Goal: Information Seeking & Learning: Learn about a topic

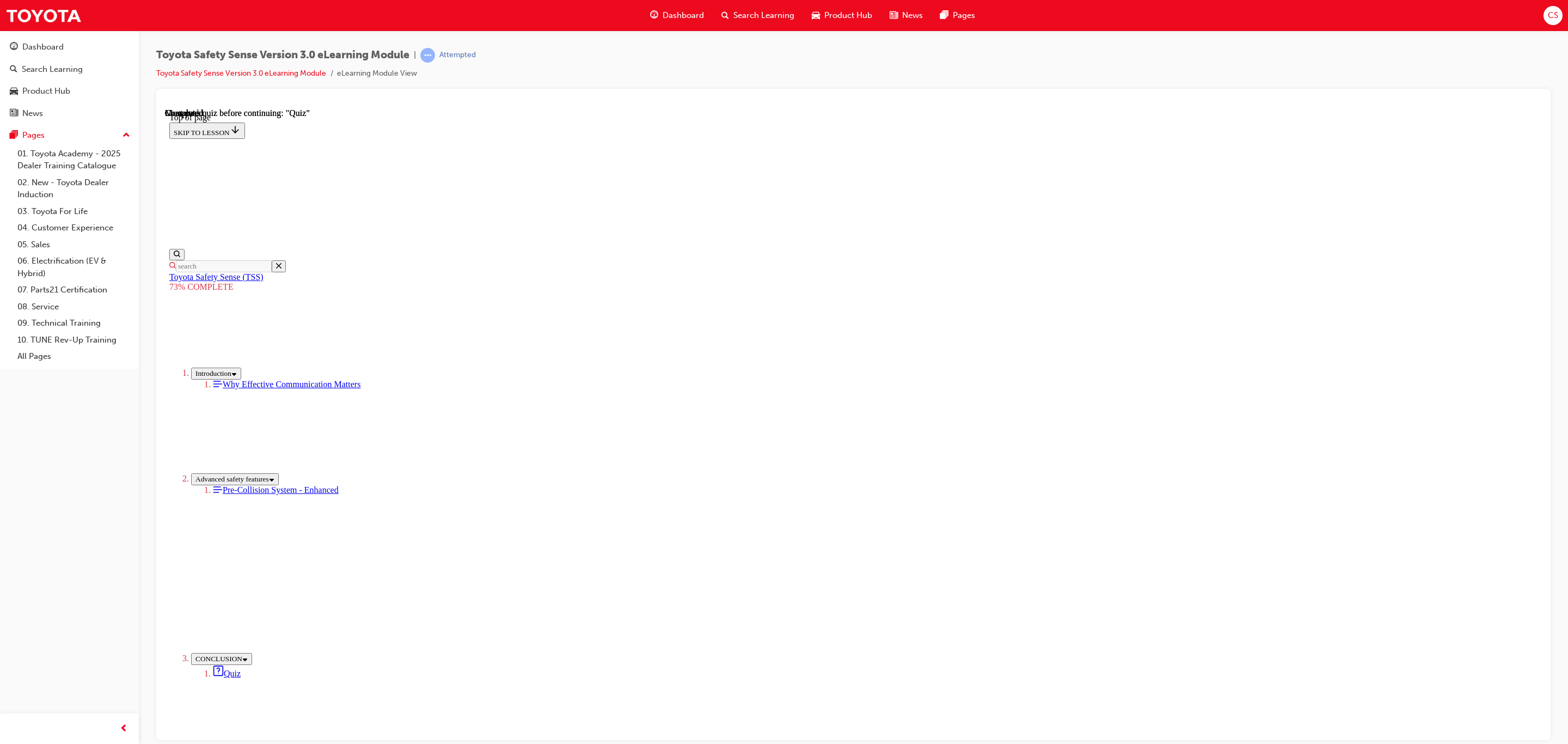
scroll to position [34, 0]
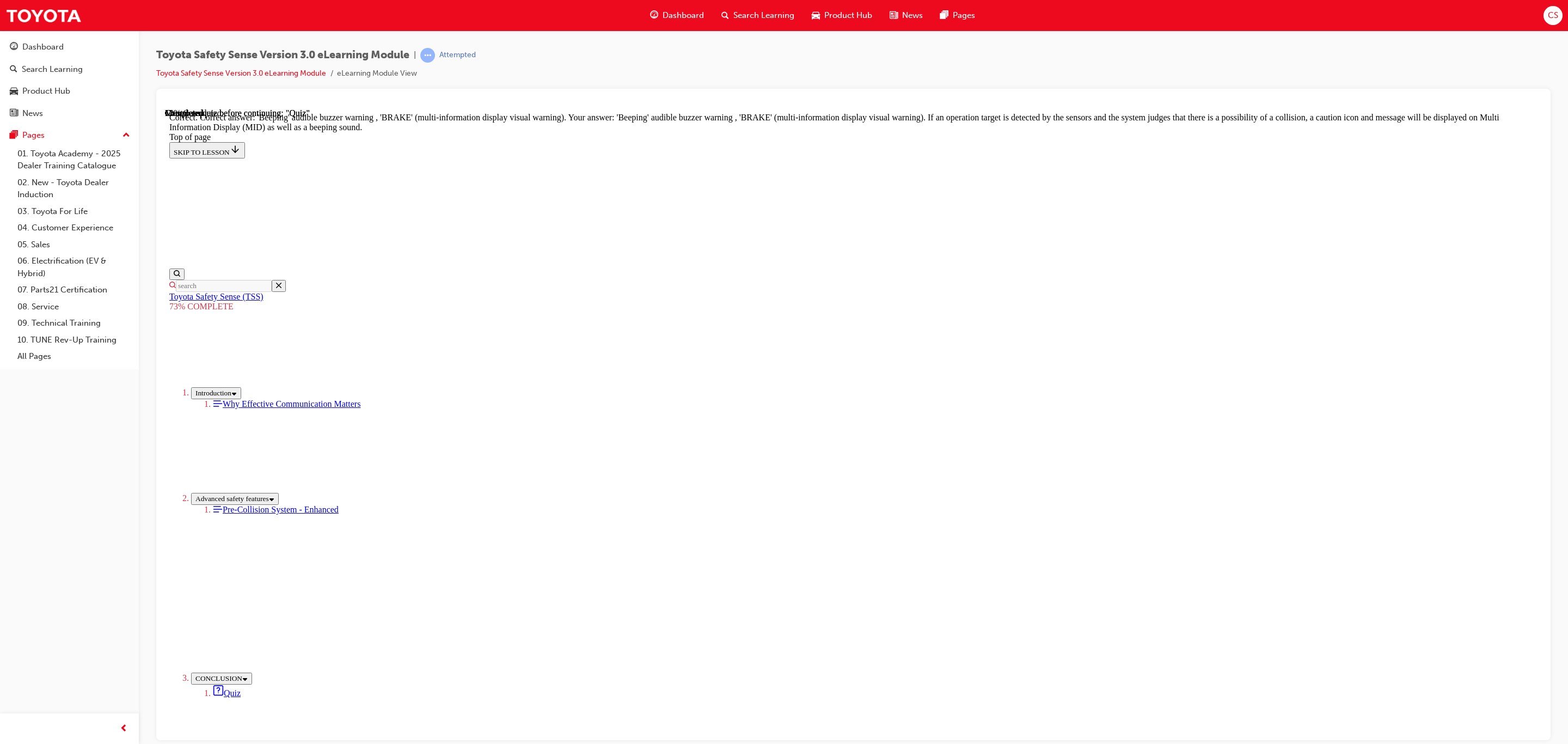
scroll to position [142, 0]
drag, startPoint x: 791, startPoint y: 372, endPoint x: 796, endPoint y: 387, distance: 15.8
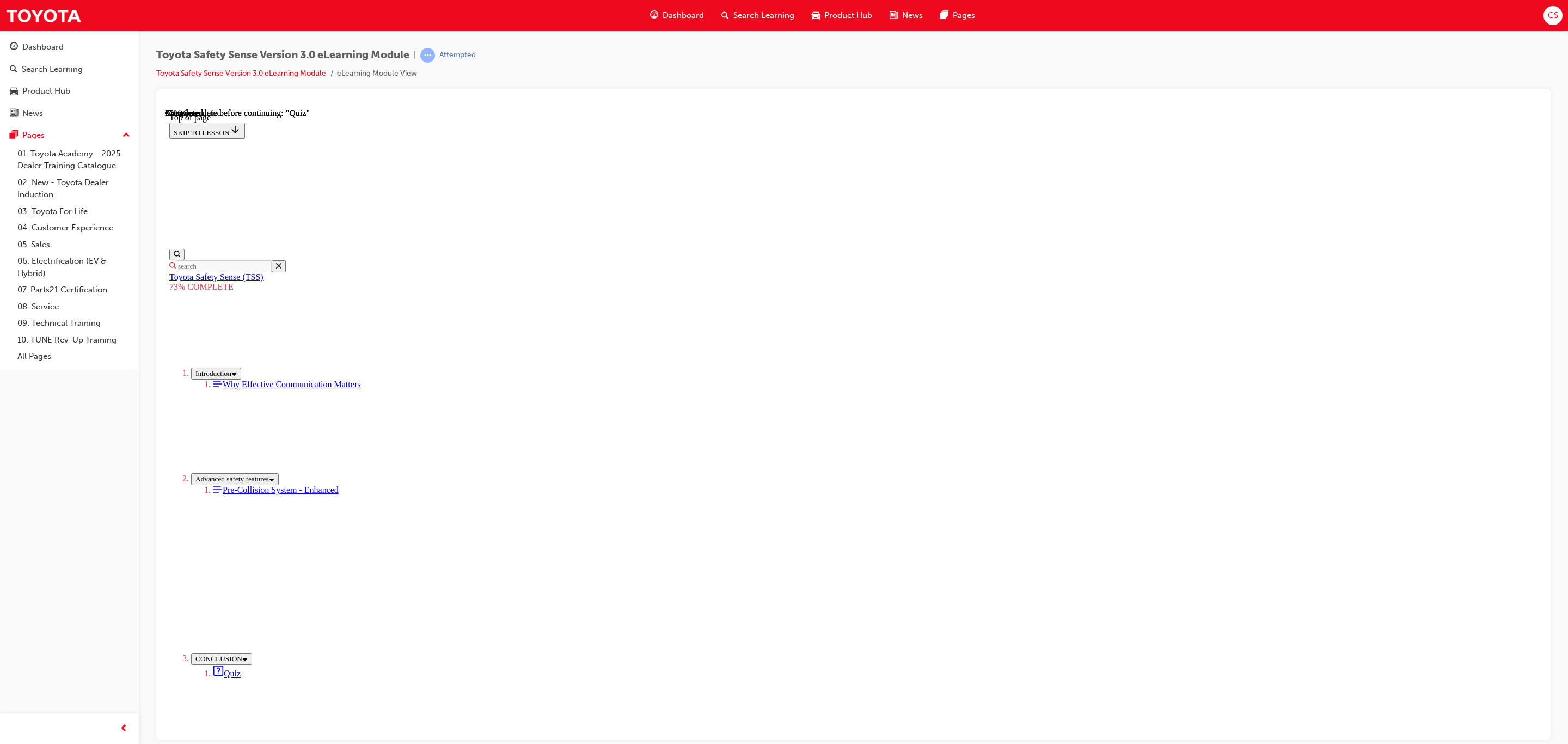
scroll to position [129, 0]
drag, startPoint x: 821, startPoint y: 501, endPoint x: 822, endPoint y: 524, distance: 23.0
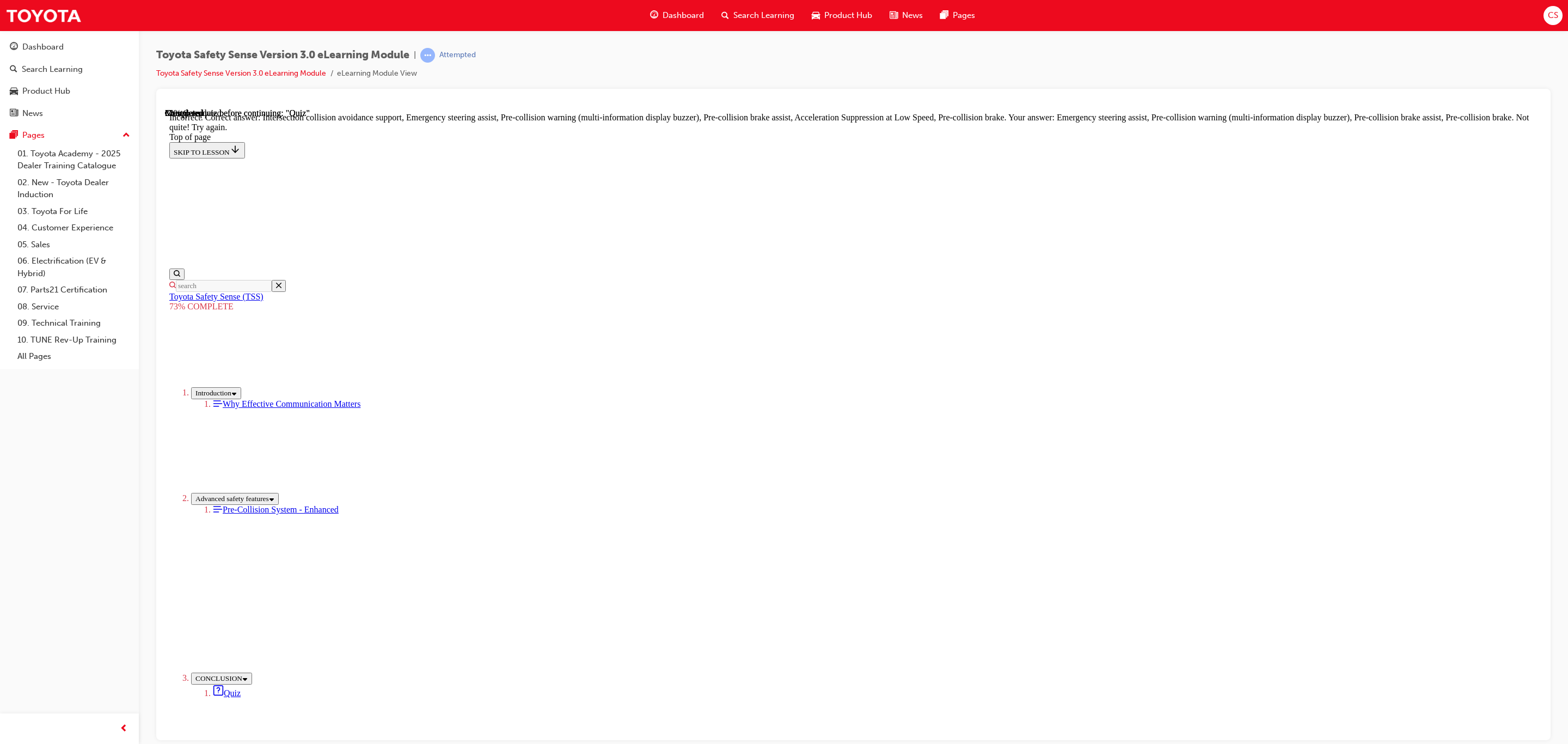
scroll to position [217, 0]
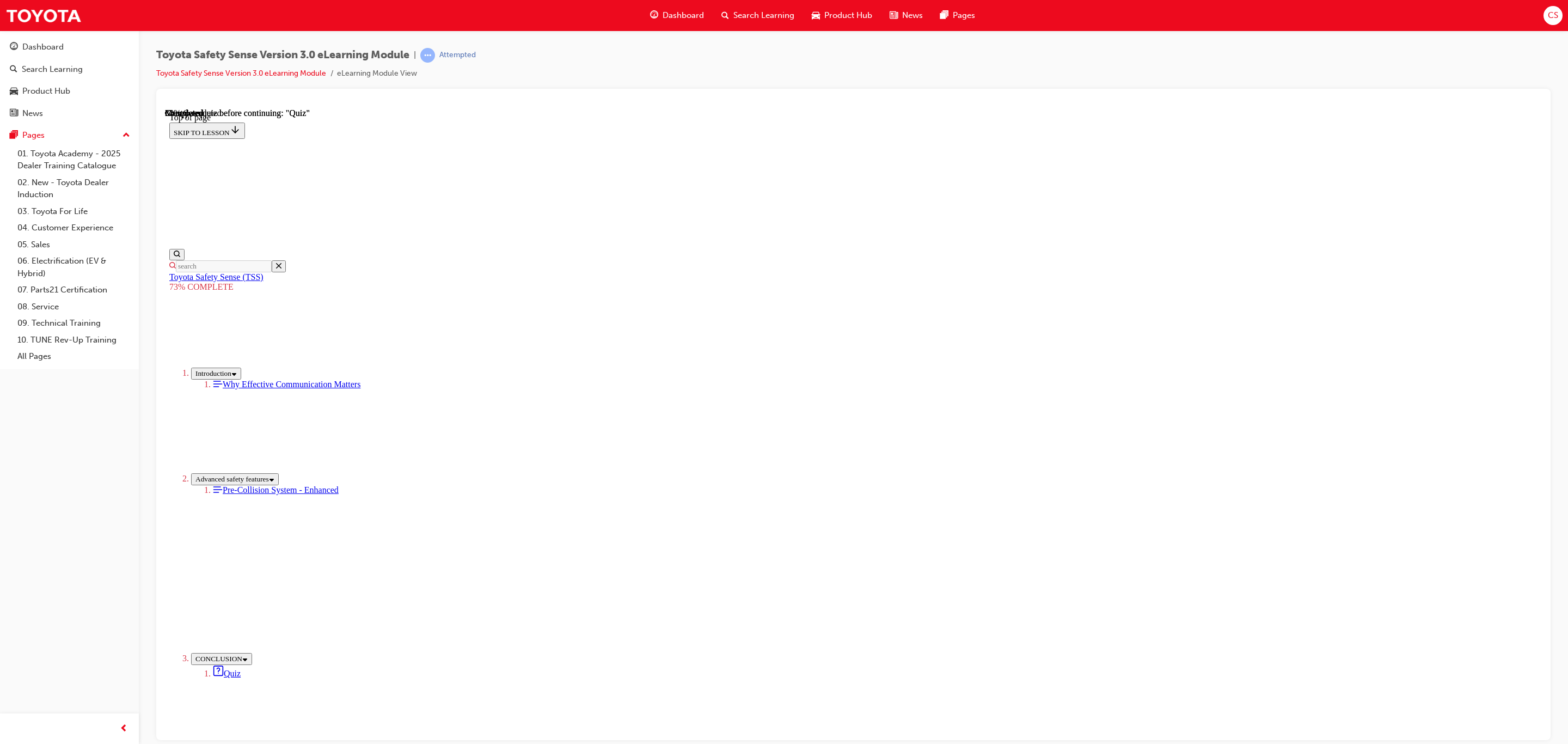
scroll to position [34, 0]
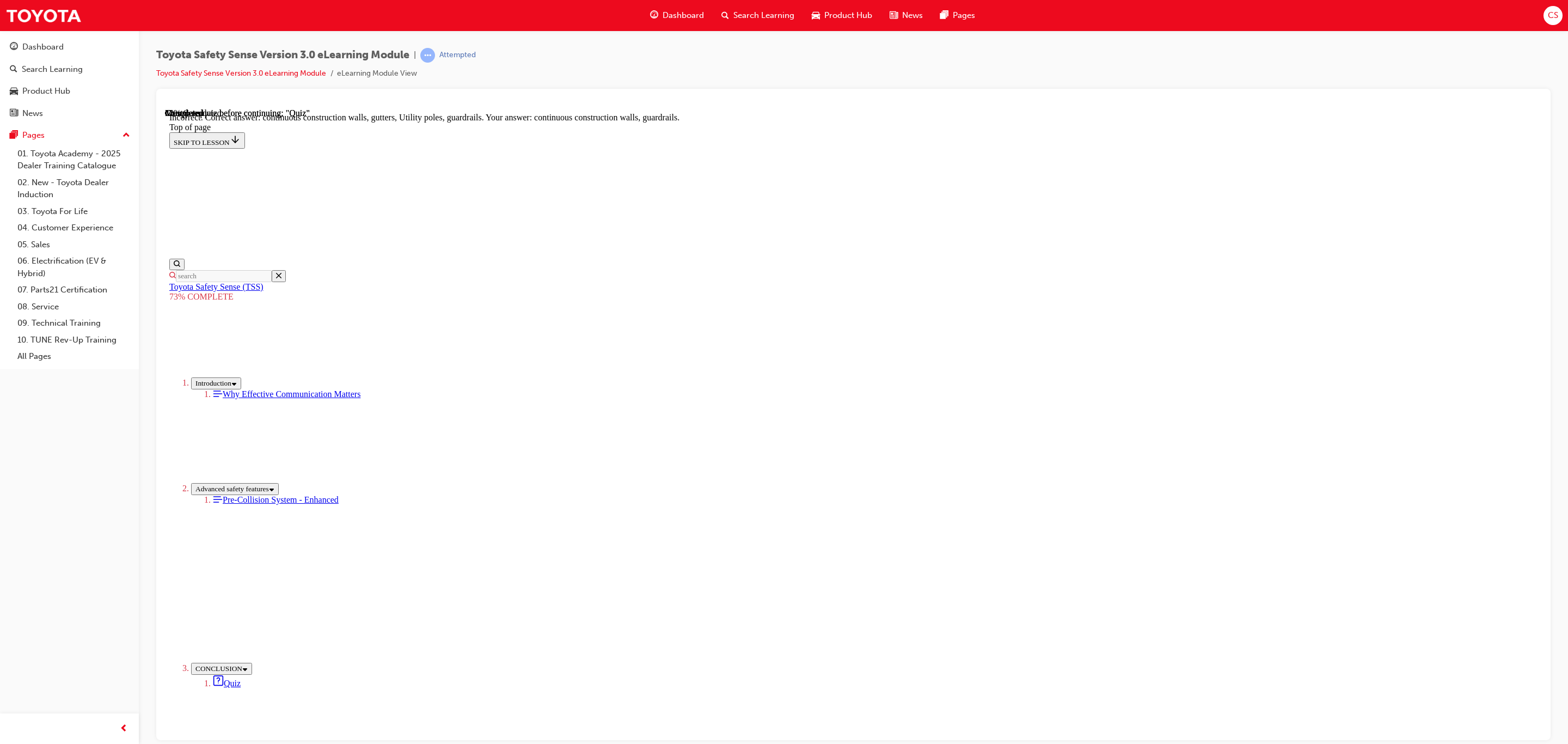
scroll to position [58, 0]
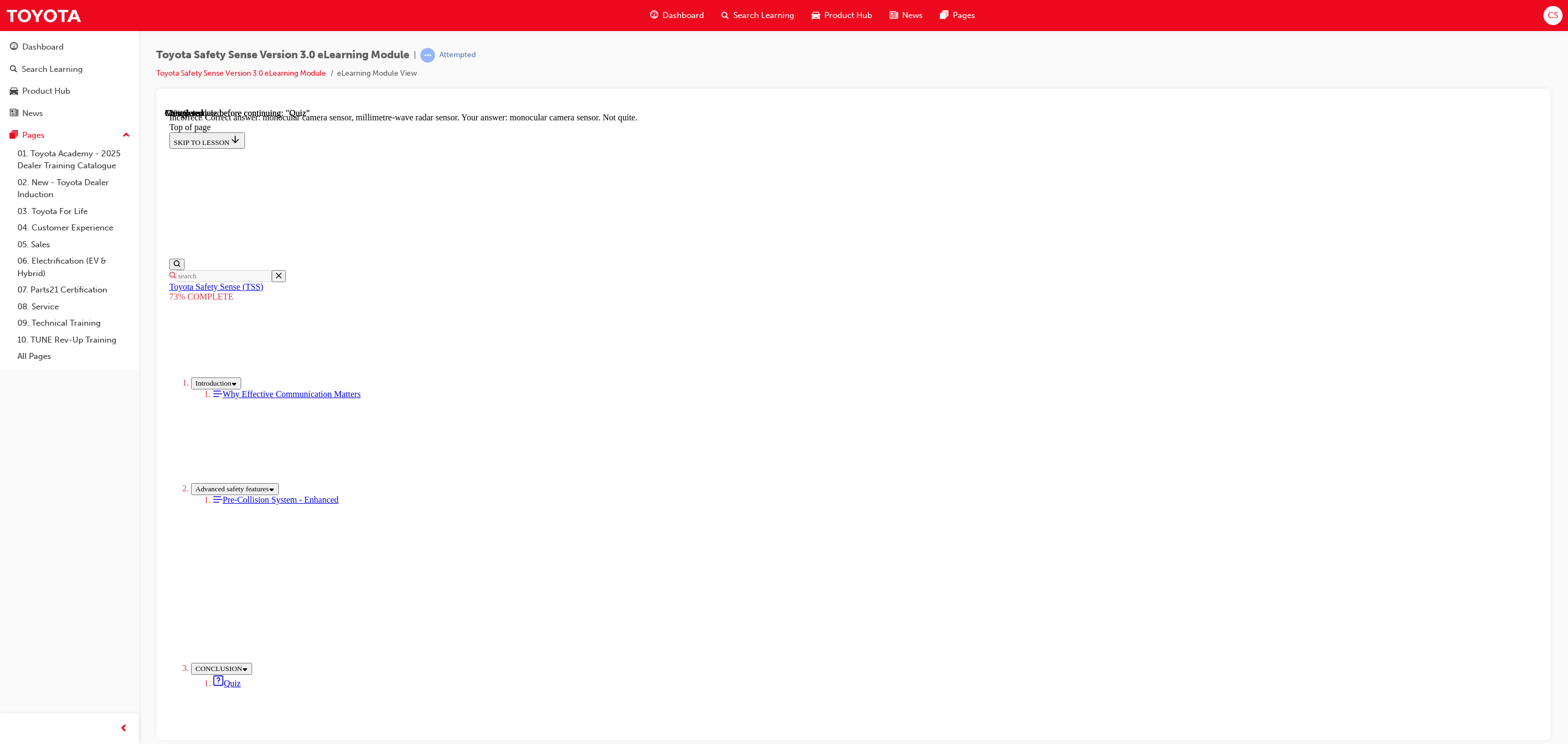
scroll to position [130, 0]
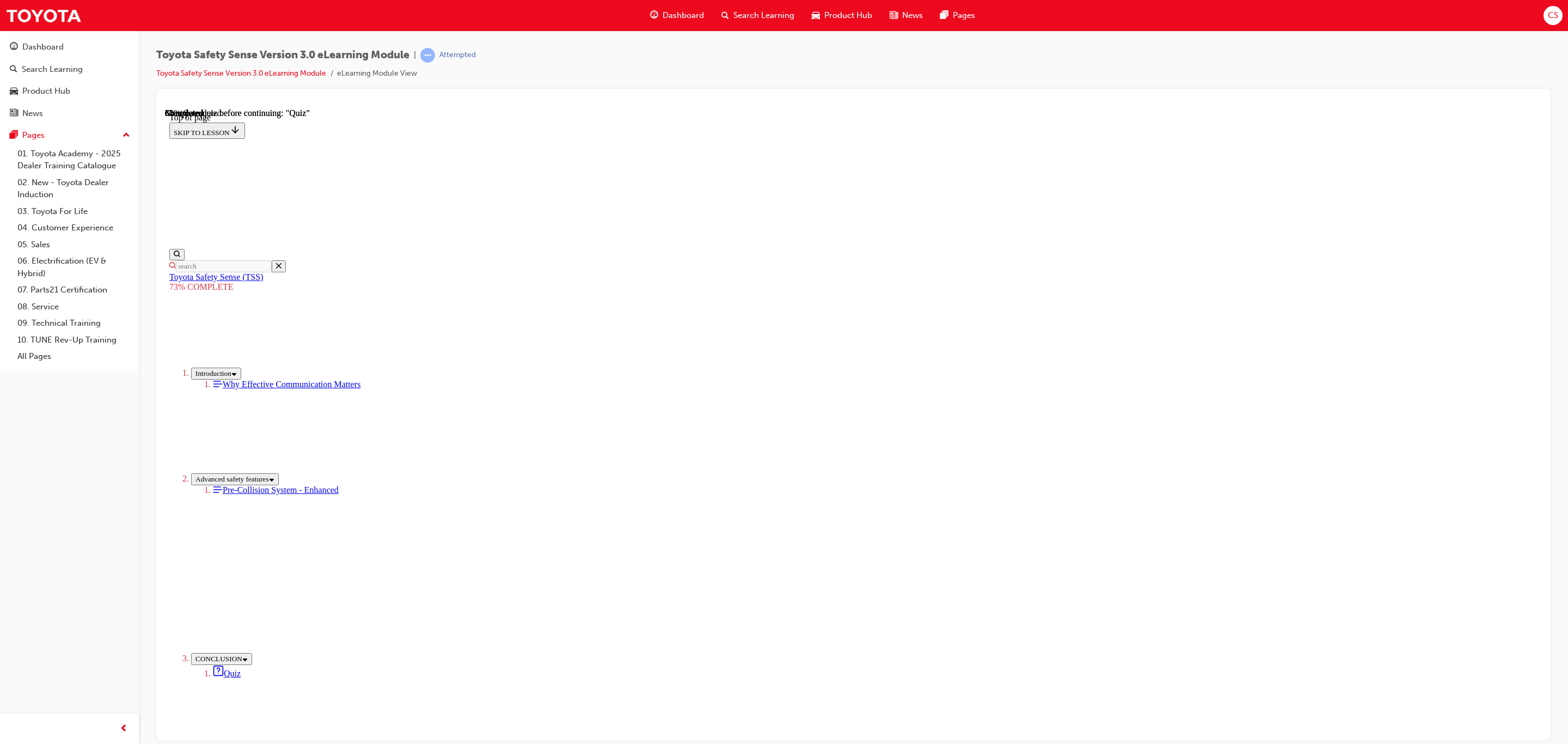
scroll to position [40, 0]
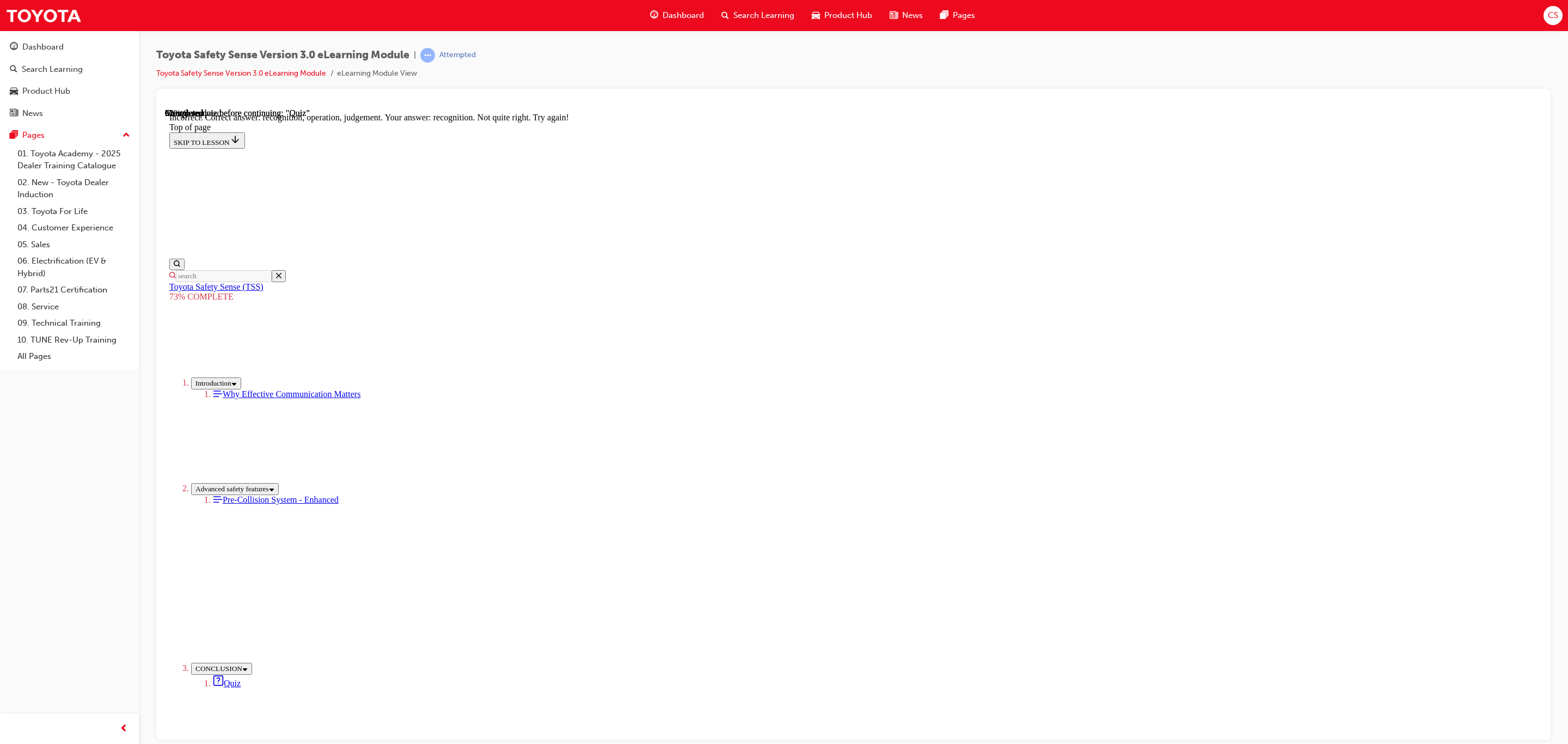
scroll to position [211, 0]
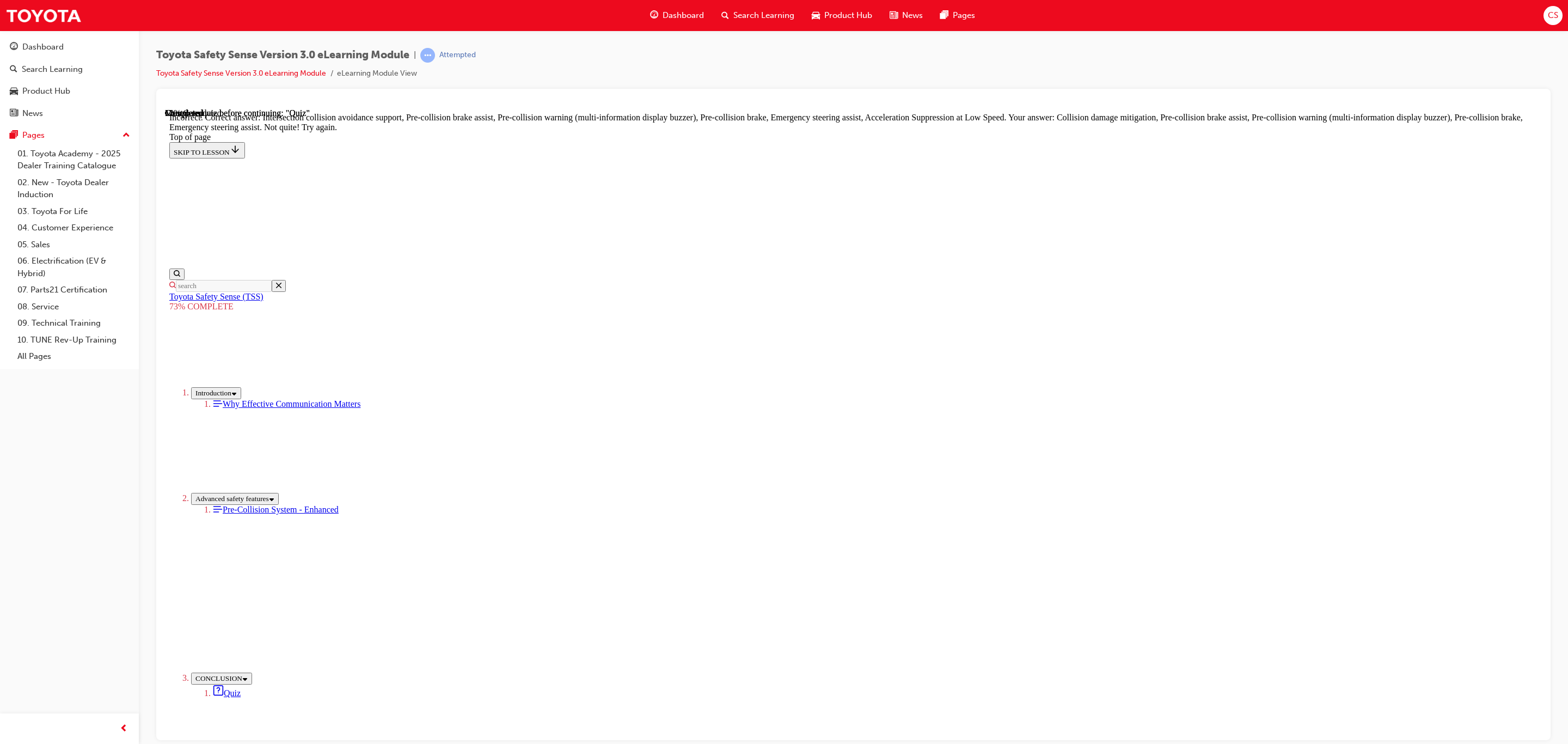
scroll to position [217, 0]
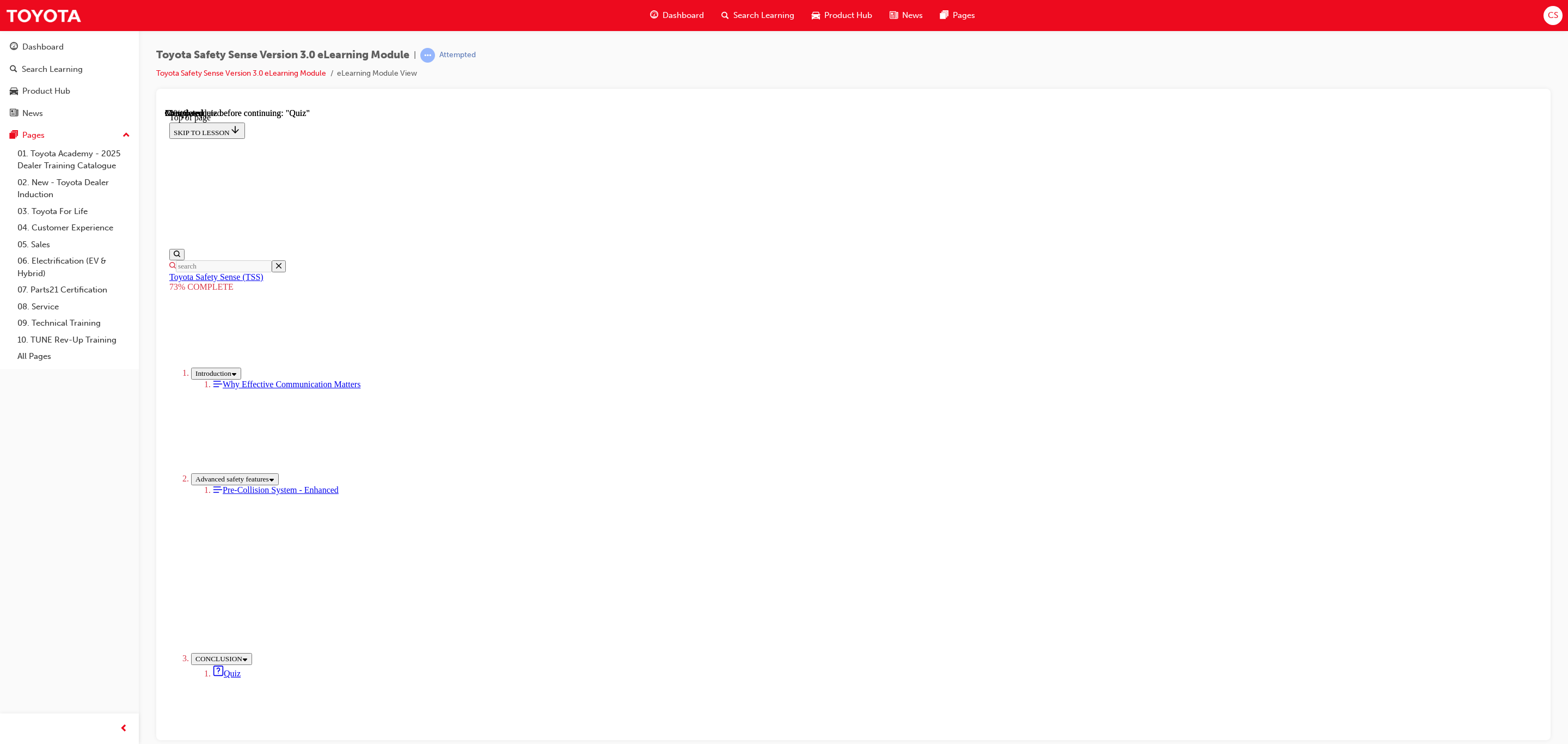
scroll to position [40, 0]
drag, startPoint x: 916, startPoint y: 628, endPoint x: 921, endPoint y: 639, distance: 12.1
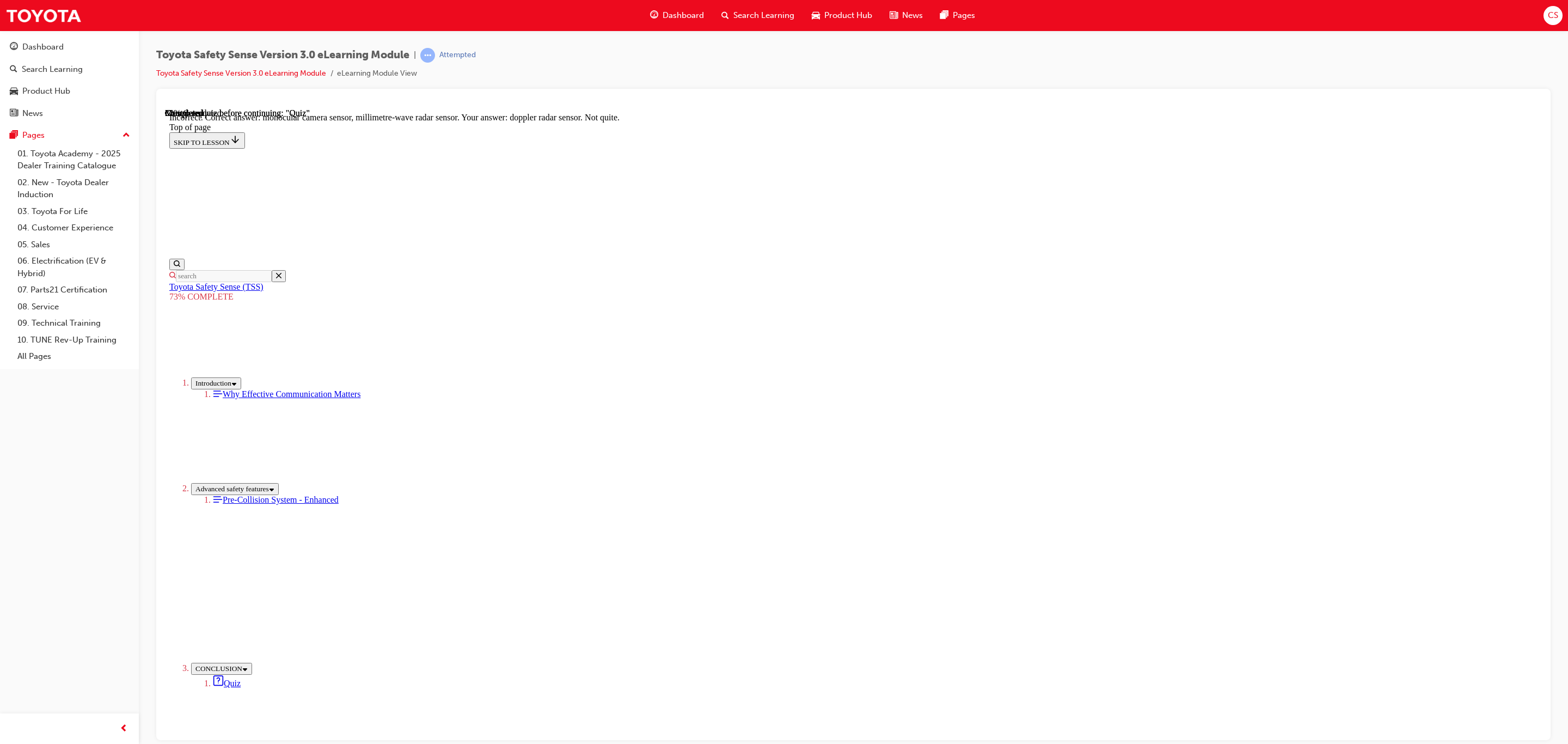
scroll to position [130, 0]
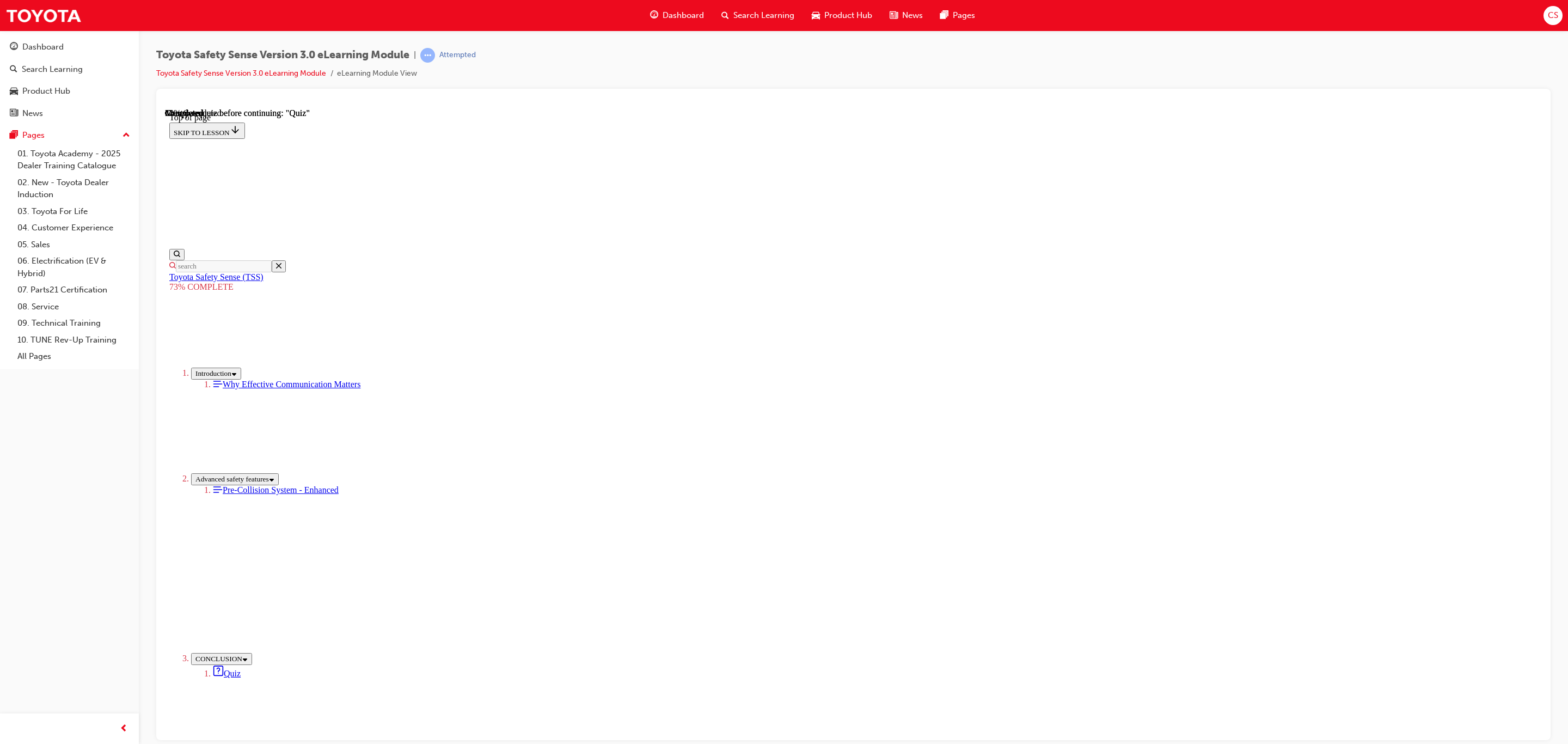
drag, startPoint x: 810, startPoint y: 416, endPoint x: 822, endPoint y: 486, distance: 71.0
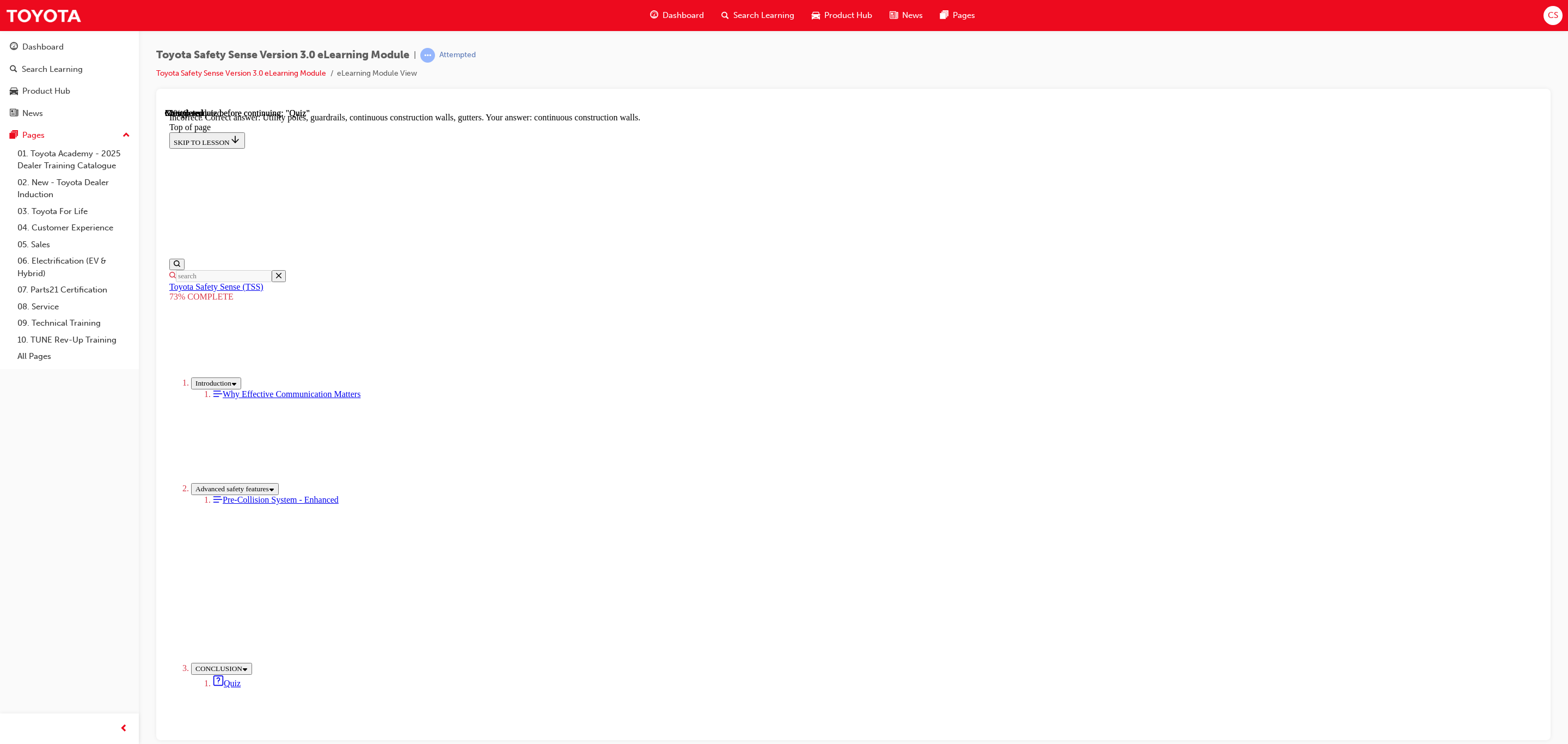
scroll to position [58, 0]
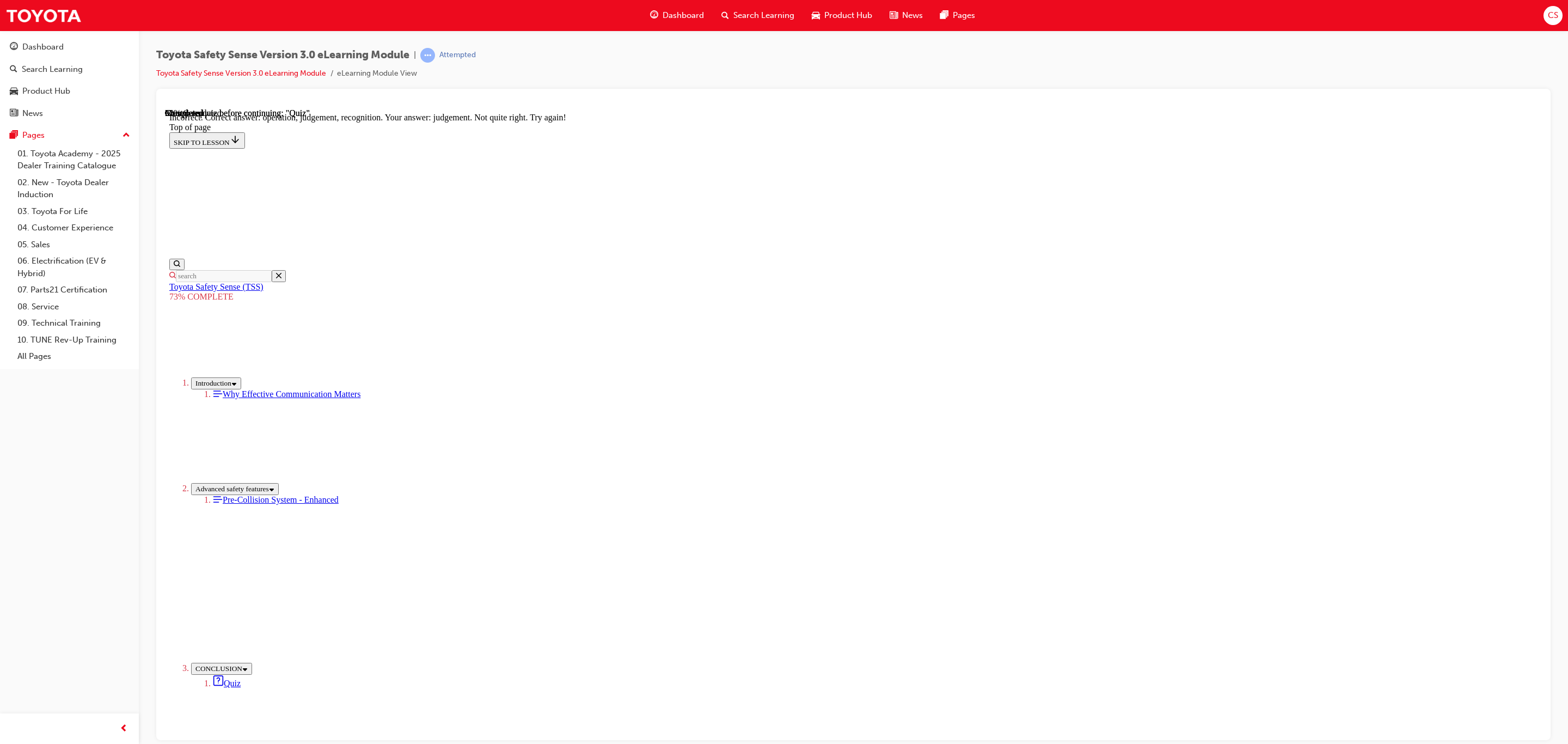
scroll to position [211, 0]
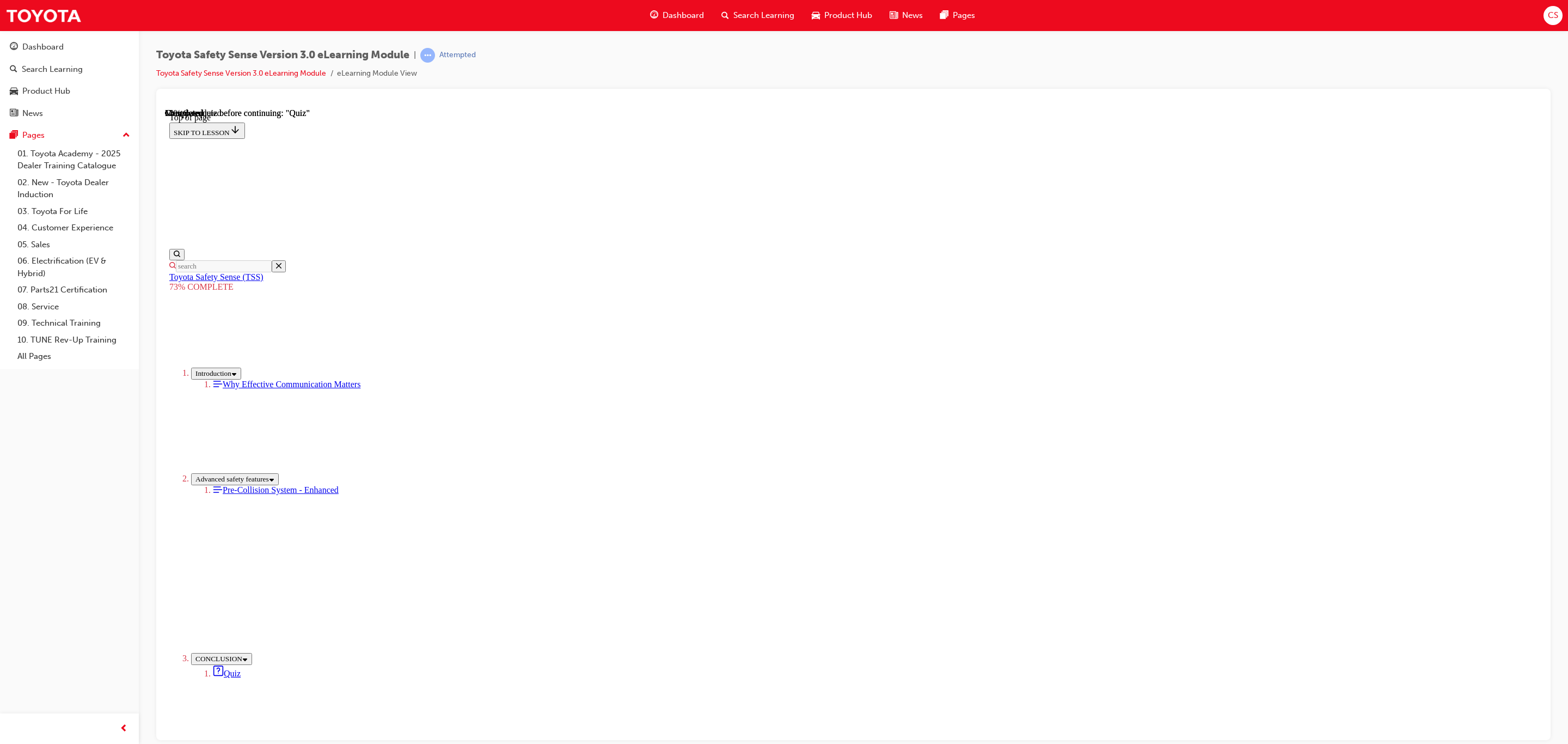
scroll to position [33, 0]
click at [670, 12] on span "Dashboard" at bounding box center [683, 15] width 42 height 12
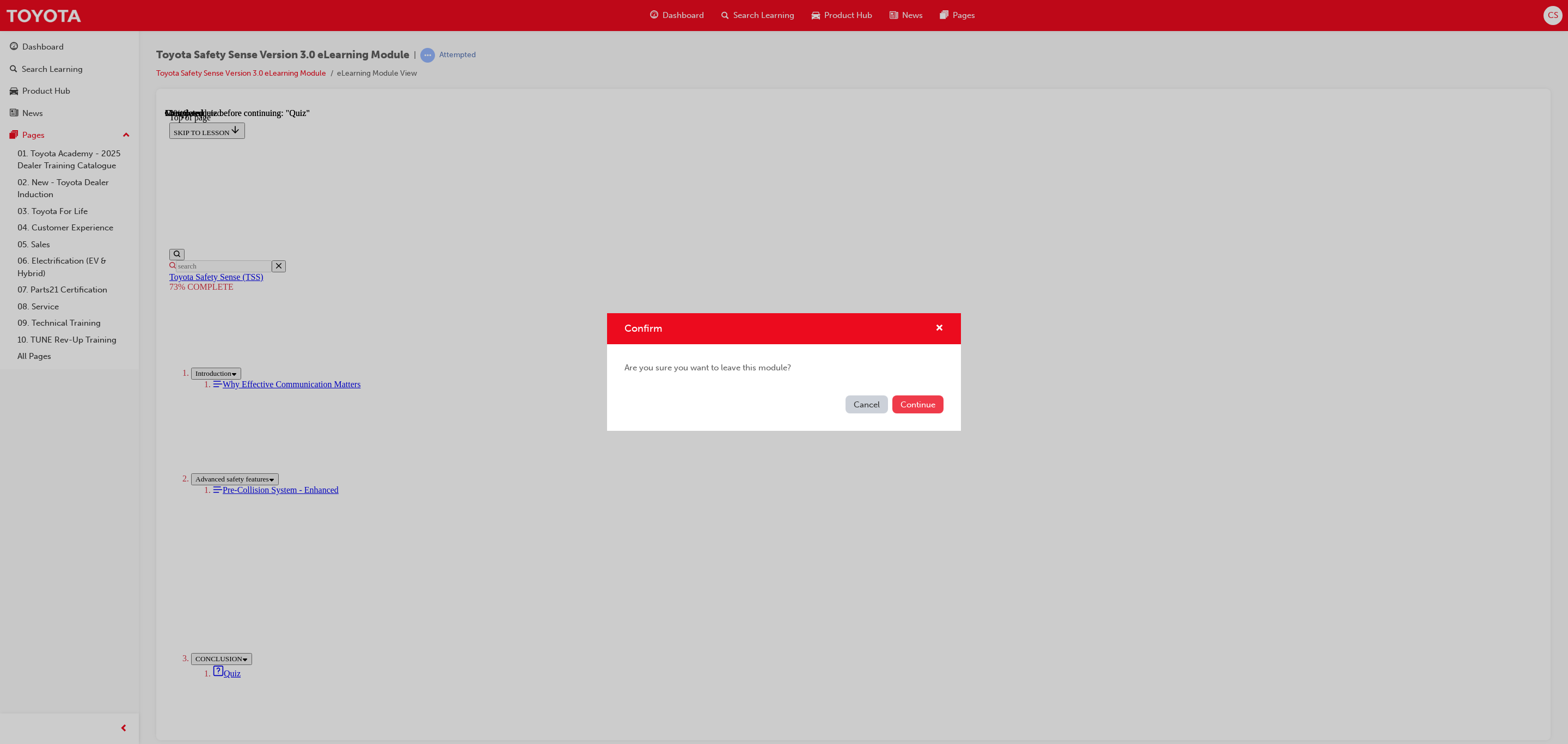
click at [917, 406] on button "Continue" at bounding box center [918, 404] width 51 height 18
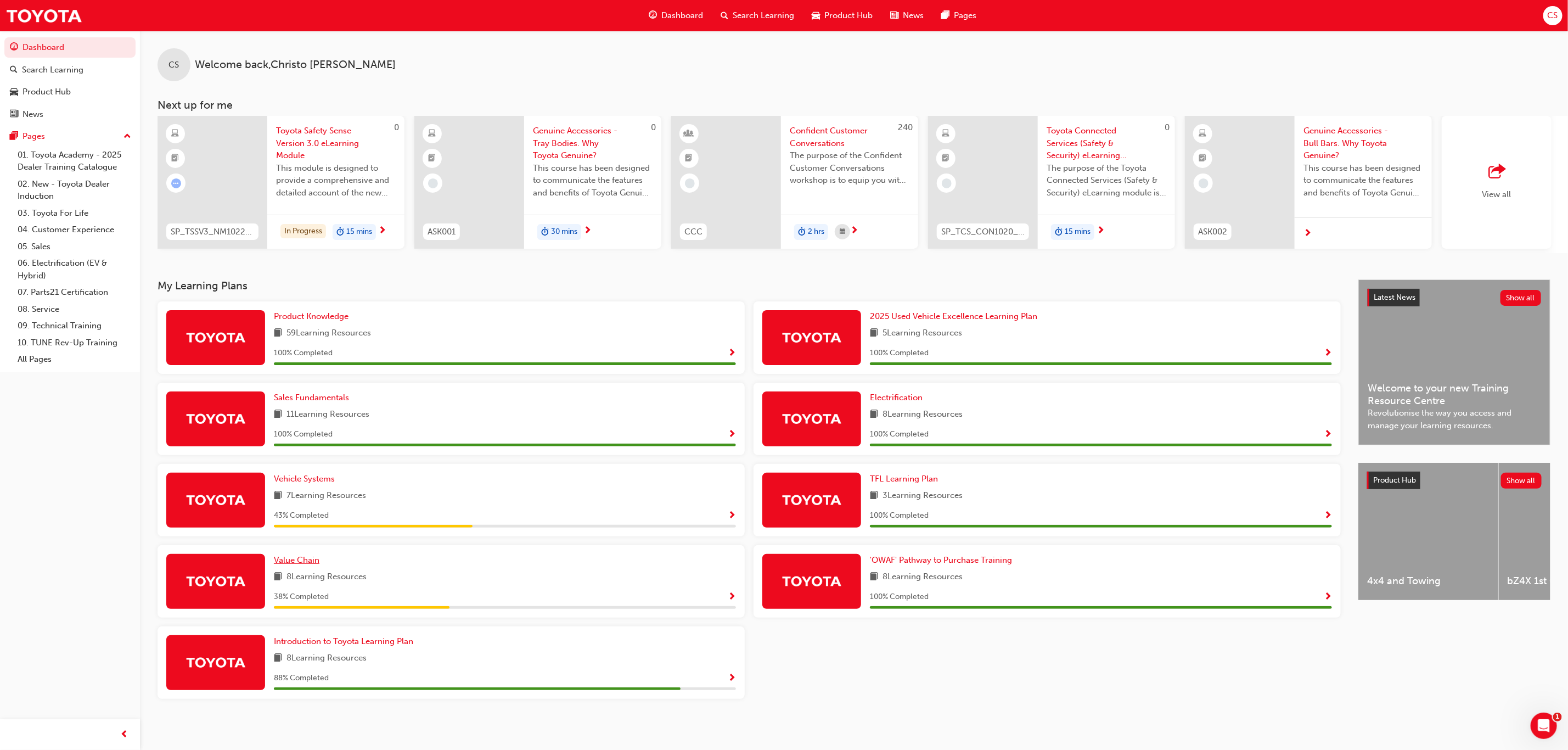
click at [302, 564] on span "Value Chain" at bounding box center [296, 560] width 45 height 10
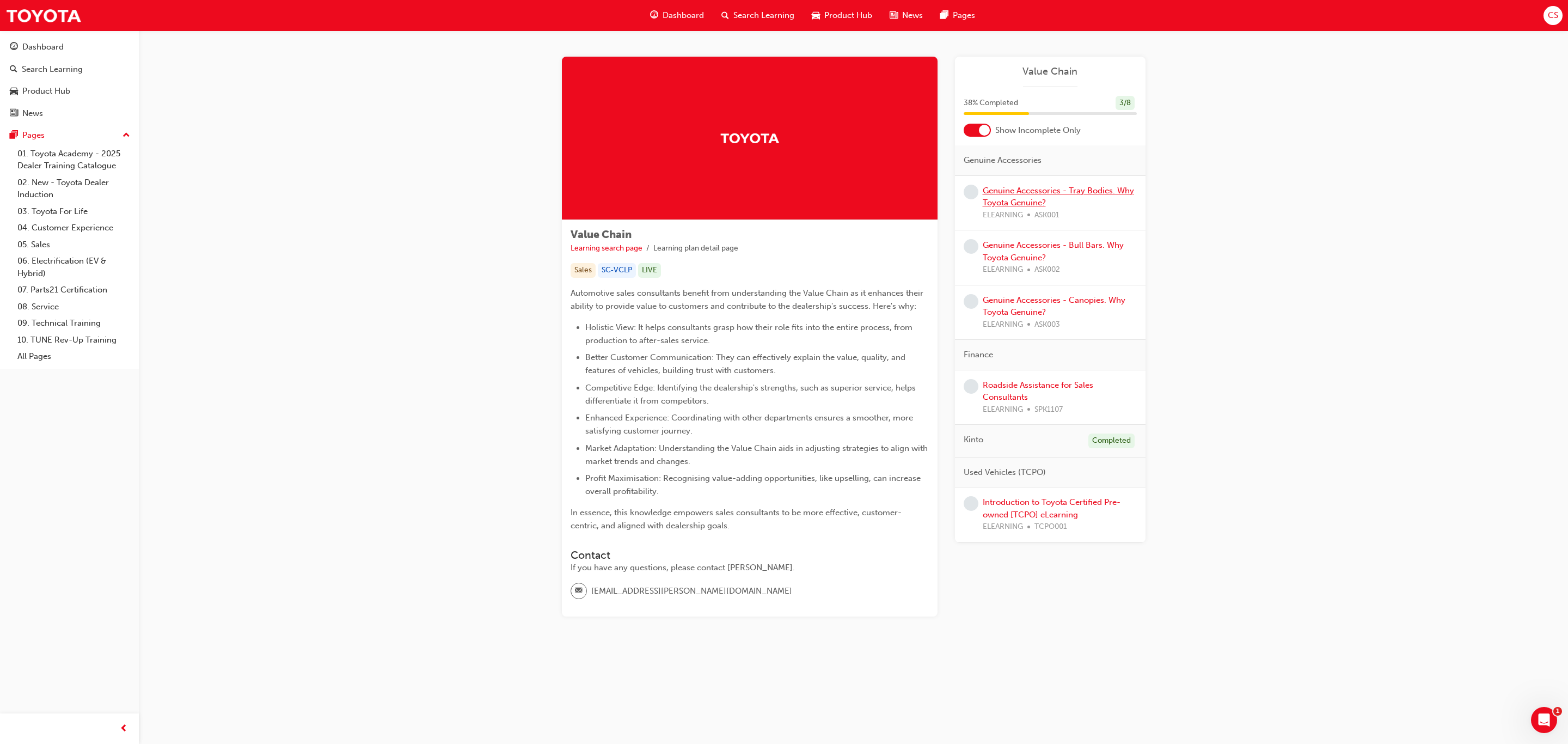
click at [1062, 191] on link "Genuine Accessories - Tray Bodies. Why Toyota Genuine?" at bounding box center [1059, 197] width 151 height 22
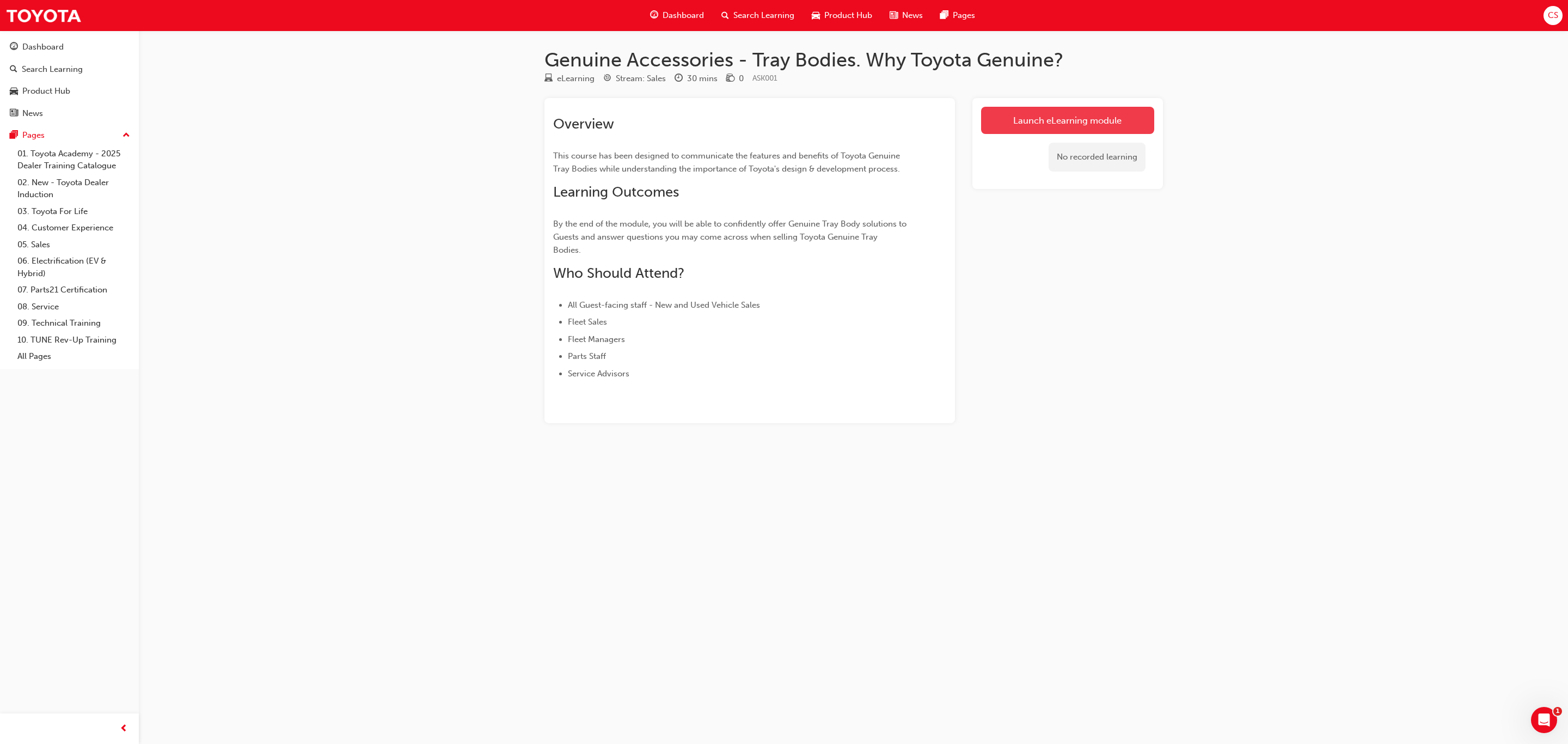
click at [1052, 113] on link "Launch eLearning module" at bounding box center [1068, 120] width 173 height 27
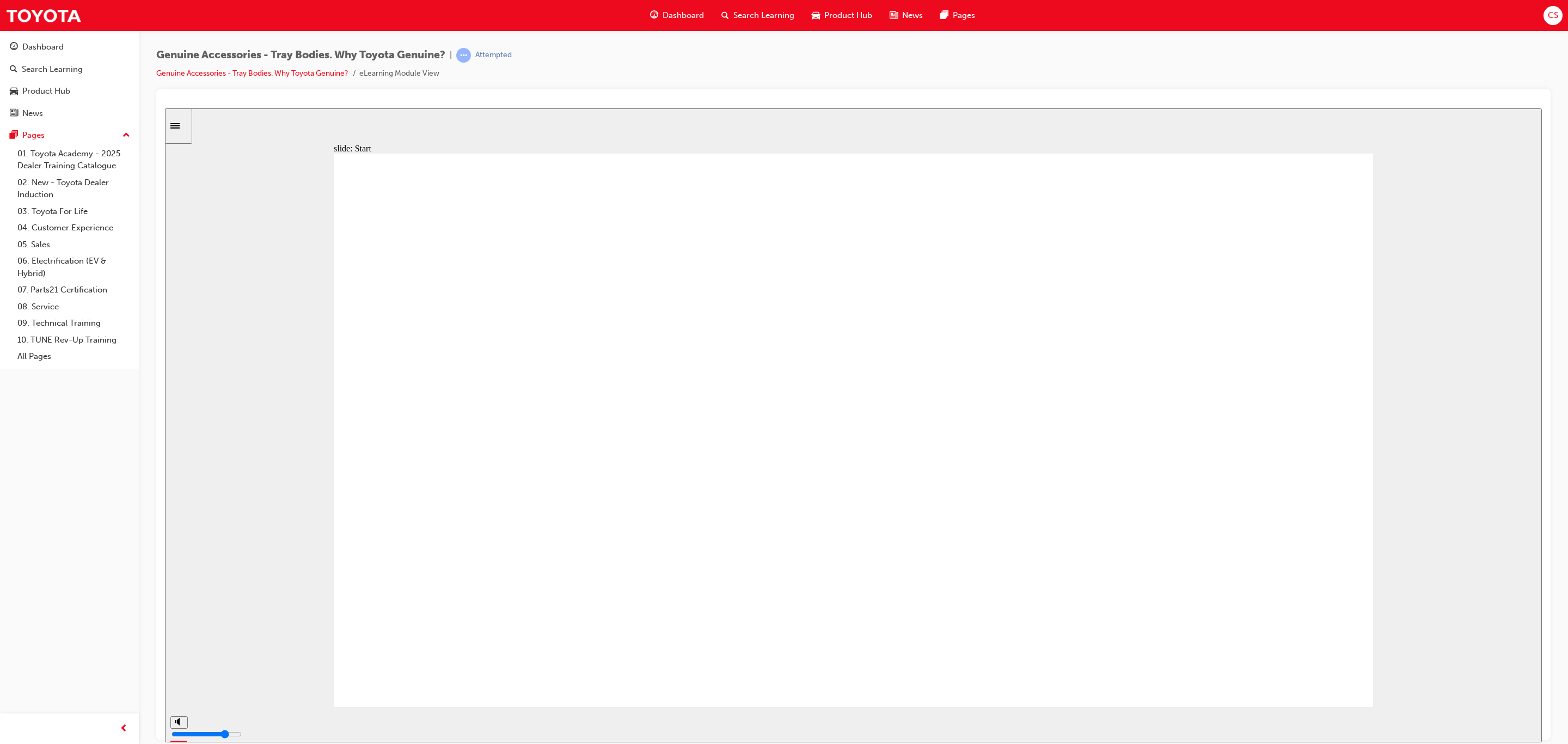
click at [1415, 728] on div "playback controls" at bounding box center [819, 722] width 1251 height 12
click at [265, 723] on input "slide progress" at bounding box center [230, 722] width 70 height 9
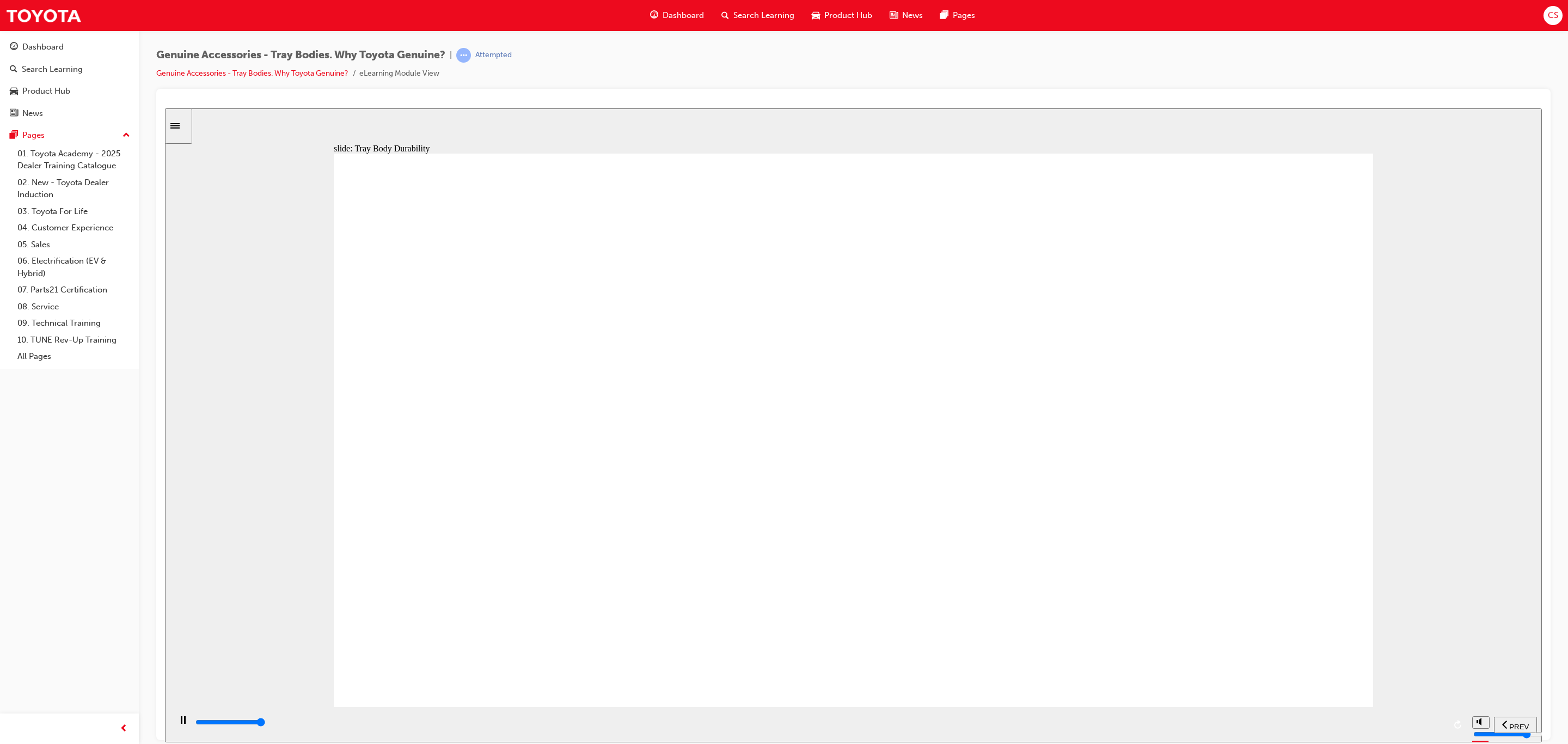
click at [265, 723] on input "slide progress" at bounding box center [230, 722] width 70 height 9
click at [1429, 727] on div "playback controls" at bounding box center [819, 722] width 1251 height 12
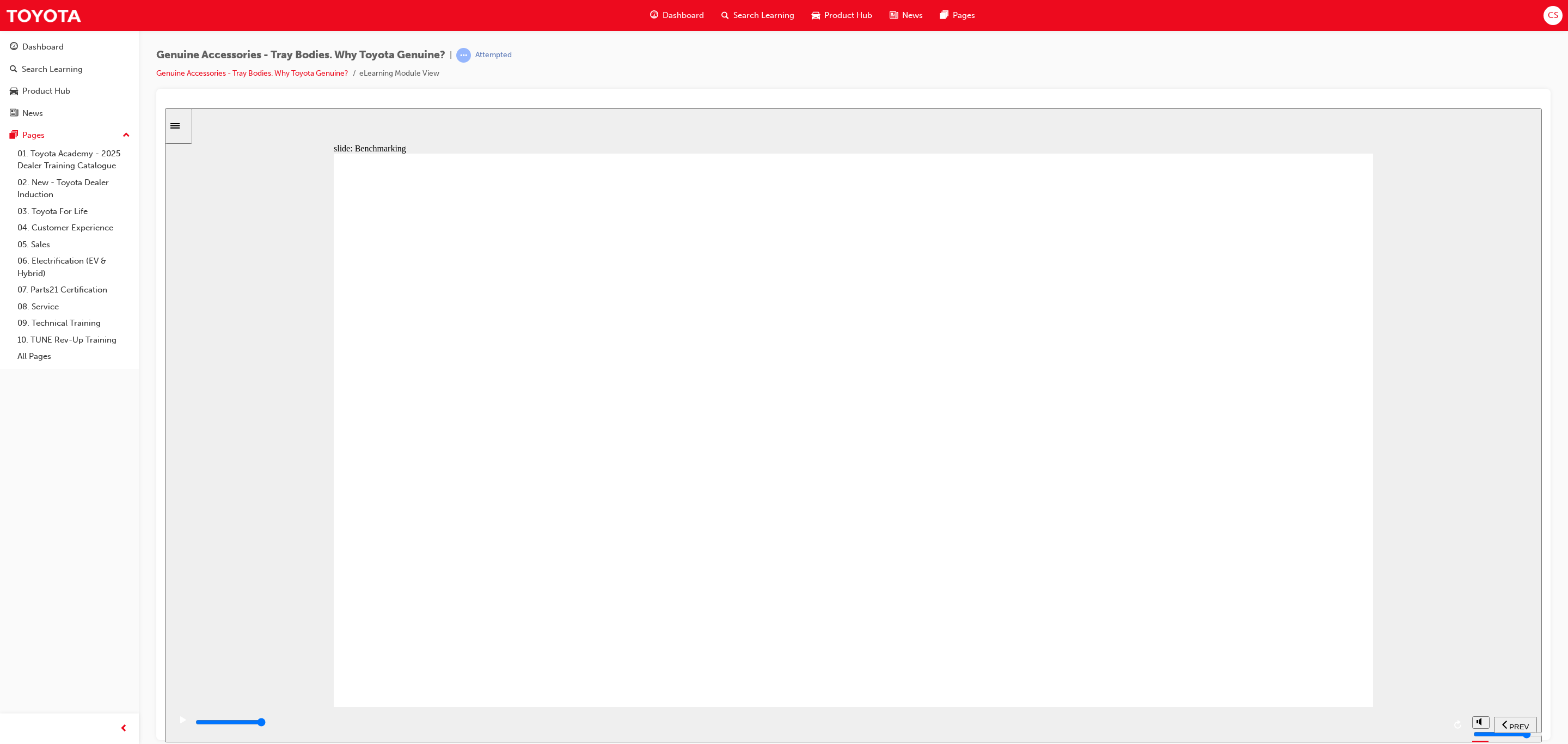
click at [1438, 727] on div "playback controls" at bounding box center [819, 722] width 1251 height 12
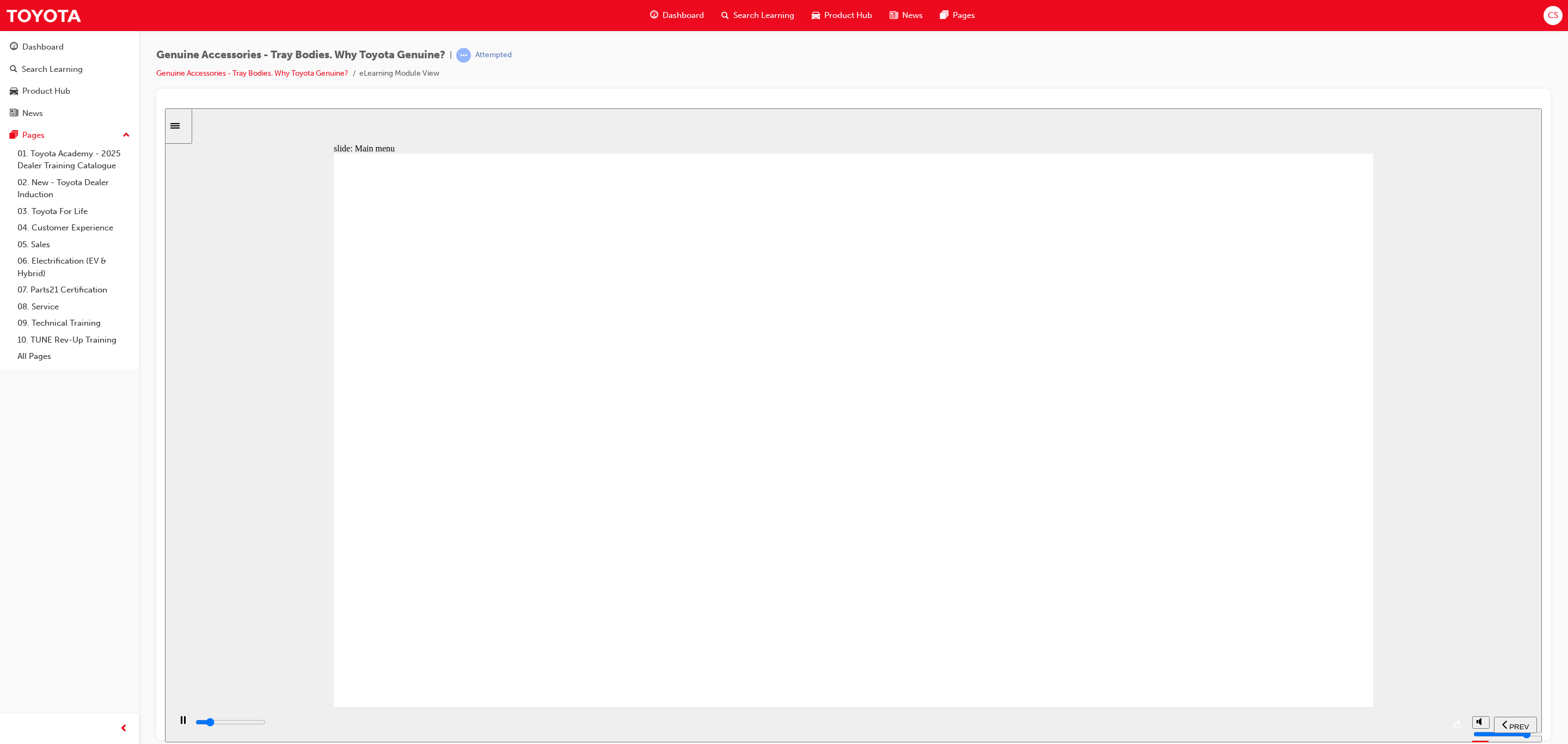
drag, startPoint x: 562, startPoint y: 263, endPoint x: 564, endPoint y: 279, distance: 16.1
drag, startPoint x: 552, startPoint y: 288, endPoint x: 570, endPoint y: 330, distance: 45.7
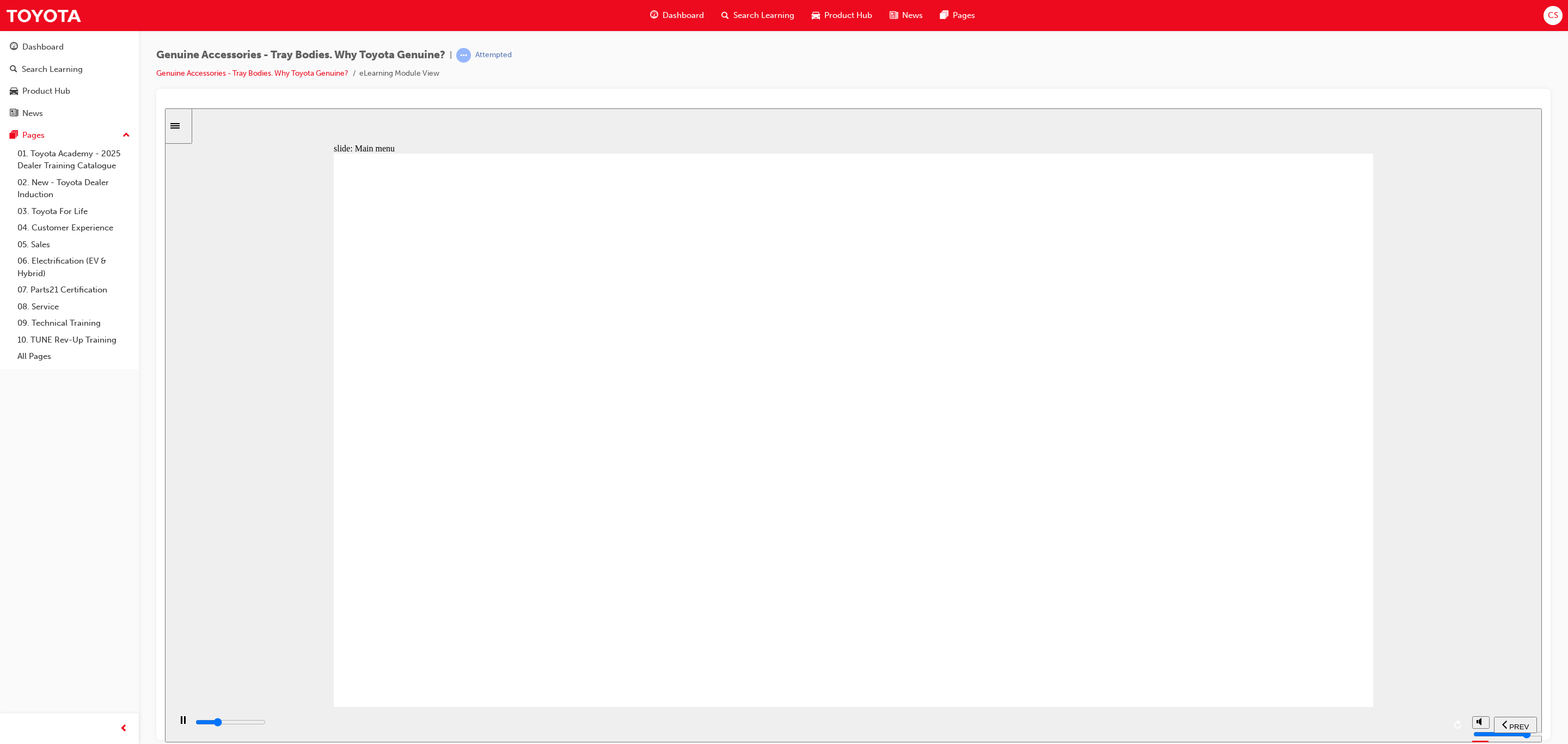
click at [552, 292] on div "Multiply 2 Close Rectangle 1 i [PERSON_NAME] drives a LandCruiser 70 single cab…" at bounding box center [854, 435] width 1040 height 563
drag, startPoint x: 575, startPoint y: 297, endPoint x: 733, endPoint y: 509, distance: 264.4
click at [585, 339] on div "Multiply 2 Close Rectangle 1 i [PERSON_NAME] drives a LandCruiser 70 single cab…" at bounding box center [854, 435] width 1040 height 563
click at [265, 723] on input "slide progress" at bounding box center [230, 722] width 70 height 9
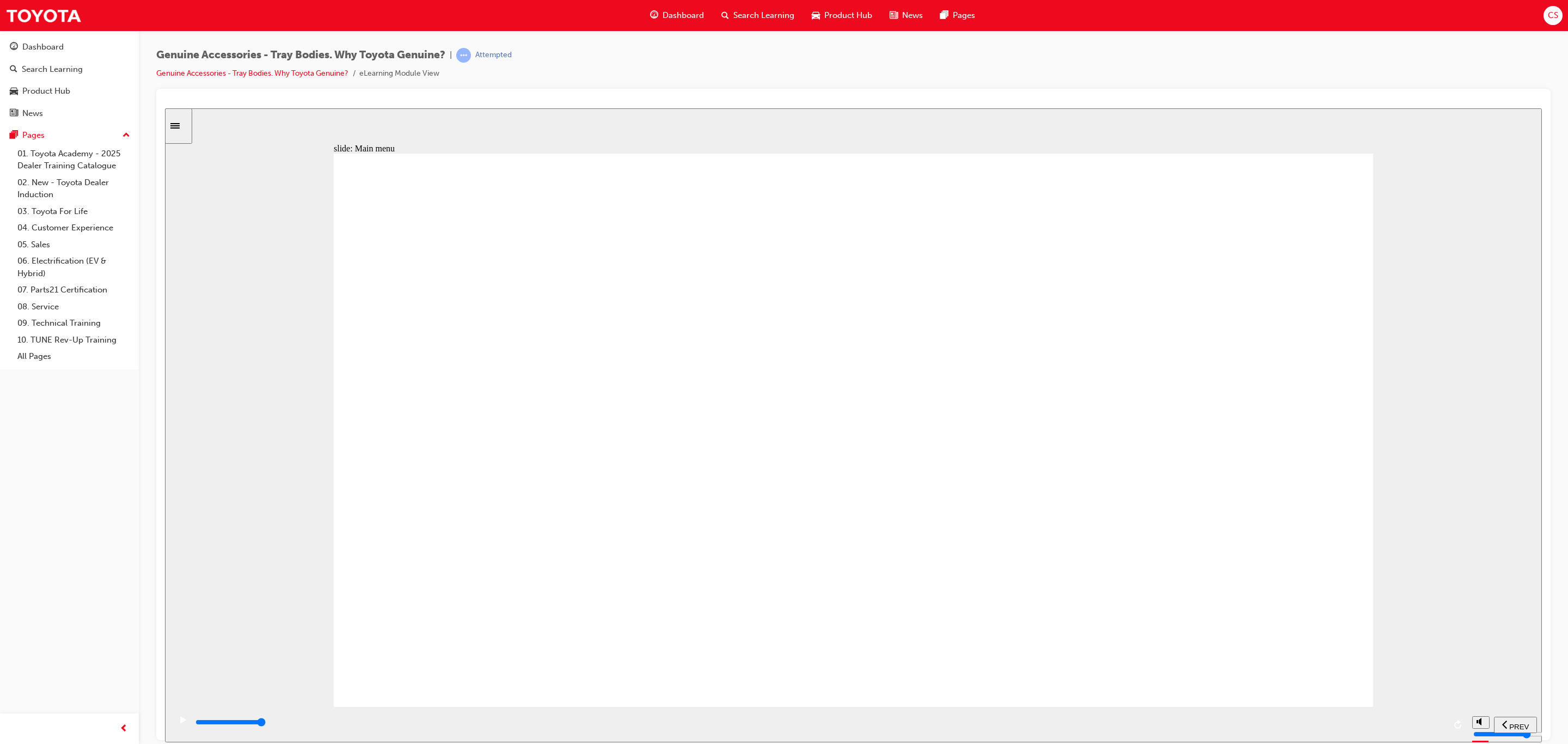
click at [265, 723] on input "slide progress" at bounding box center [230, 722] width 70 height 9
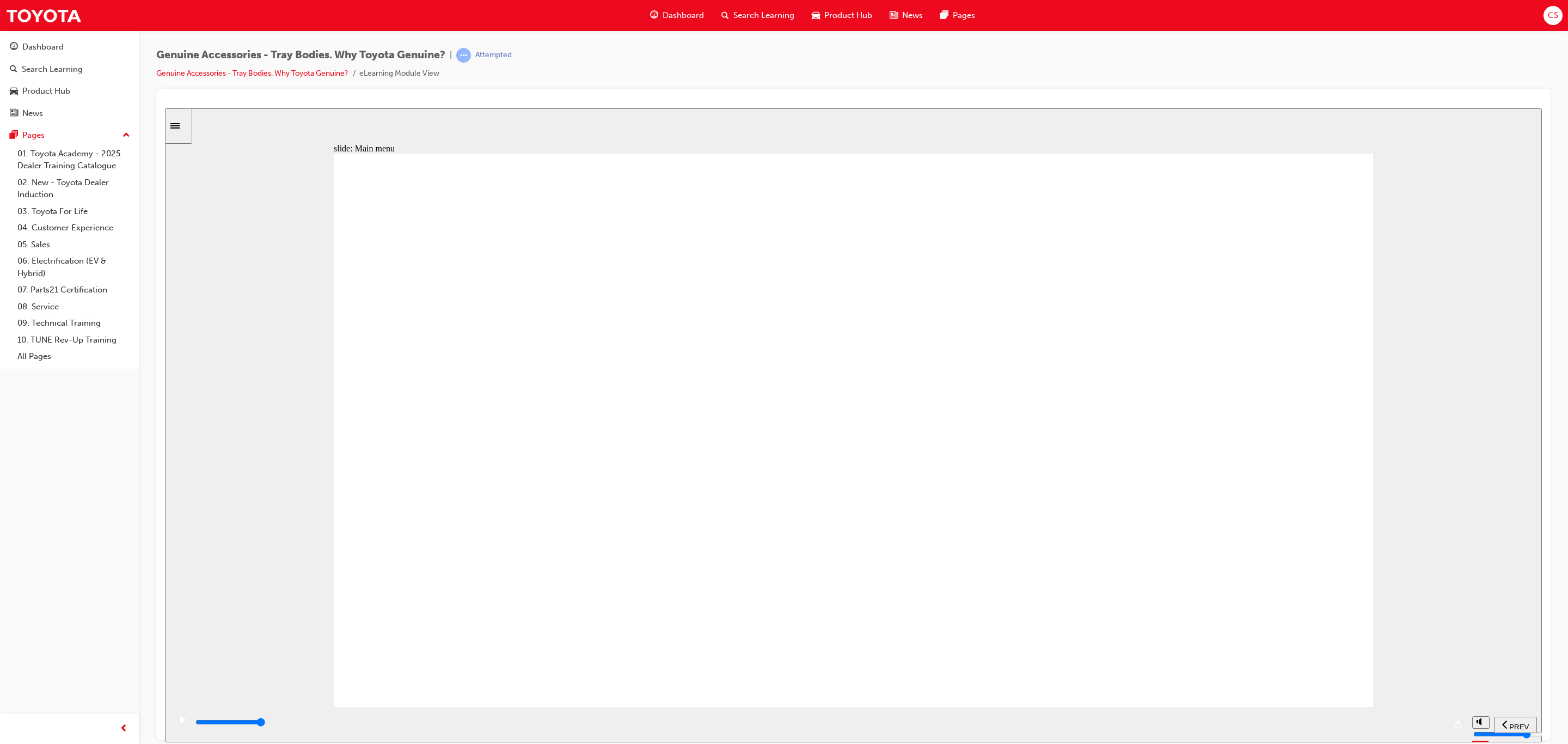
click at [1436, 718] on div "playback controls" at bounding box center [819, 725] width 1251 height 17
drag, startPoint x: 931, startPoint y: 246, endPoint x: 951, endPoint y: 270, distance: 31.2
drag, startPoint x: 523, startPoint y: 652, endPoint x: 532, endPoint y: 629, distance: 24.7
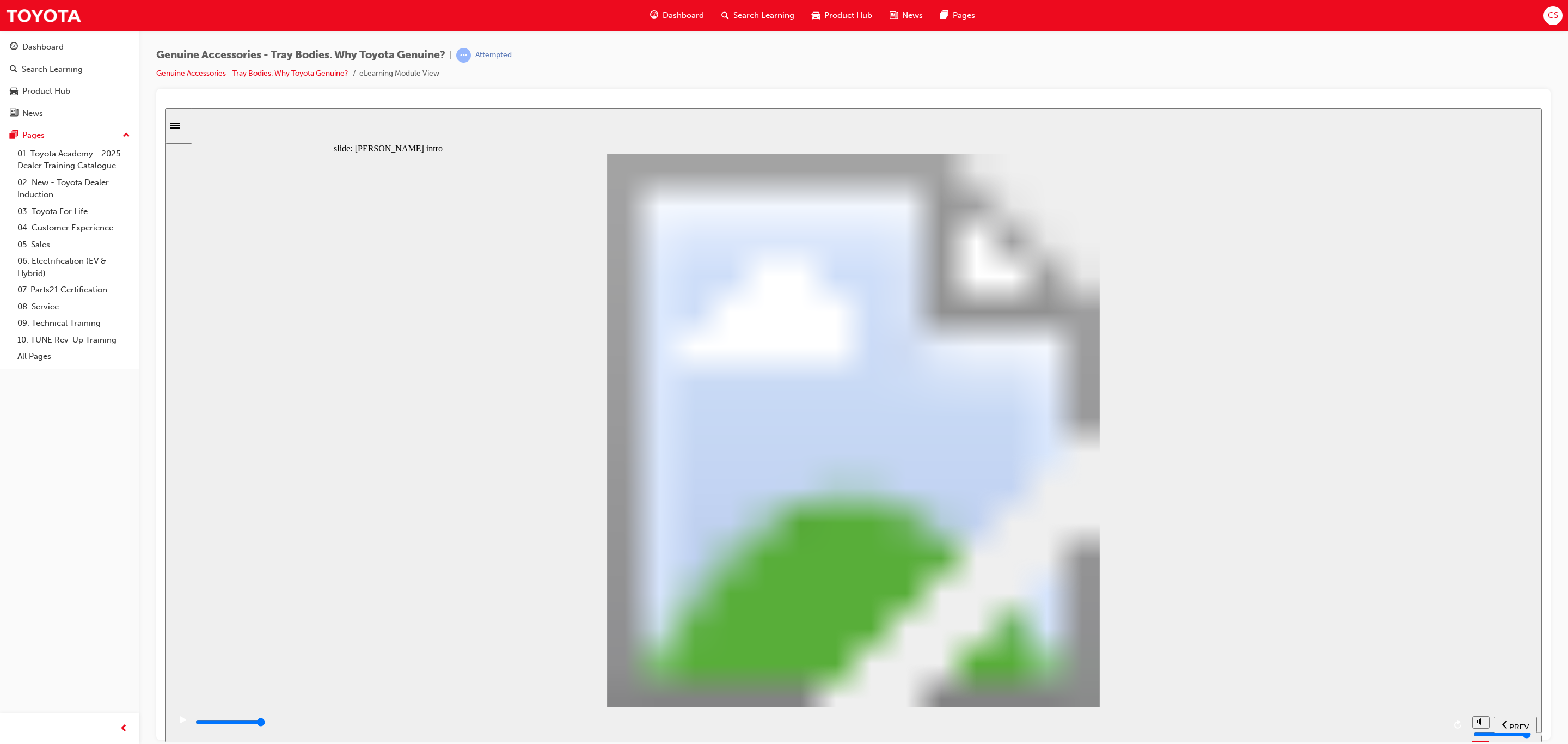
click at [265, 723] on input "slide progress" at bounding box center [230, 722] width 70 height 9
click at [1436, 728] on div "playback controls" at bounding box center [819, 722] width 1251 height 12
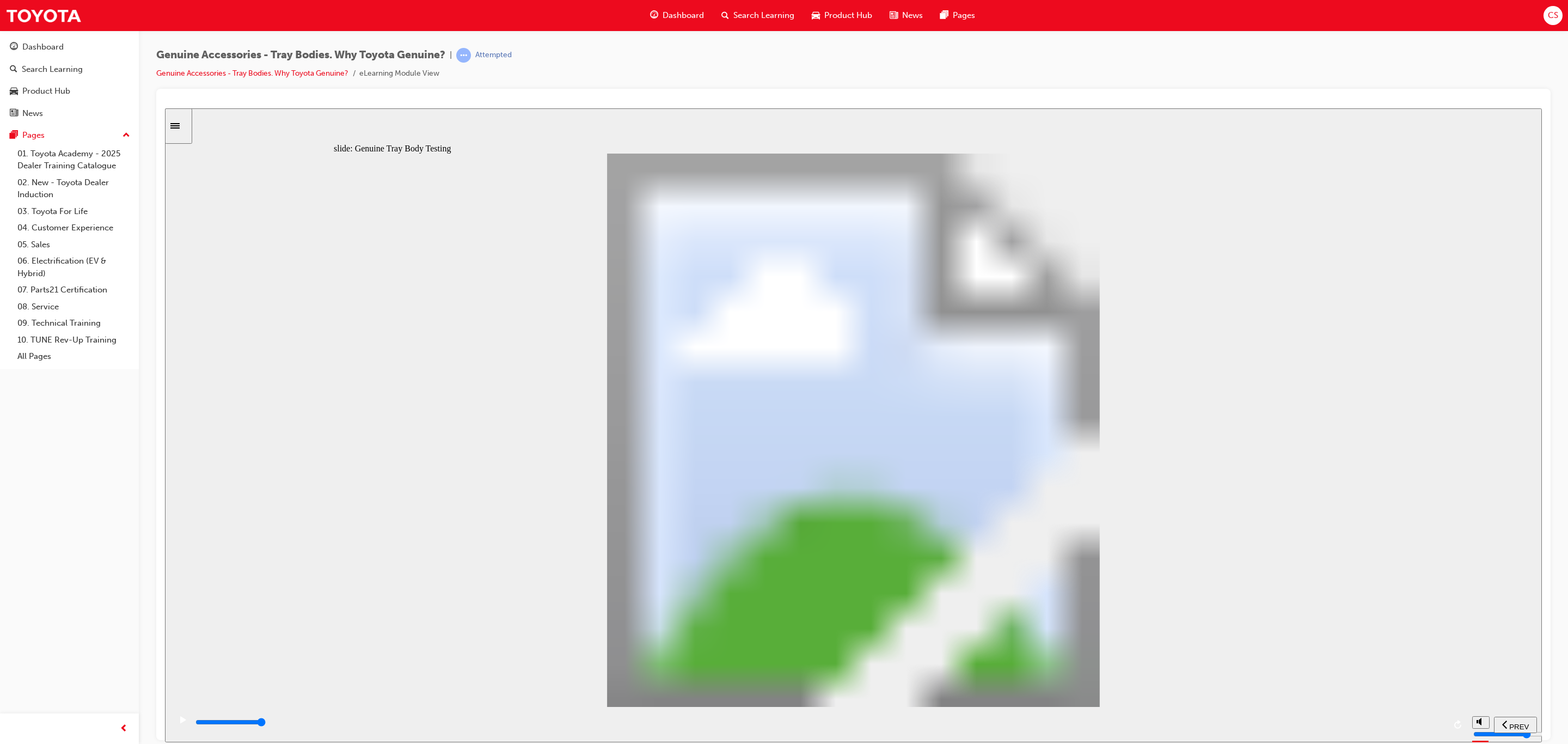
drag, startPoint x: 946, startPoint y: 463, endPoint x: 1366, endPoint y: 704, distance: 484.2
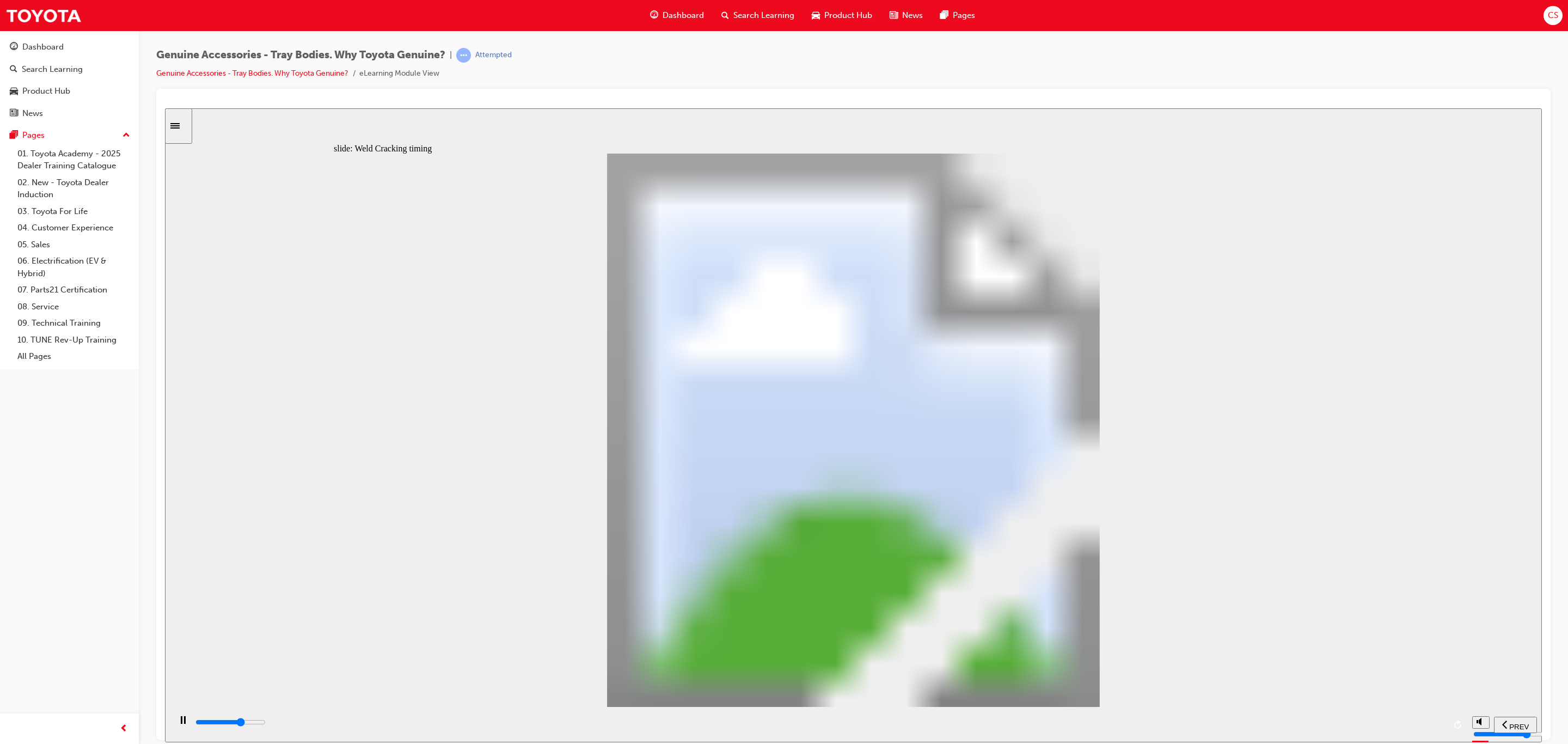
click at [1441, 727] on div "playback controls" at bounding box center [819, 722] width 1251 height 12
type input "21700"
type input "10"
drag, startPoint x: 670, startPoint y: 536, endPoint x: 848, endPoint y: 634, distance: 203.2
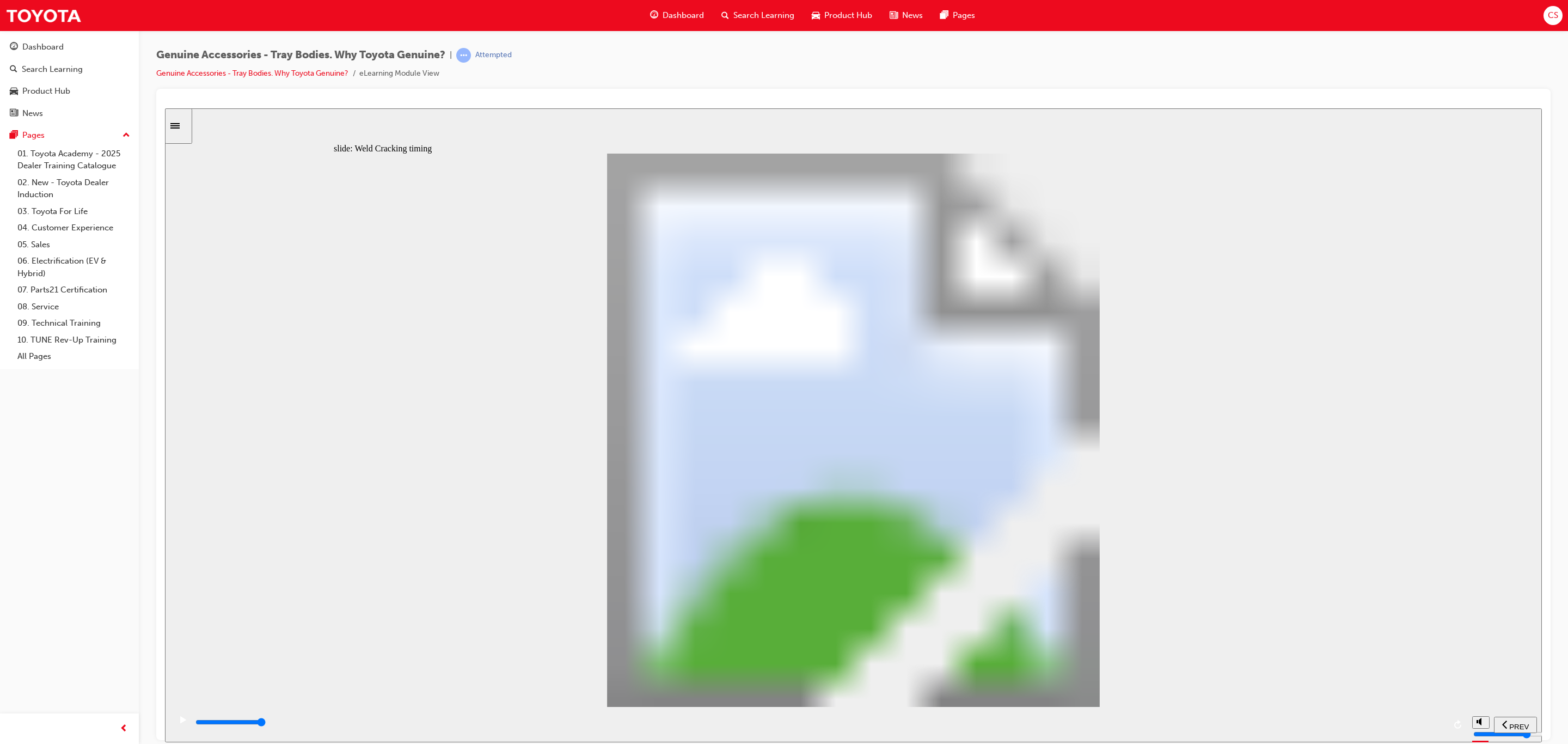
click at [265, 723] on input "slide progress" at bounding box center [230, 722] width 70 height 9
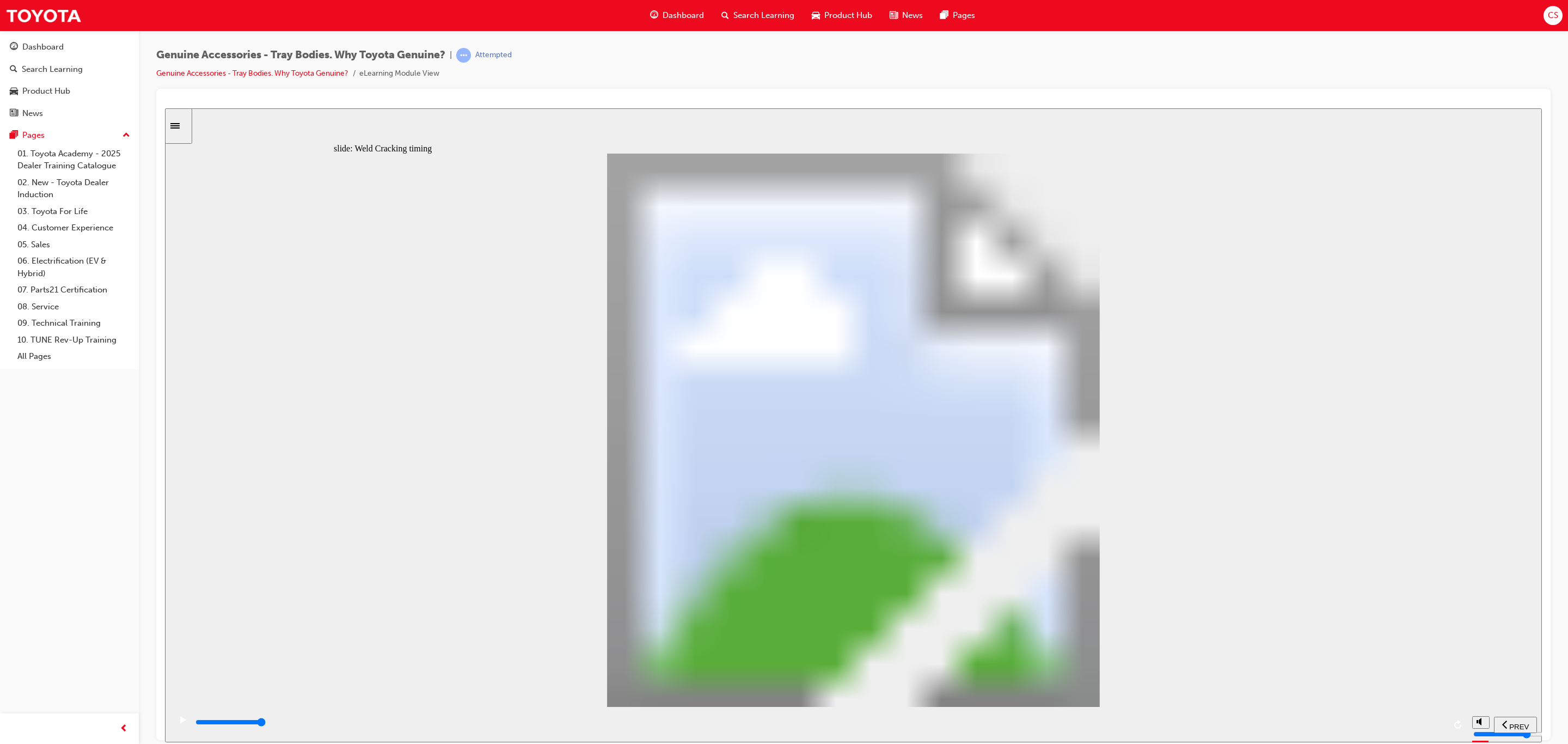
drag, startPoint x: 1289, startPoint y: 700, endPoint x: 1291, endPoint y: 659, distance: 41.0
drag, startPoint x: 1291, startPoint y: 659, endPoint x: 1287, endPoint y: 655, distance: 5.7
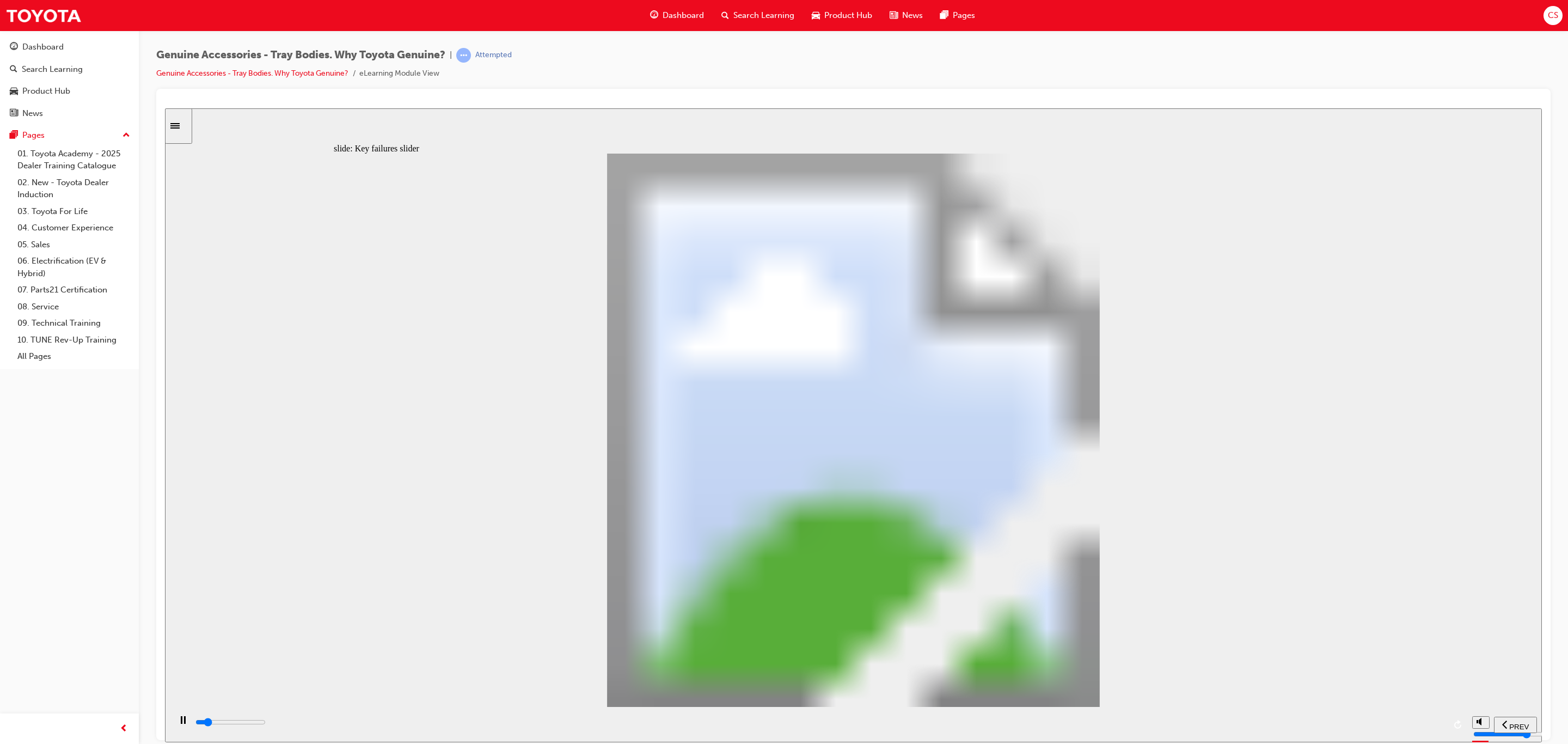
drag, startPoint x: 1287, startPoint y: 655, endPoint x: 1323, endPoint y: 684, distance: 46.2
click at [1411, 728] on div "playback controls" at bounding box center [819, 722] width 1251 height 12
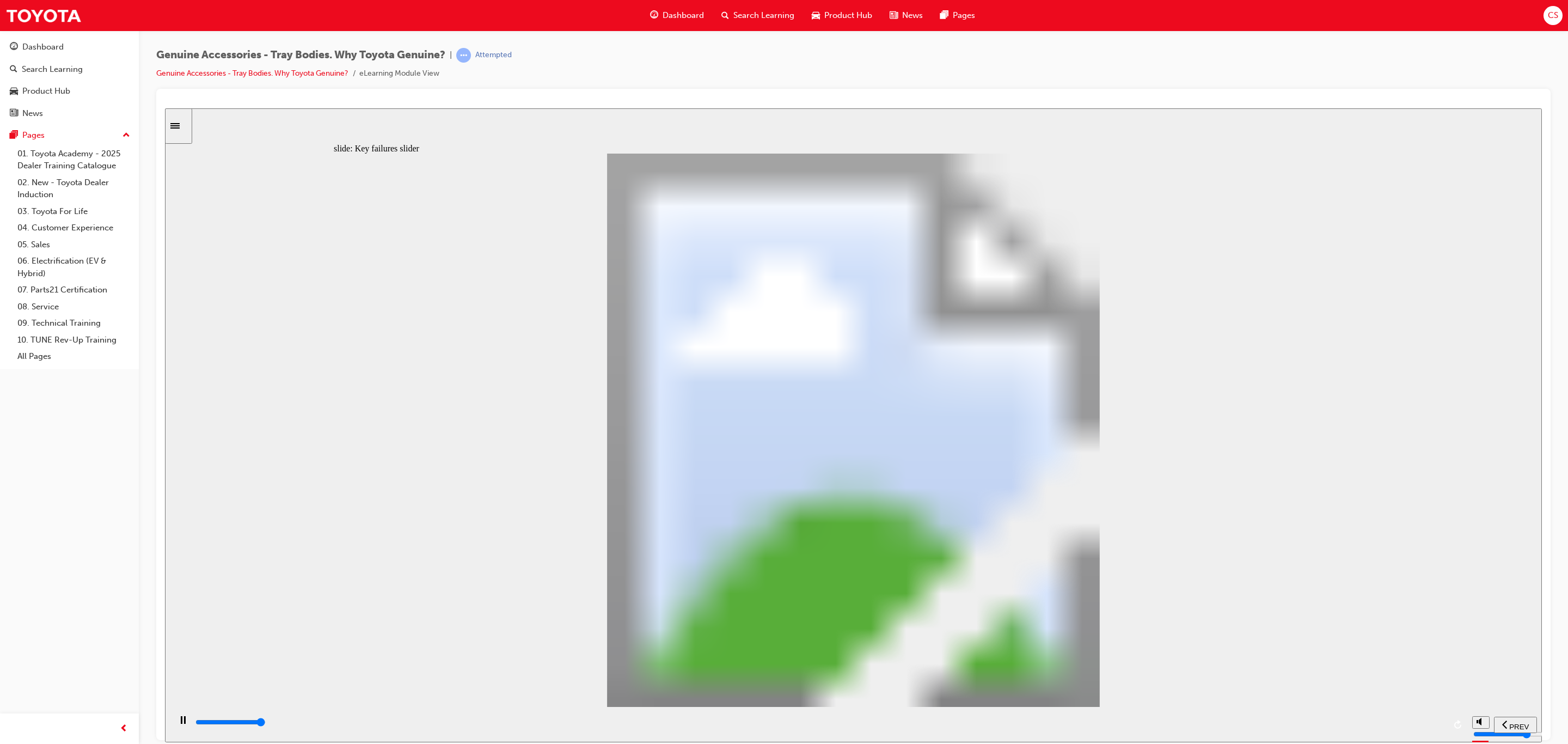
type input "8200"
type input "2"
type input "0"
type input "3"
drag, startPoint x: 372, startPoint y: 534, endPoint x: 1055, endPoint y: 532, distance: 683.0
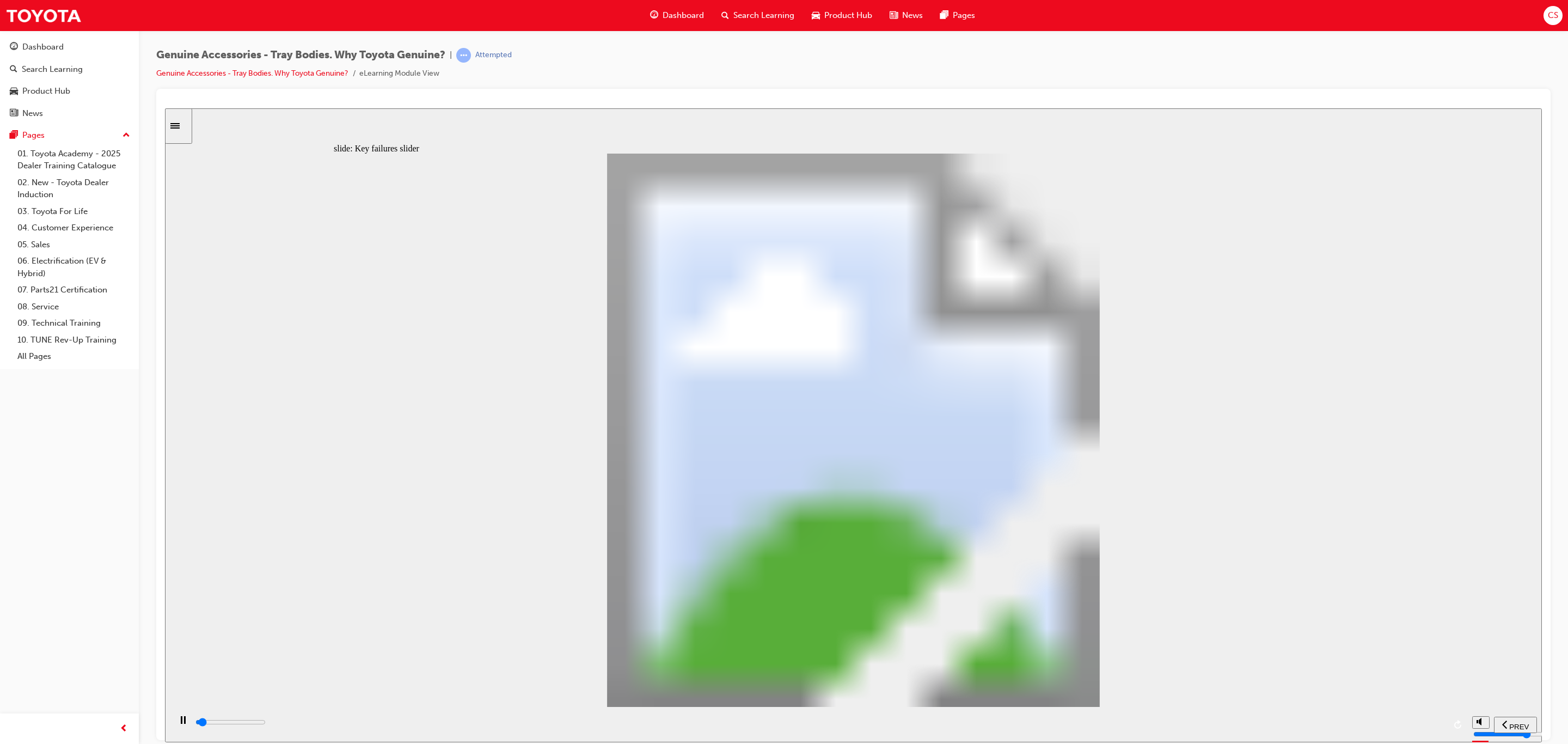
drag, startPoint x: 679, startPoint y: 540, endPoint x: 1073, endPoint y: 540, distance: 394.0
click at [1073, 540] on div "Oval 2 siren icon 1 Freeform 6 Freeform 4 Freeform 1 Freeform 2 Freeform 3 Free…" at bounding box center [854, 435] width 1040 height 563
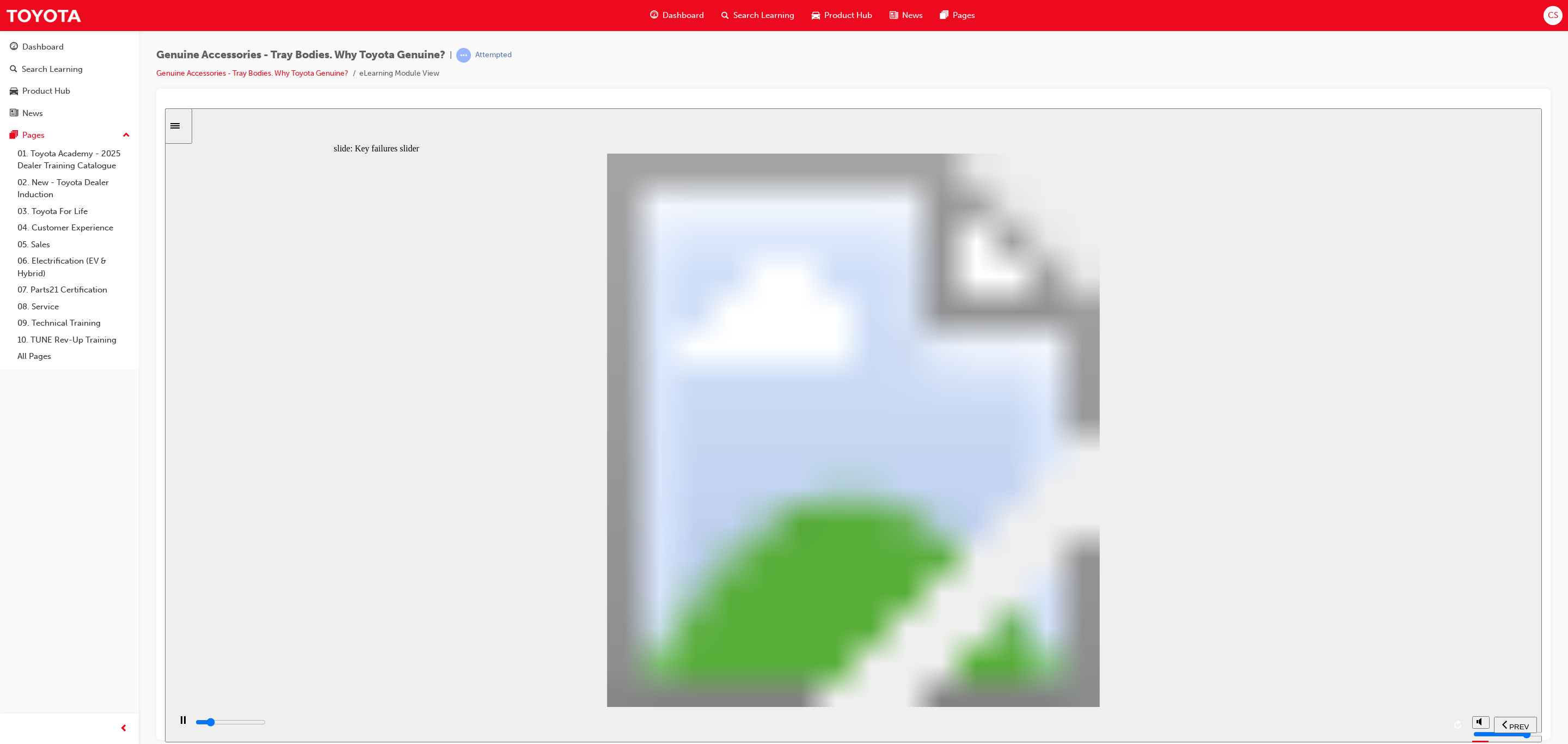
drag, startPoint x: 1203, startPoint y: 358, endPoint x: 1203, endPoint y: 392, distance: 34.0
drag, startPoint x: 1212, startPoint y: 434, endPoint x: 1212, endPoint y: 443, distance: 9.0
drag, startPoint x: 1212, startPoint y: 443, endPoint x: 1210, endPoint y: 472, distance: 29.1
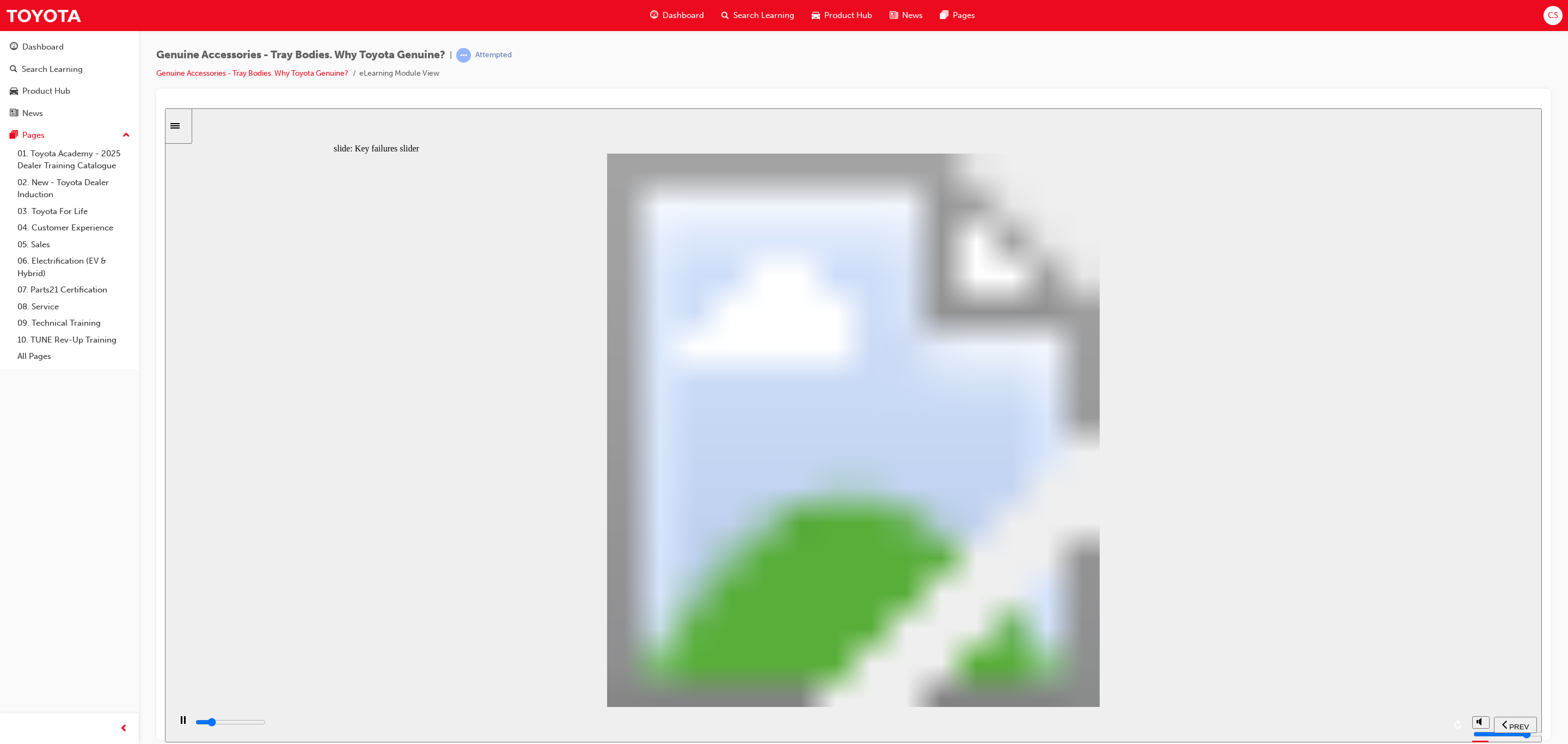
drag, startPoint x: 1210, startPoint y: 472, endPoint x: 1205, endPoint y: 475, distance: 5.8
drag, startPoint x: 1197, startPoint y: 489, endPoint x: 1187, endPoint y: 496, distance: 12.2
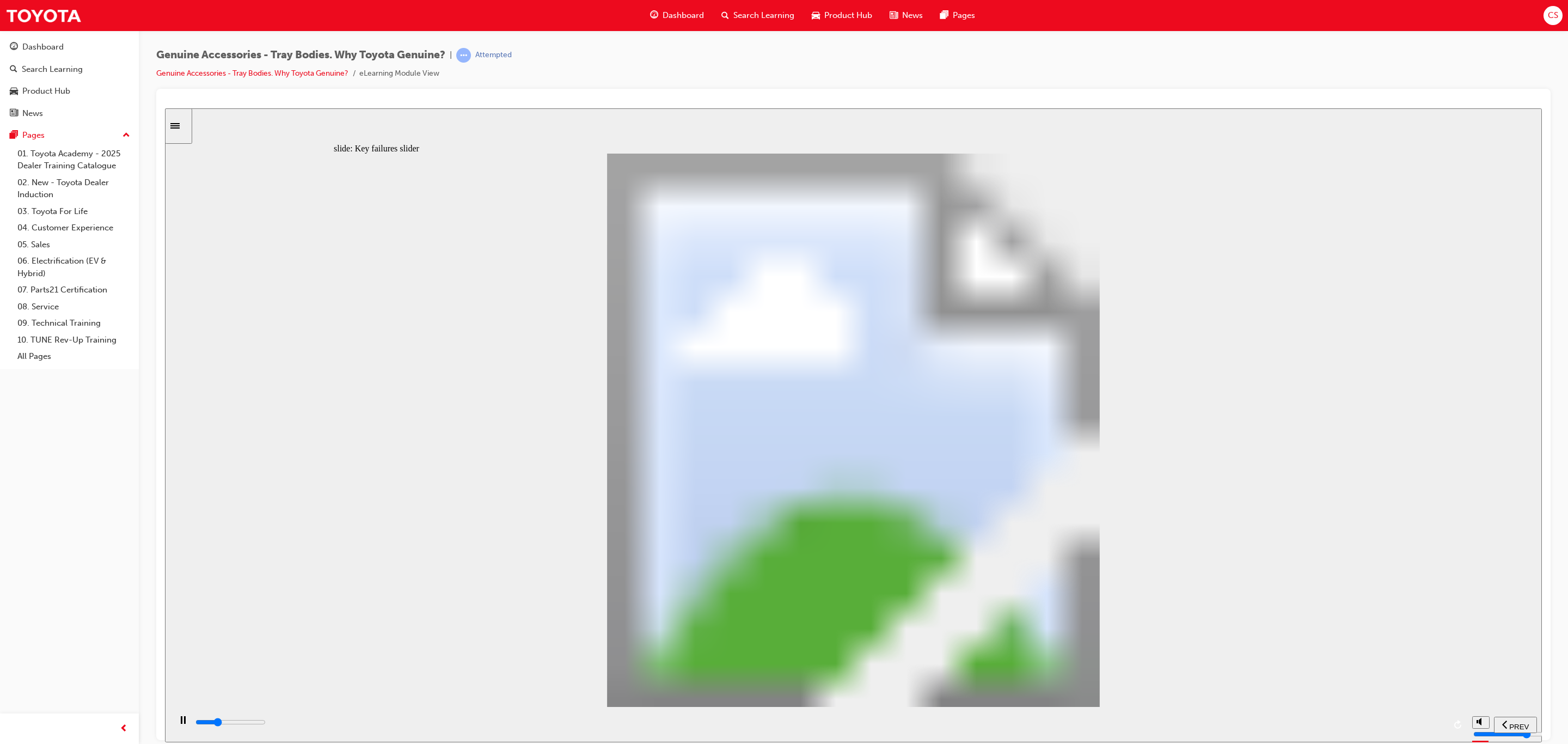
drag, startPoint x: 1187, startPoint y: 496, endPoint x: 1180, endPoint y: 495, distance: 7.1
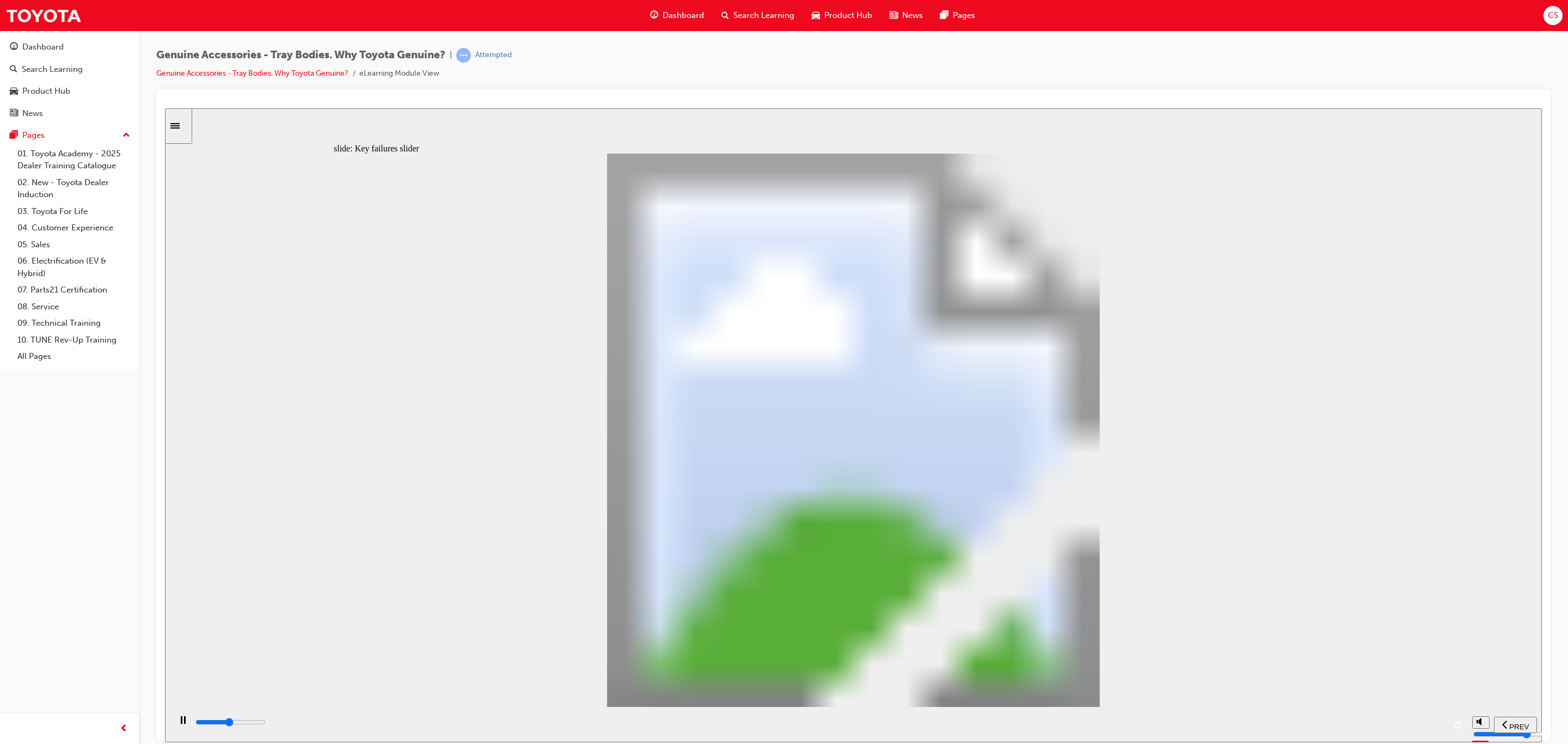
drag, startPoint x: 1219, startPoint y: 499, endPoint x: 1239, endPoint y: 557, distance: 61.4
drag, startPoint x: 1239, startPoint y: 557, endPoint x: 1309, endPoint y: 709, distance: 167.3
click at [1248, 629] on div "Oval 2 siren icon 1 Freeform 6 Freeform 4 Freeform 1 Freeform 2 Freeform 3 Free…" at bounding box center [854, 435] width 1040 height 563
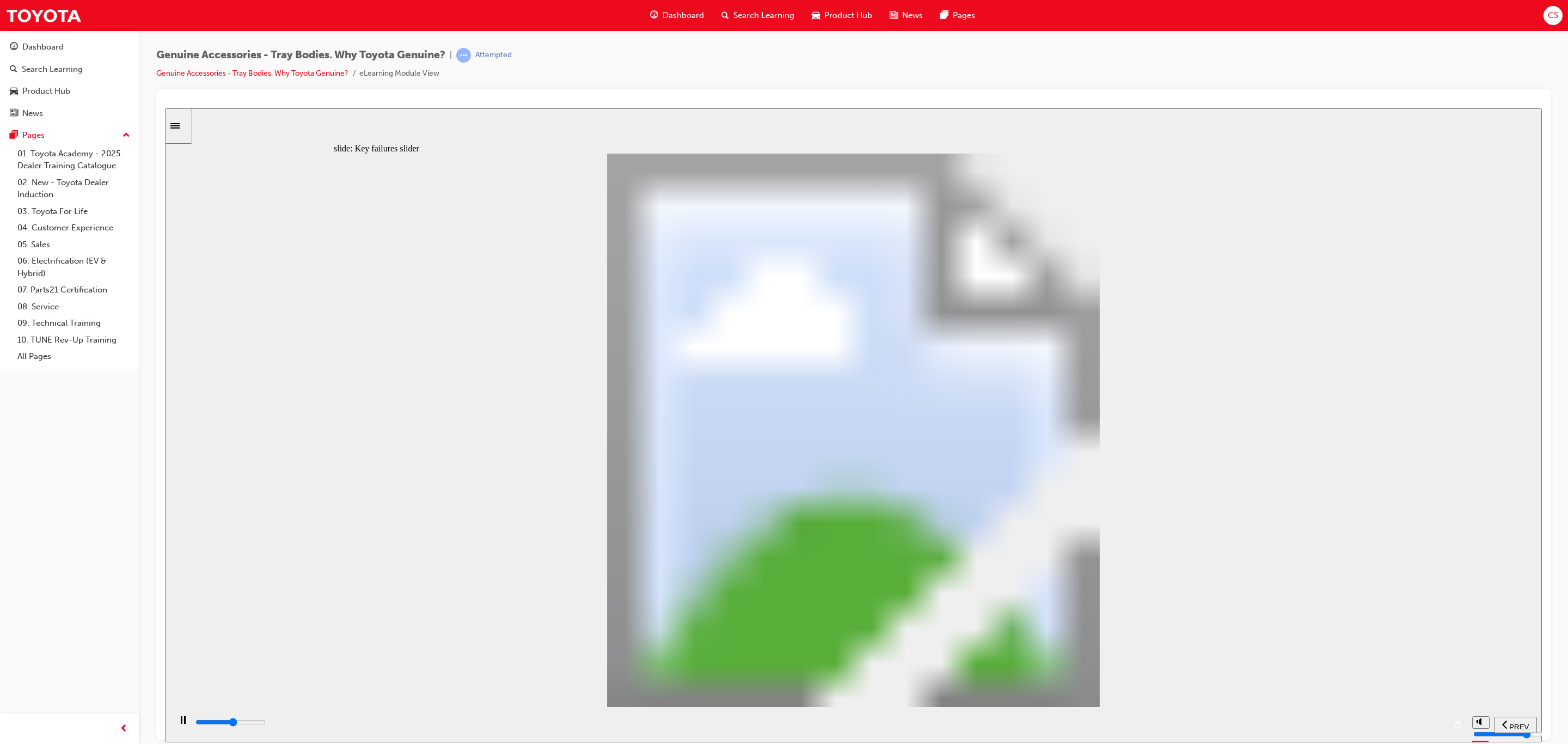
click at [1425, 716] on div "playback controls" at bounding box center [819, 724] width 1296 height 35
click at [1430, 728] on div "playback controls" at bounding box center [819, 722] width 1251 height 12
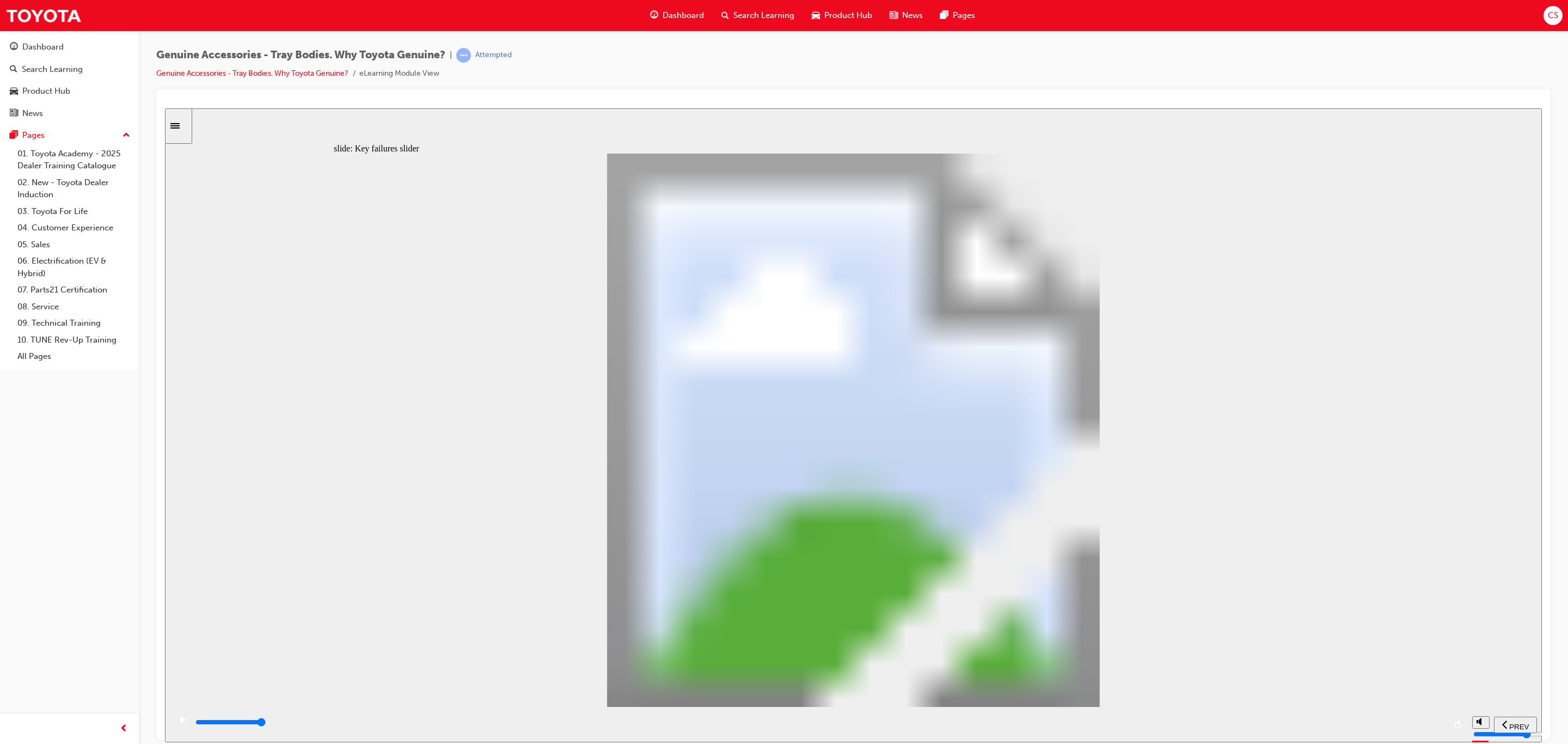
click at [265, 723] on input "slide progress" at bounding box center [230, 722] width 70 height 9
drag, startPoint x: 1014, startPoint y: 529, endPoint x: 1018, endPoint y: 482, distance: 47.2
click at [265, 723] on input "slide progress" at bounding box center [230, 722] width 70 height 9
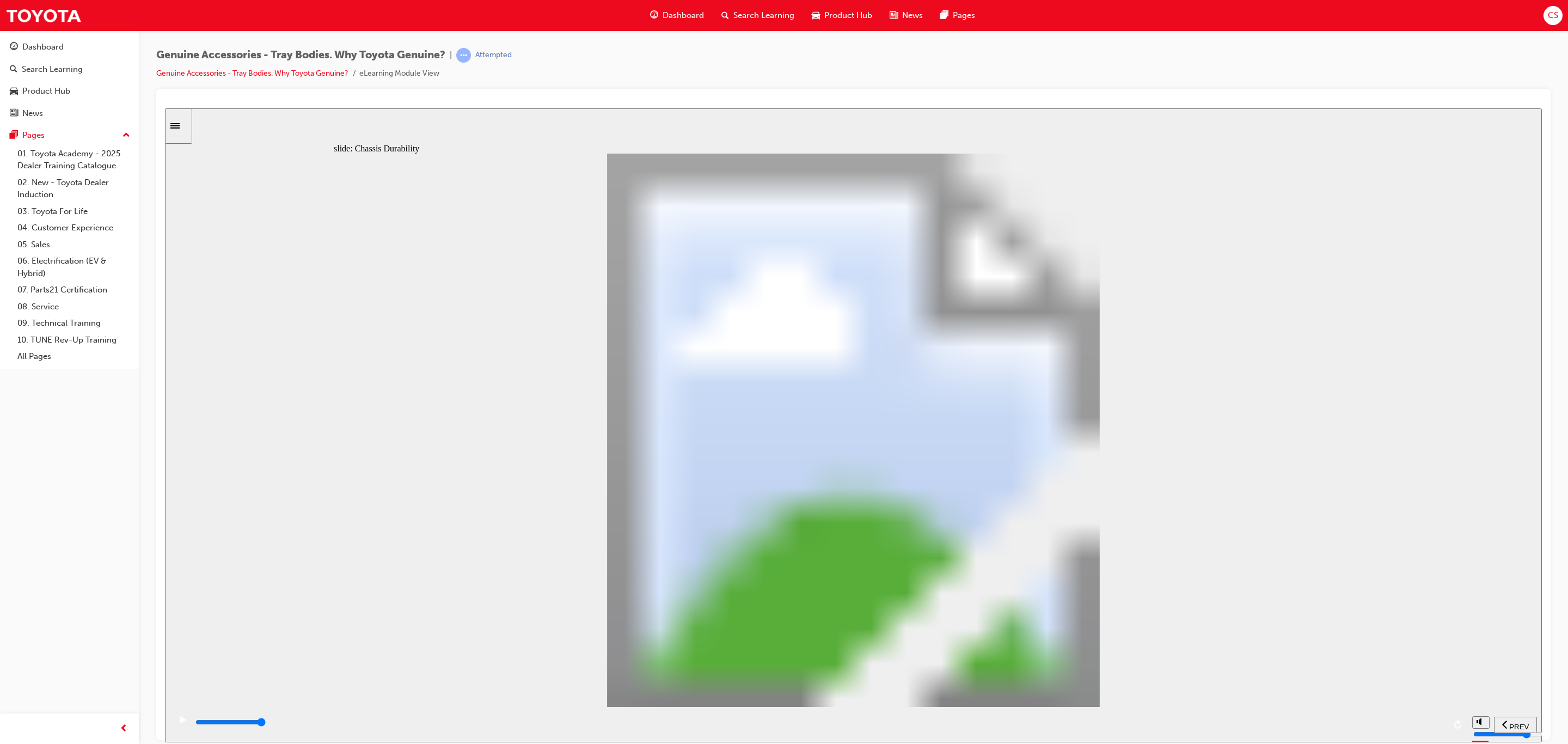
click at [1431, 722] on div "playback controls" at bounding box center [819, 722] width 1251 height 12
click at [1433, 725] on div "playback controls" at bounding box center [819, 722] width 1251 height 12
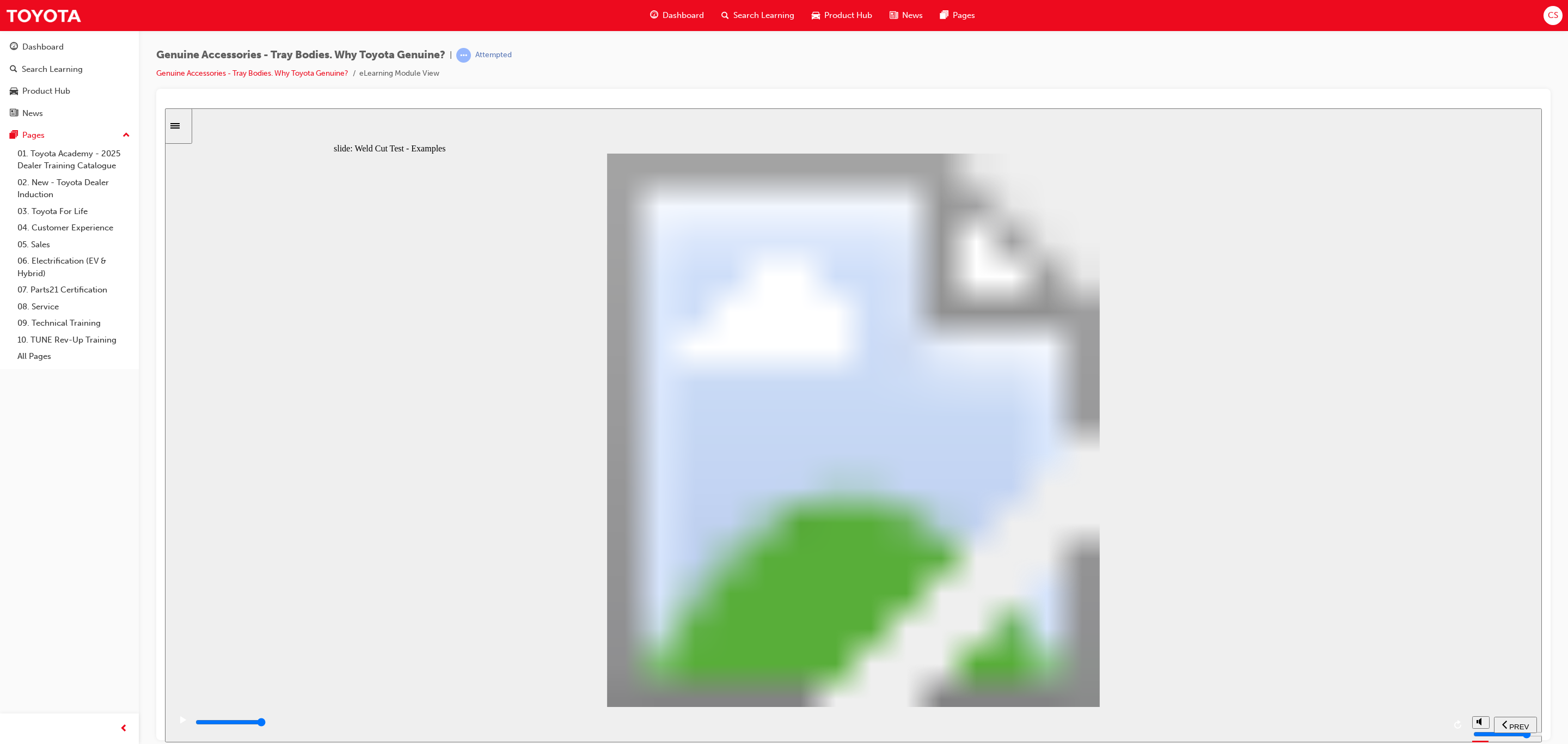
drag, startPoint x: 1237, startPoint y: 582, endPoint x: 1212, endPoint y: 677, distance: 98.2
drag, startPoint x: 882, startPoint y: 555, endPoint x: 1300, endPoint y: 666, distance: 432.5
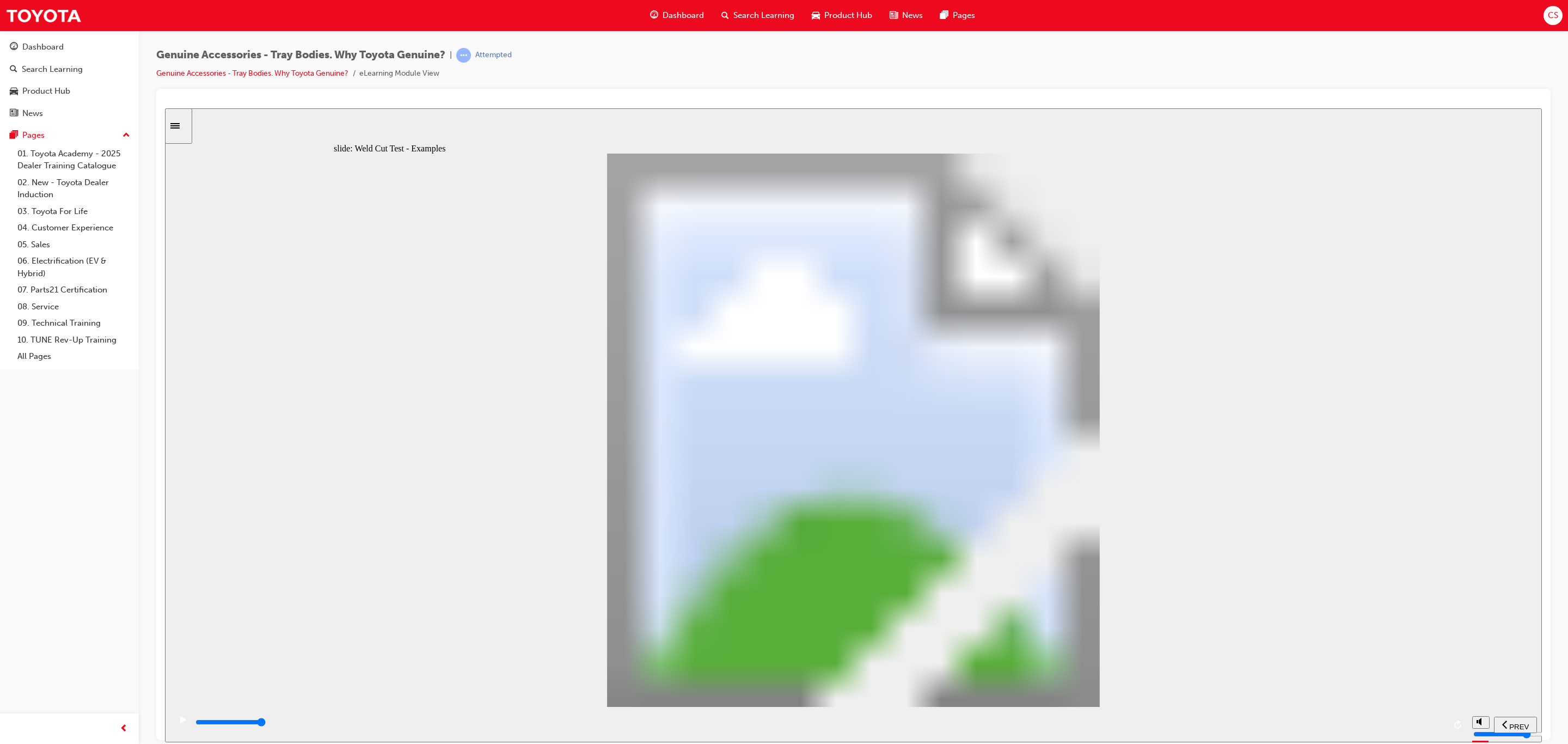
click at [265, 723] on input "slide progress" at bounding box center [230, 722] width 70 height 9
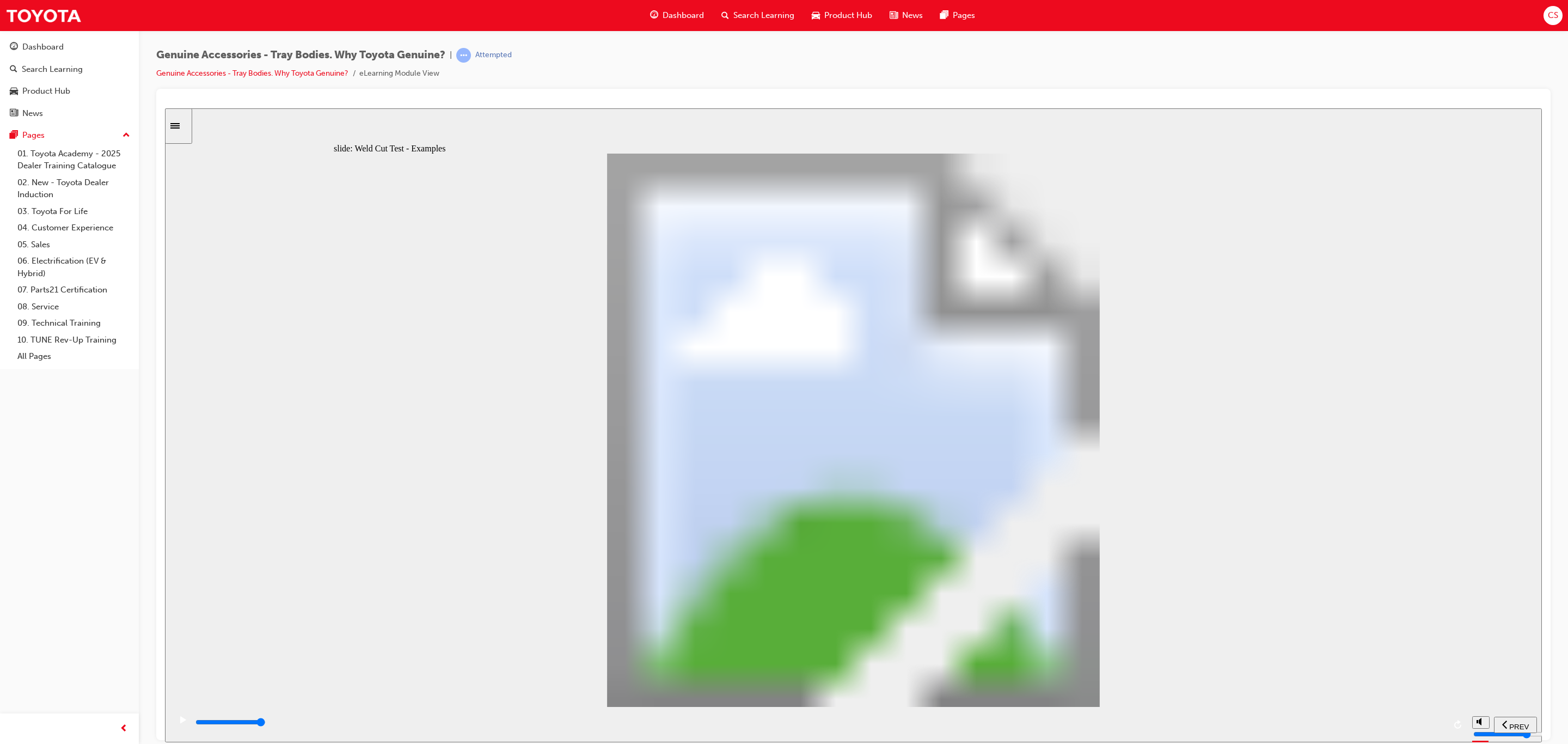
drag, startPoint x: 817, startPoint y: 519, endPoint x: 809, endPoint y: 524, distance: 9.4
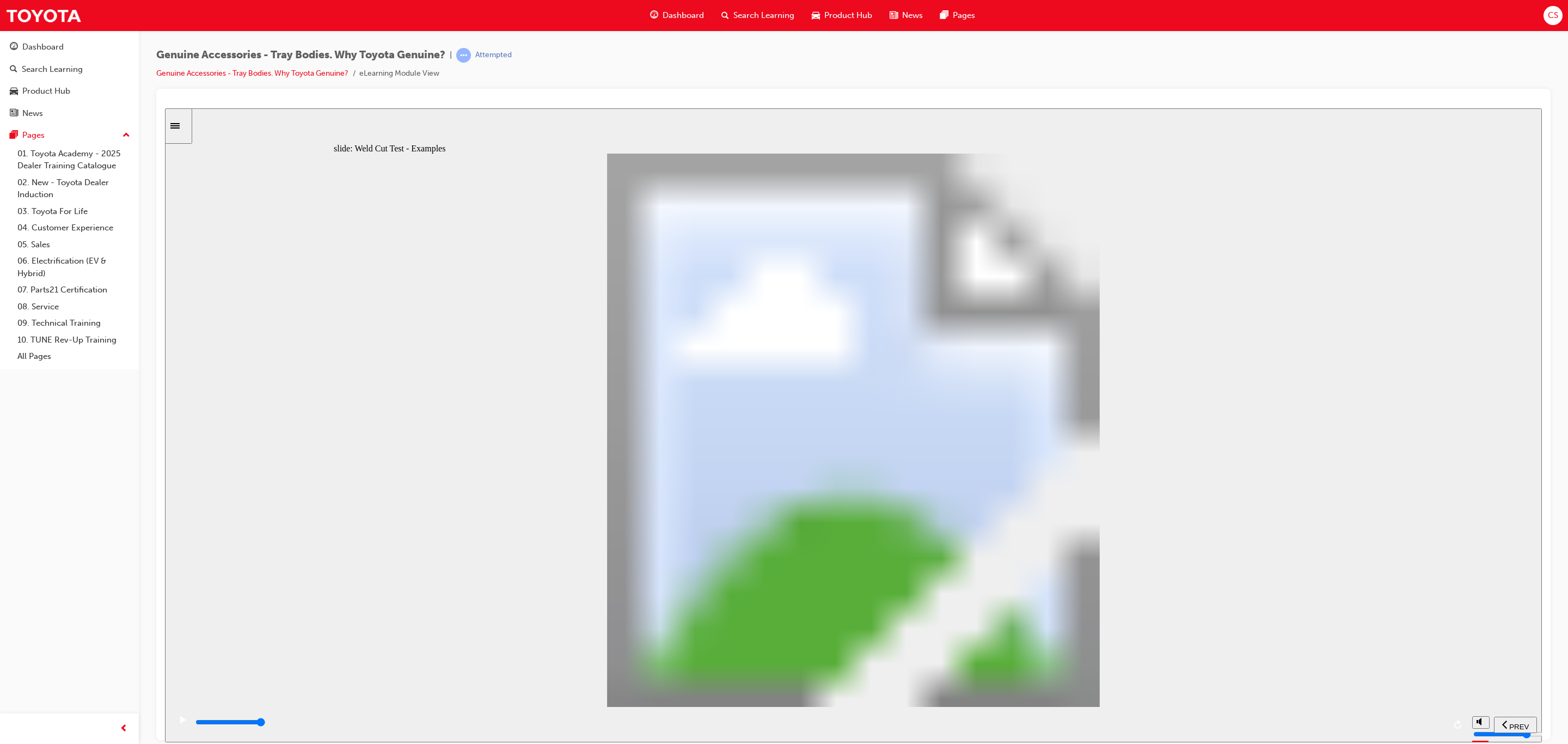
drag, startPoint x: 765, startPoint y: 568, endPoint x: 762, endPoint y: 575, distance: 7.6
drag, startPoint x: 752, startPoint y: 616, endPoint x: 766, endPoint y: 665, distance: 51.0
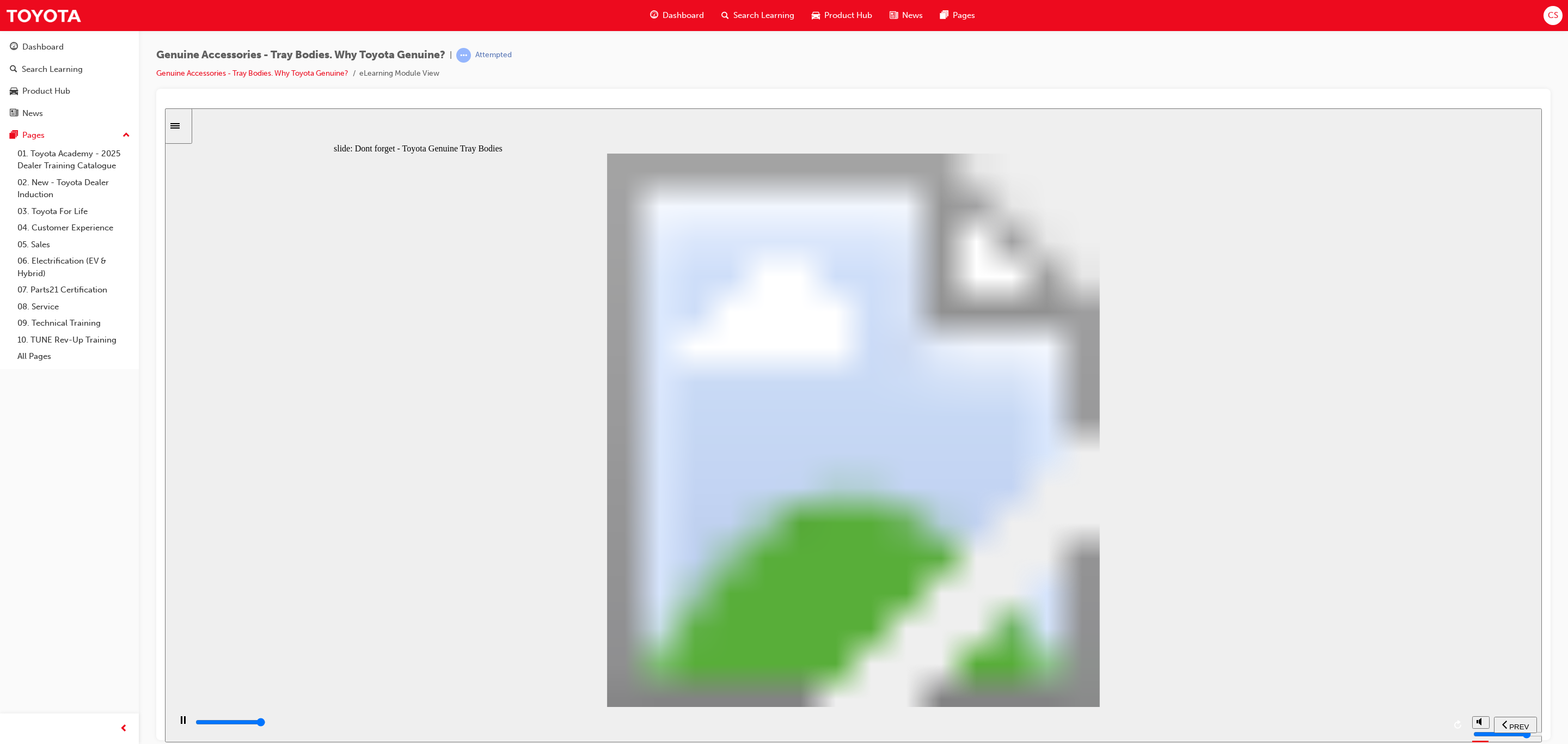
click at [1431, 727] on div "playback controls" at bounding box center [819, 722] width 1251 height 12
click at [1429, 725] on div "playback controls" at bounding box center [819, 722] width 1251 height 12
click at [1430, 728] on div "playback controls" at bounding box center [819, 722] width 1251 height 12
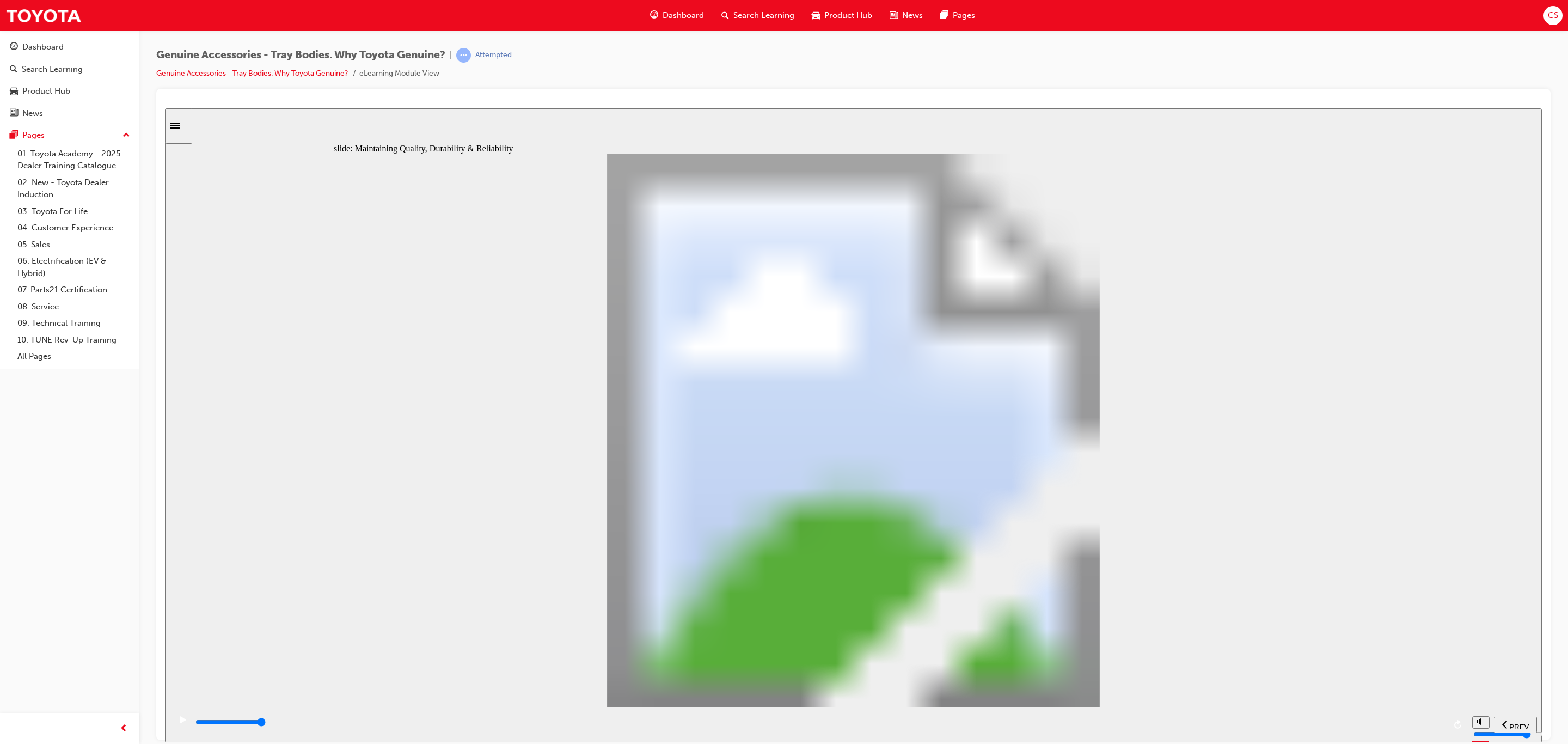
drag, startPoint x: 611, startPoint y: 466, endPoint x: 598, endPoint y: 490, distance: 27.3
click at [1431, 720] on div "playback controls" at bounding box center [819, 722] width 1251 height 12
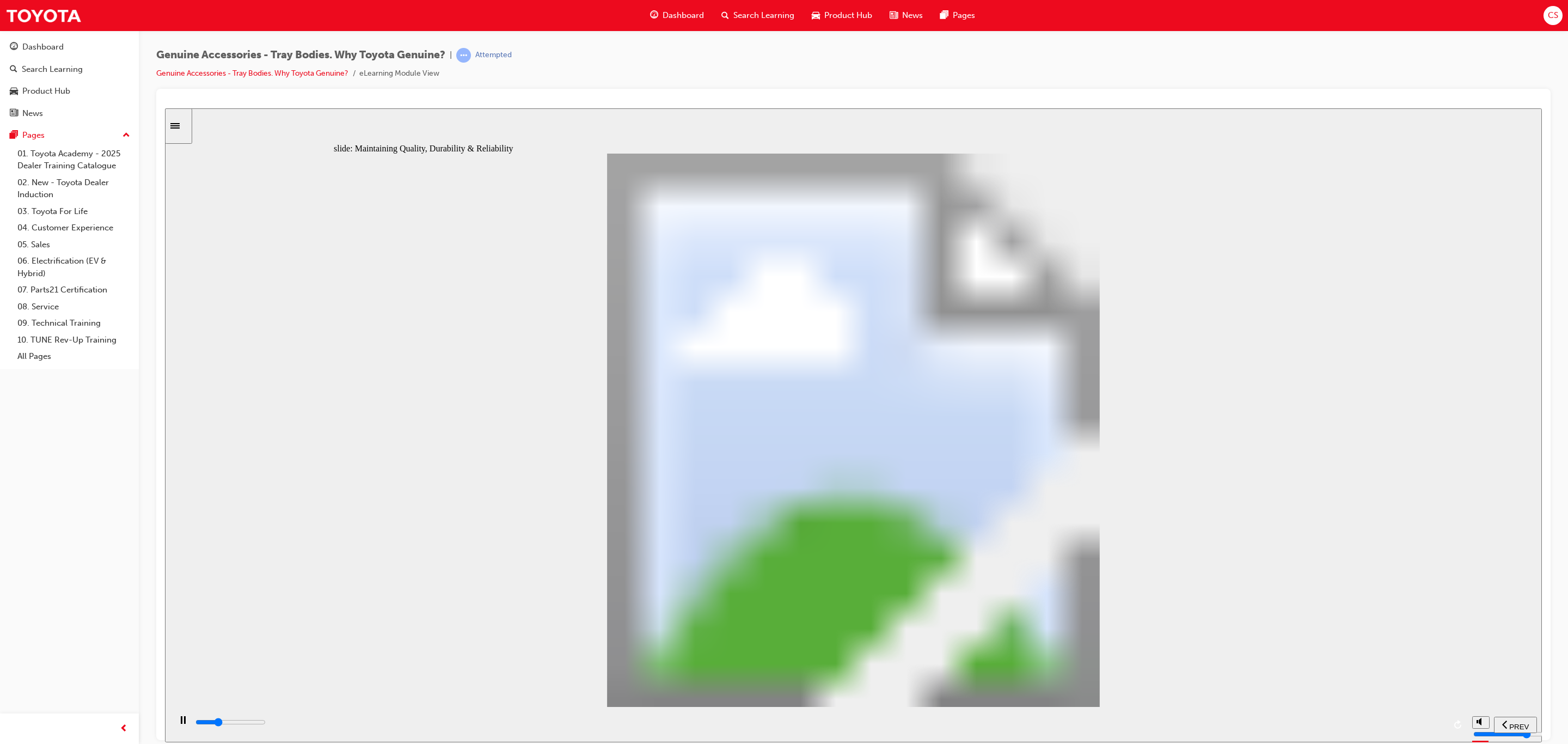
drag, startPoint x: 583, startPoint y: 341, endPoint x: 604, endPoint y: 348, distance: 22.1
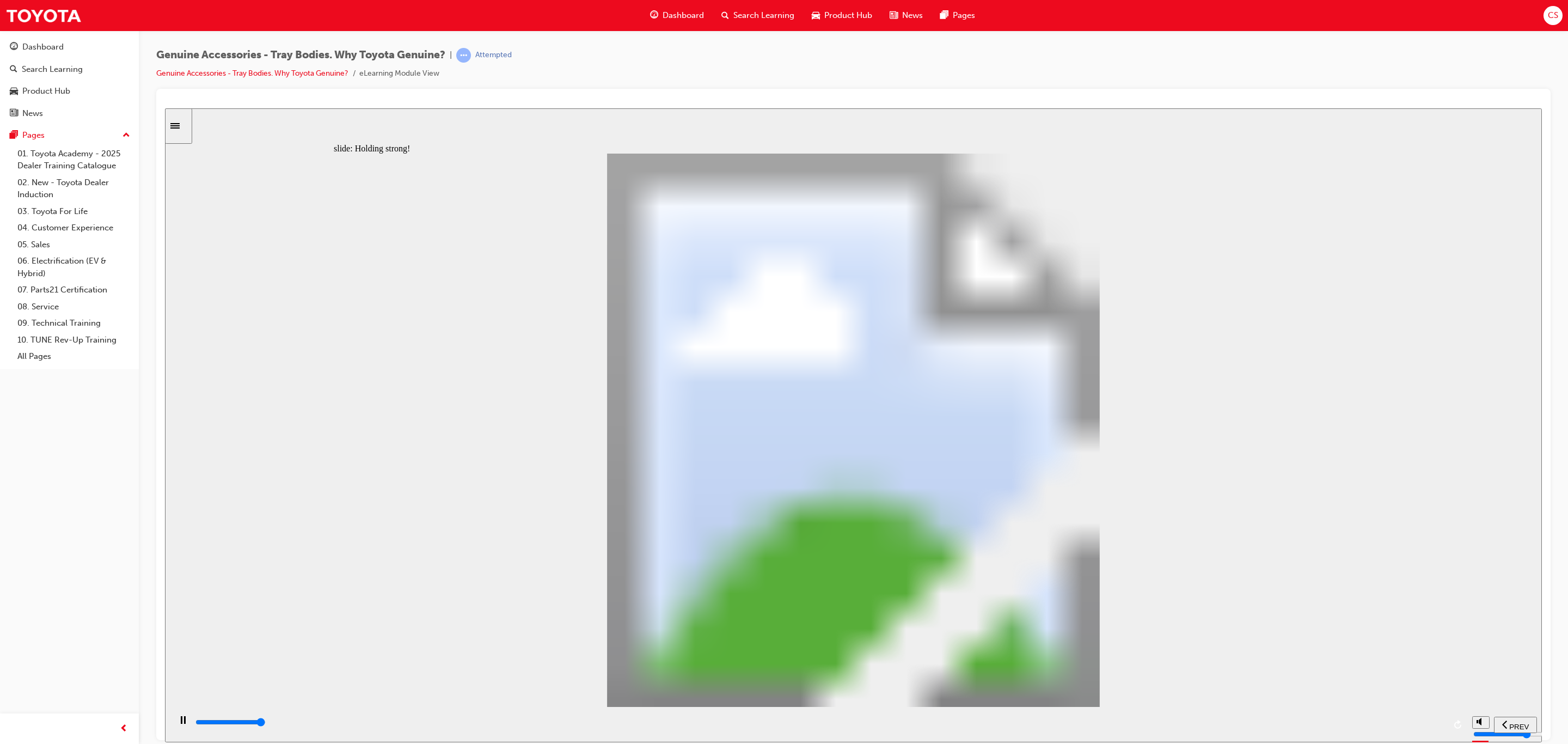
click at [1436, 720] on div "playback controls" at bounding box center [819, 722] width 1251 height 12
type input "12300"
radio input "true"
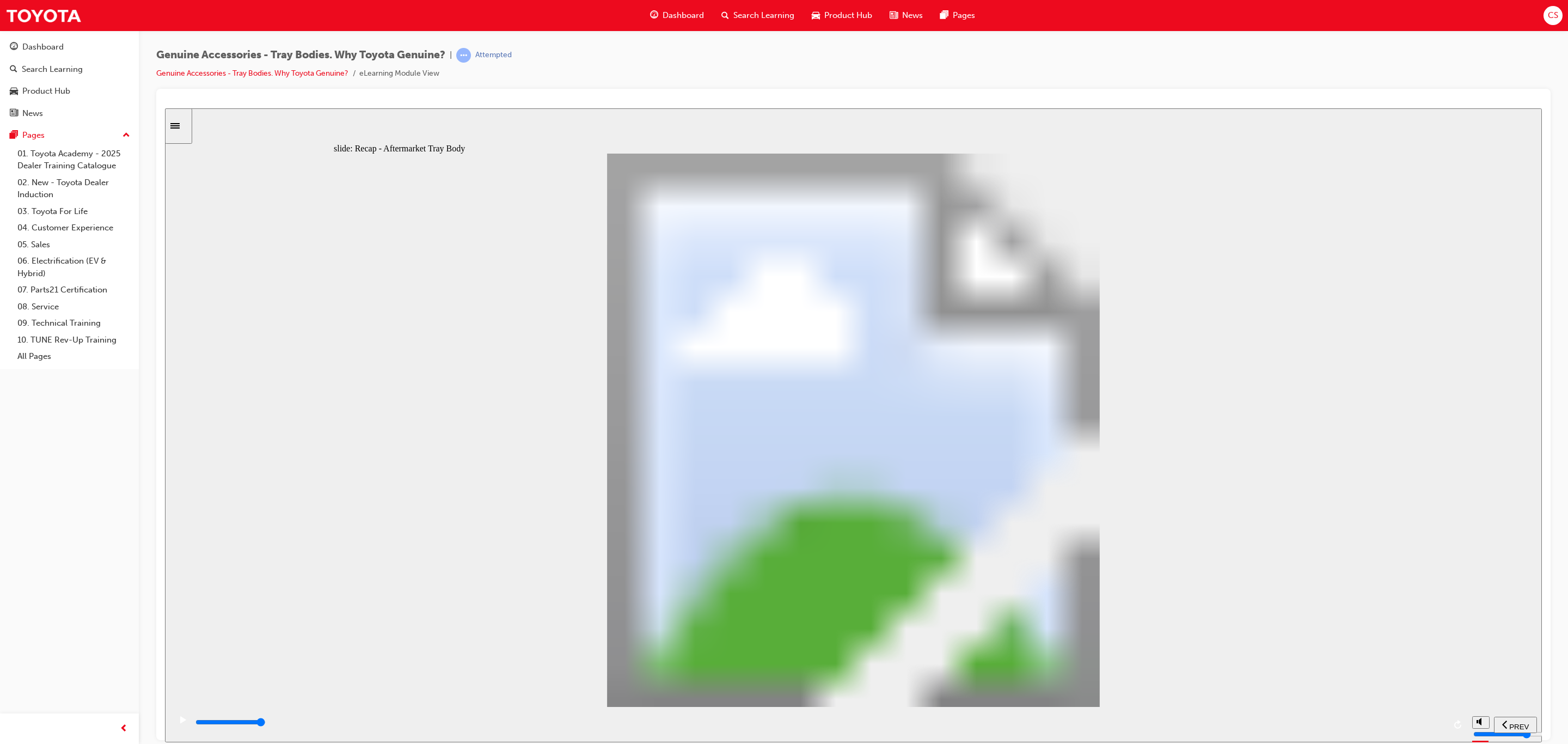
click at [265, 724] on input "slide progress" at bounding box center [230, 722] width 70 height 9
drag, startPoint x: 631, startPoint y: 499, endPoint x: 634, endPoint y: 488, distance: 11.4
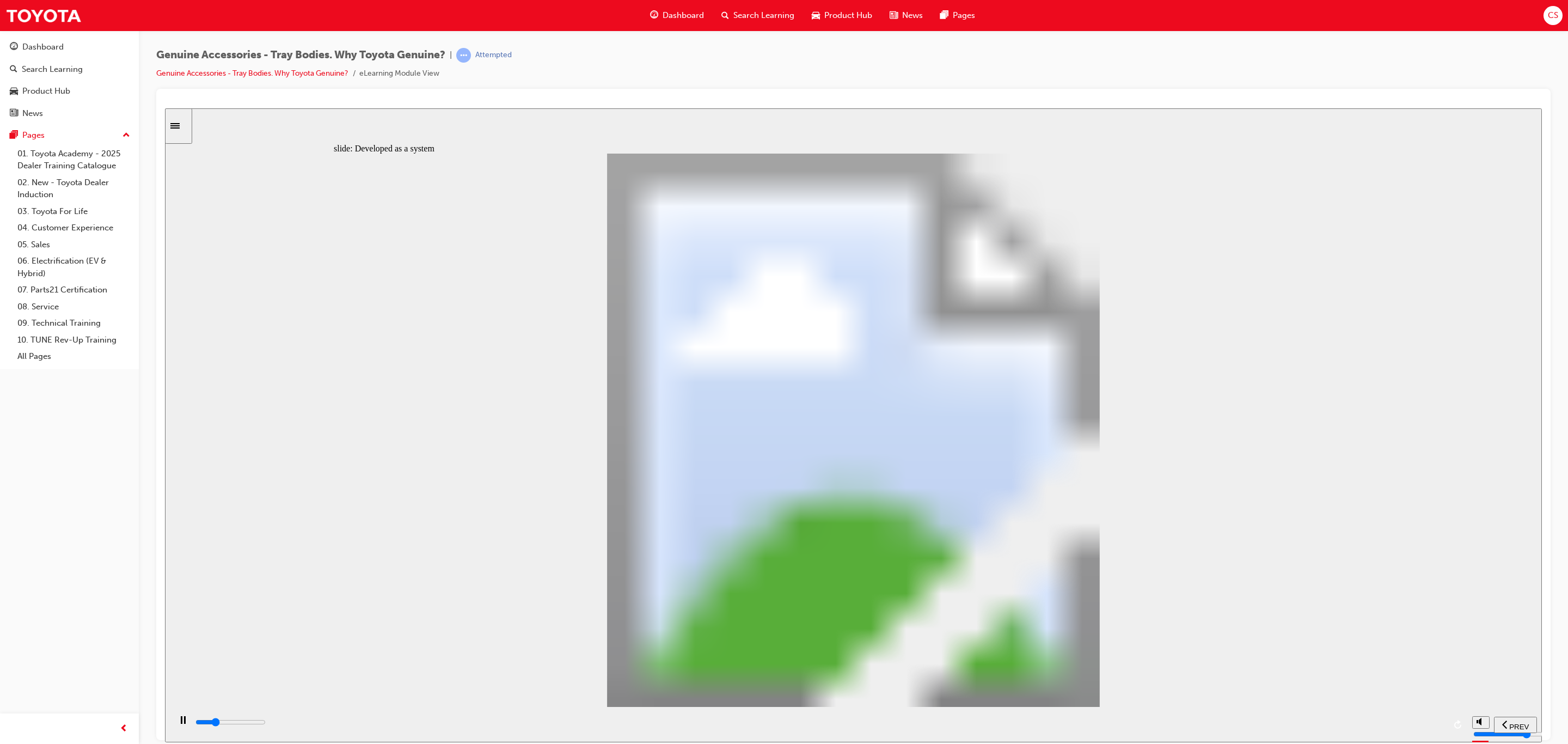
click at [1433, 722] on div "playback controls" at bounding box center [819, 722] width 1251 height 12
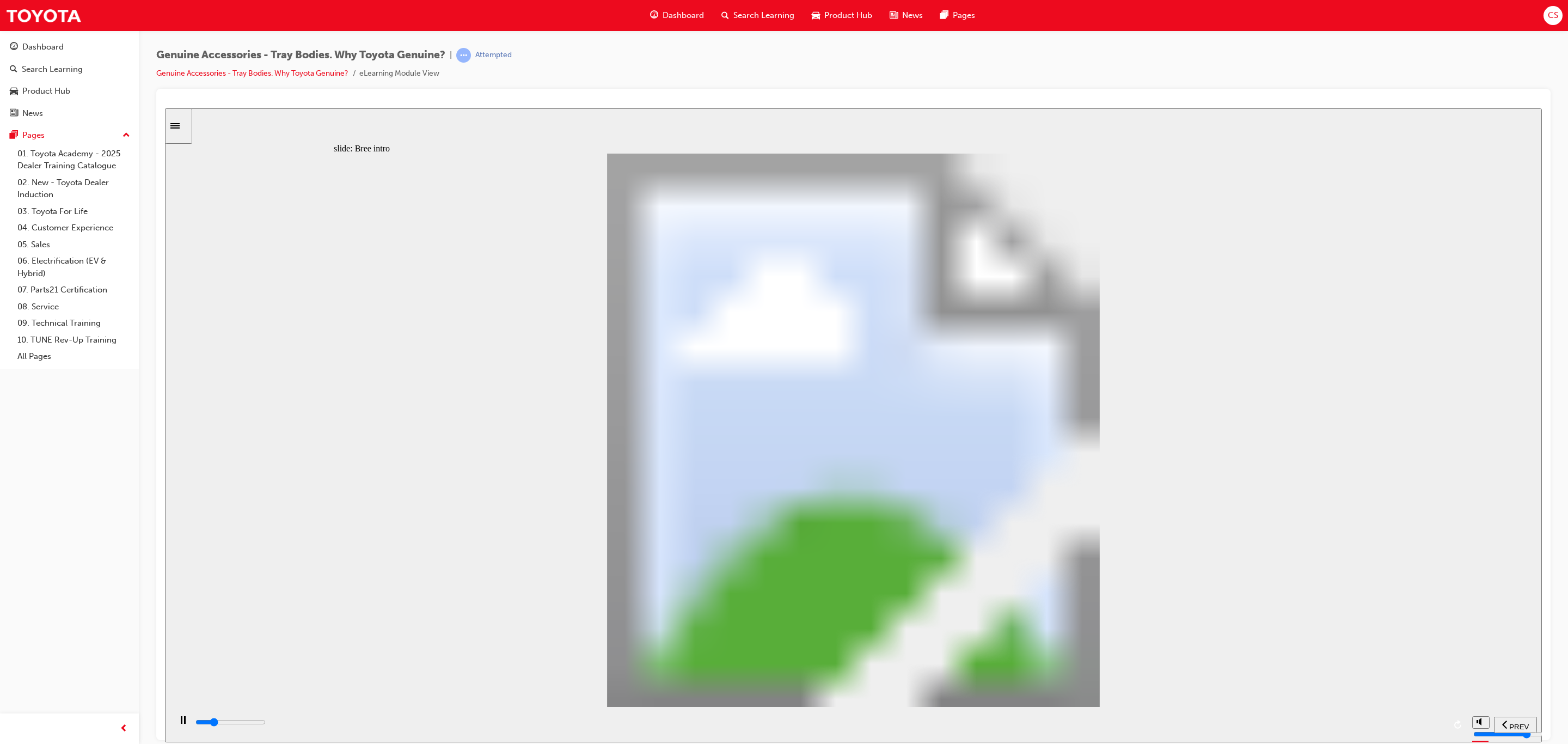
click at [1440, 727] on div "playback controls" at bounding box center [819, 722] width 1251 height 12
click at [1429, 719] on div "playback controls" at bounding box center [819, 722] width 1251 height 12
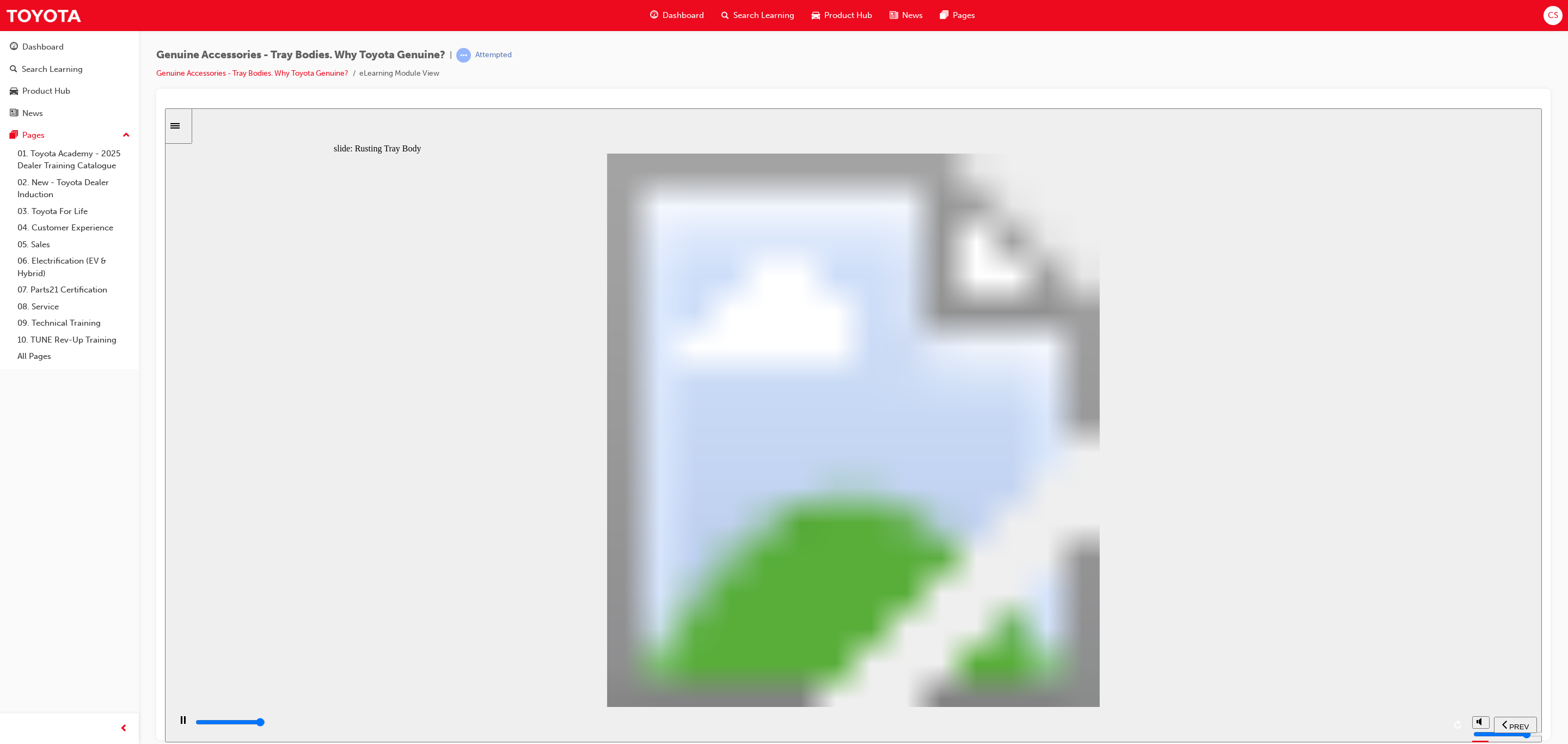
click at [265, 724] on input "slide progress" at bounding box center [230, 722] width 70 height 9
click at [1438, 728] on div "playback controls" at bounding box center [819, 722] width 1251 height 12
click at [265, 723] on input "slide progress" at bounding box center [230, 722] width 70 height 9
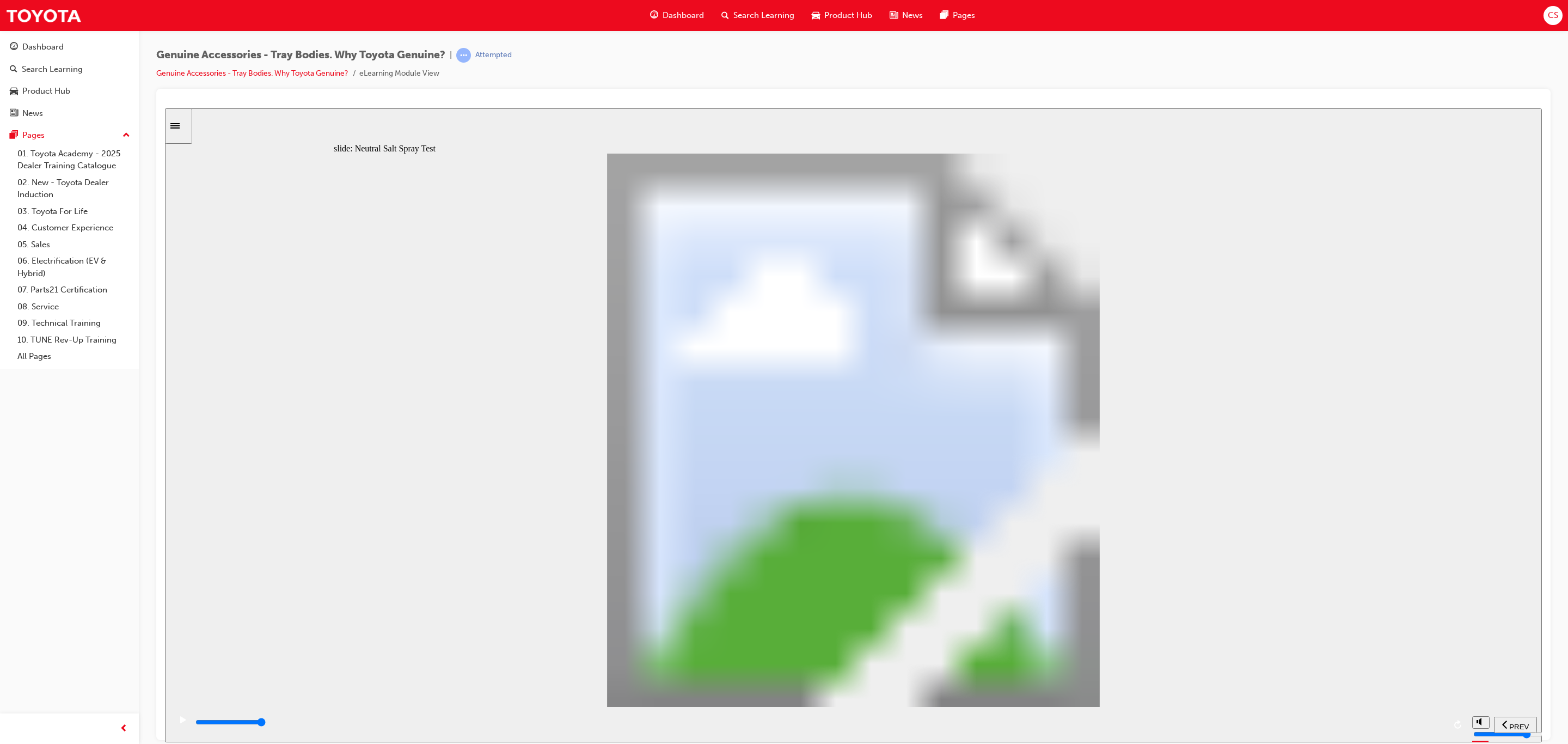
drag, startPoint x: 1072, startPoint y: 550, endPoint x: 1039, endPoint y: 562, distance: 35.1
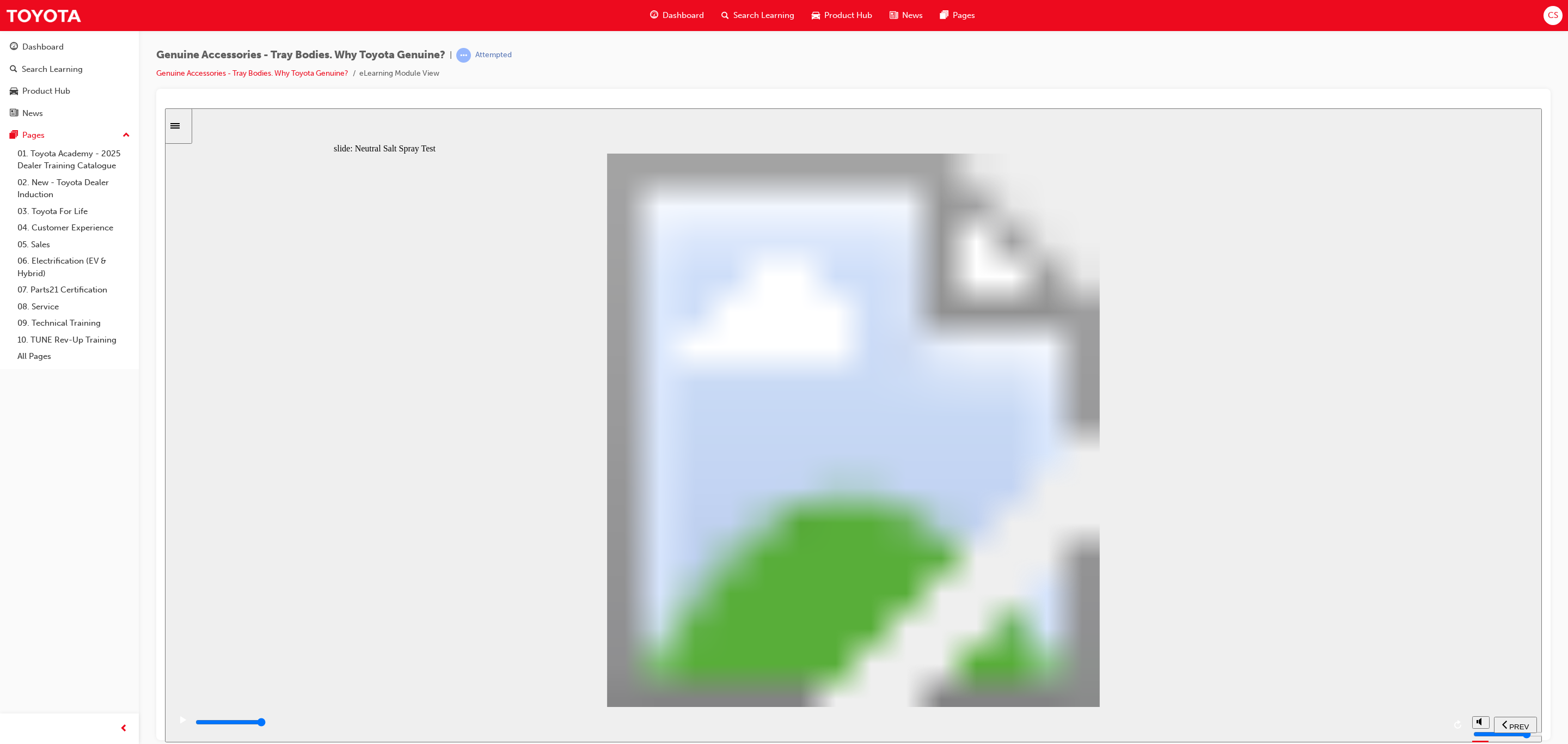
drag, startPoint x: 999, startPoint y: 519, endPoint x: 948, endPoint y: 529, distance: 52.0
type input "0"
type input "2"
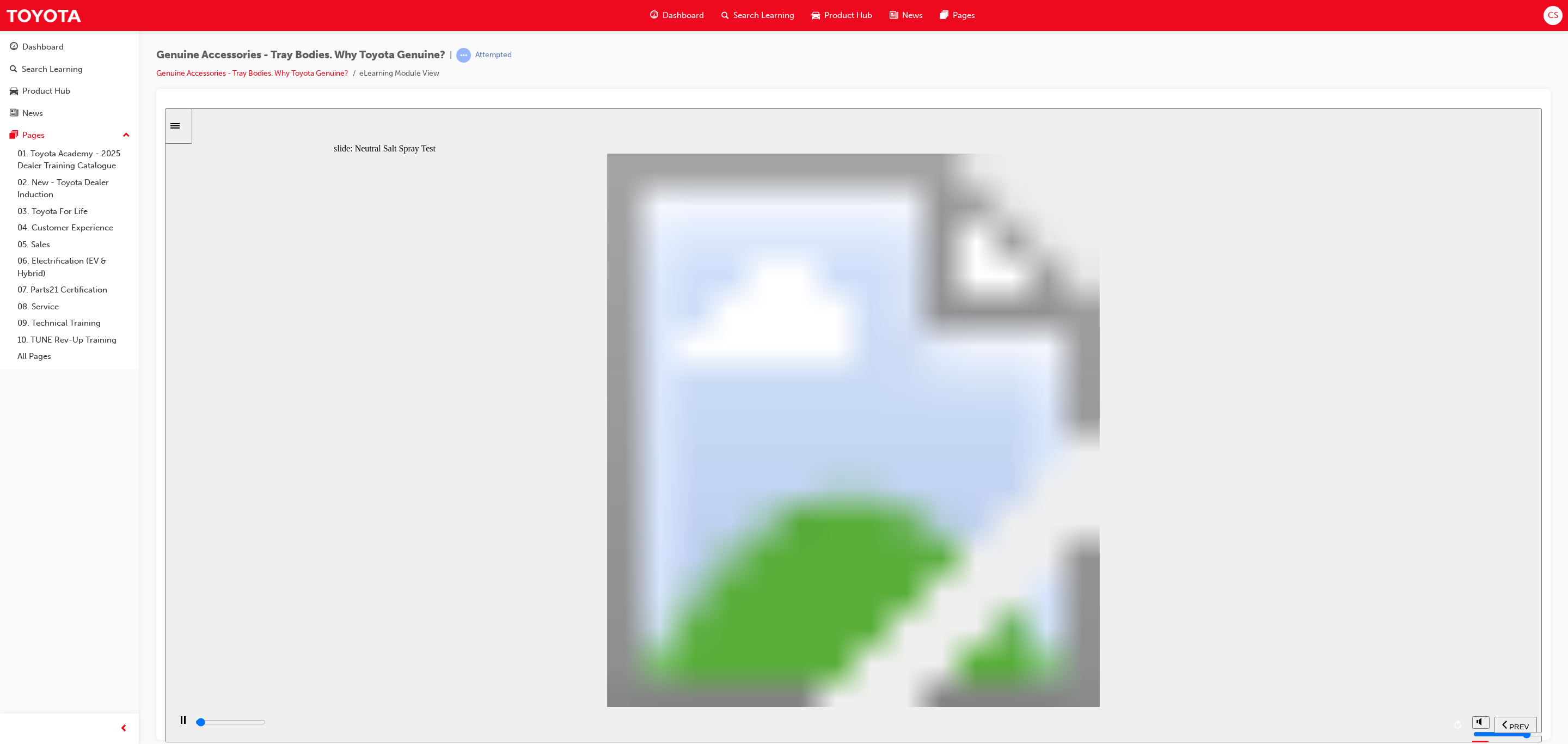
type input "100"
type input "3"
type input "300"
type input "4"
type input "400"
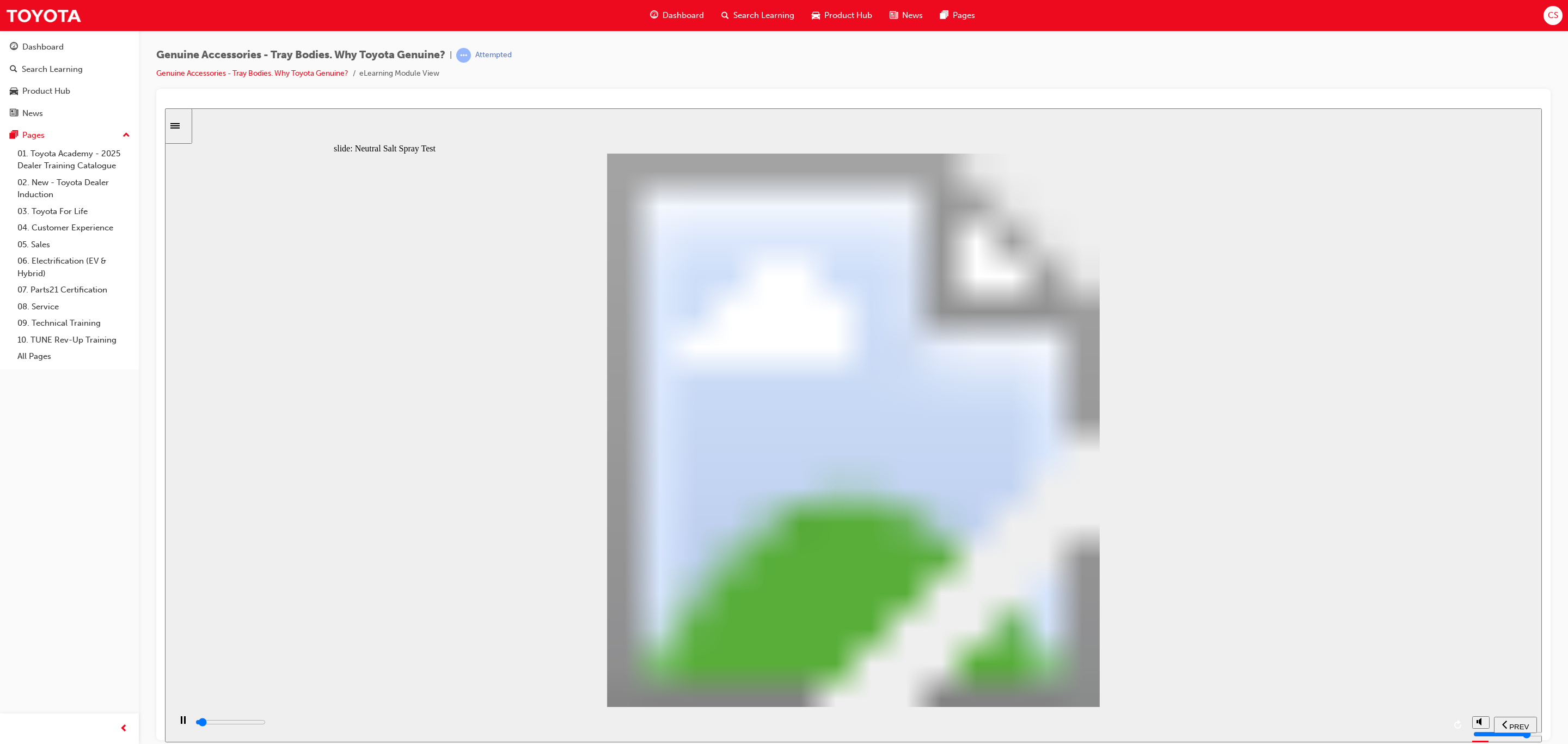
type input "5"
type input "100"
type input "7"
type input "100"
type input "8"
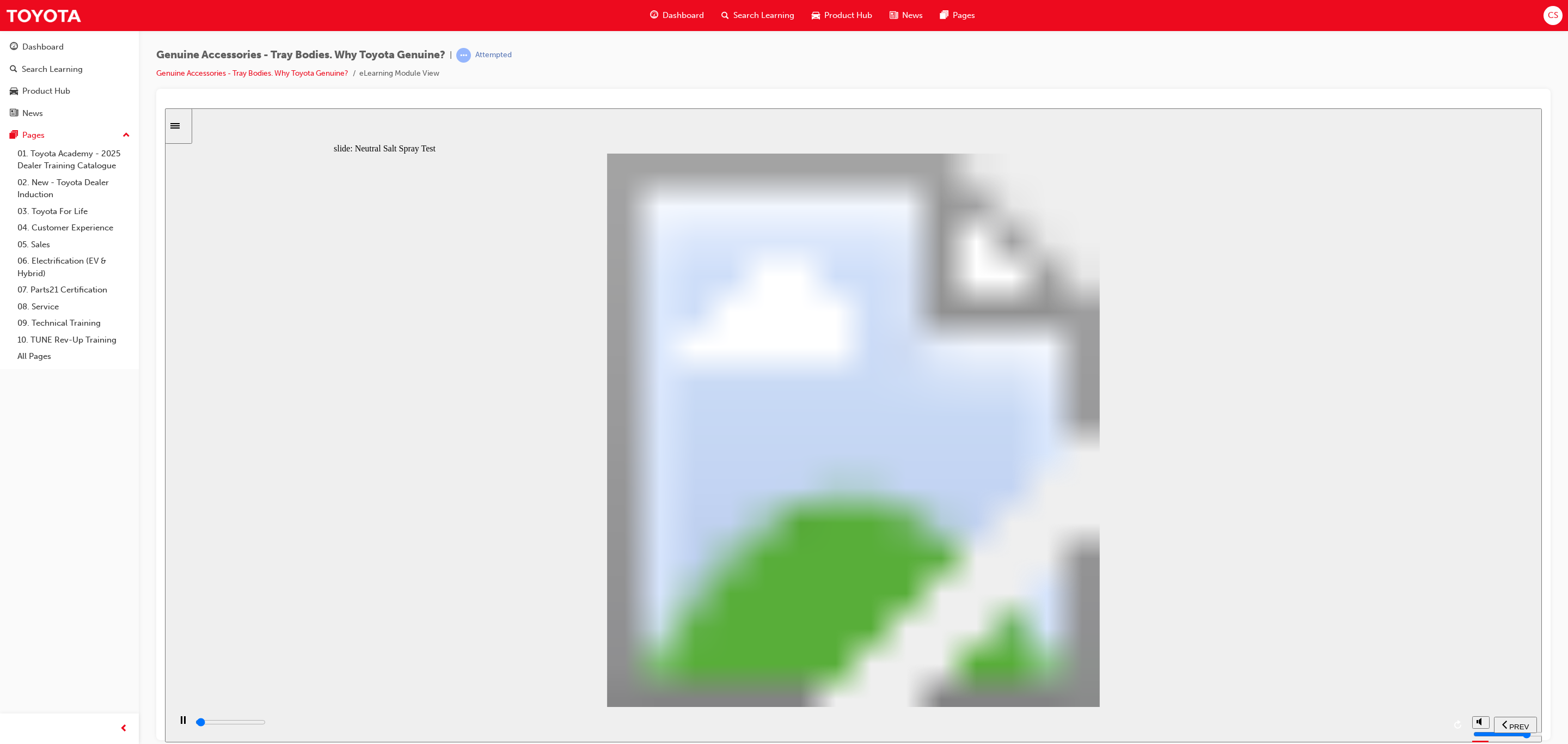
drag, startPoint x: 524, startPoint y: 535, endPoint x: 1080, endPoint y: 547, distance: 556.1
click at [1428, 713] on div "playback controls" at bounding box center [819, 724] width 1296 height 35
click at [1433, 720] on div "playback controls" at bounding box center [819, 722] width 1251 height 12
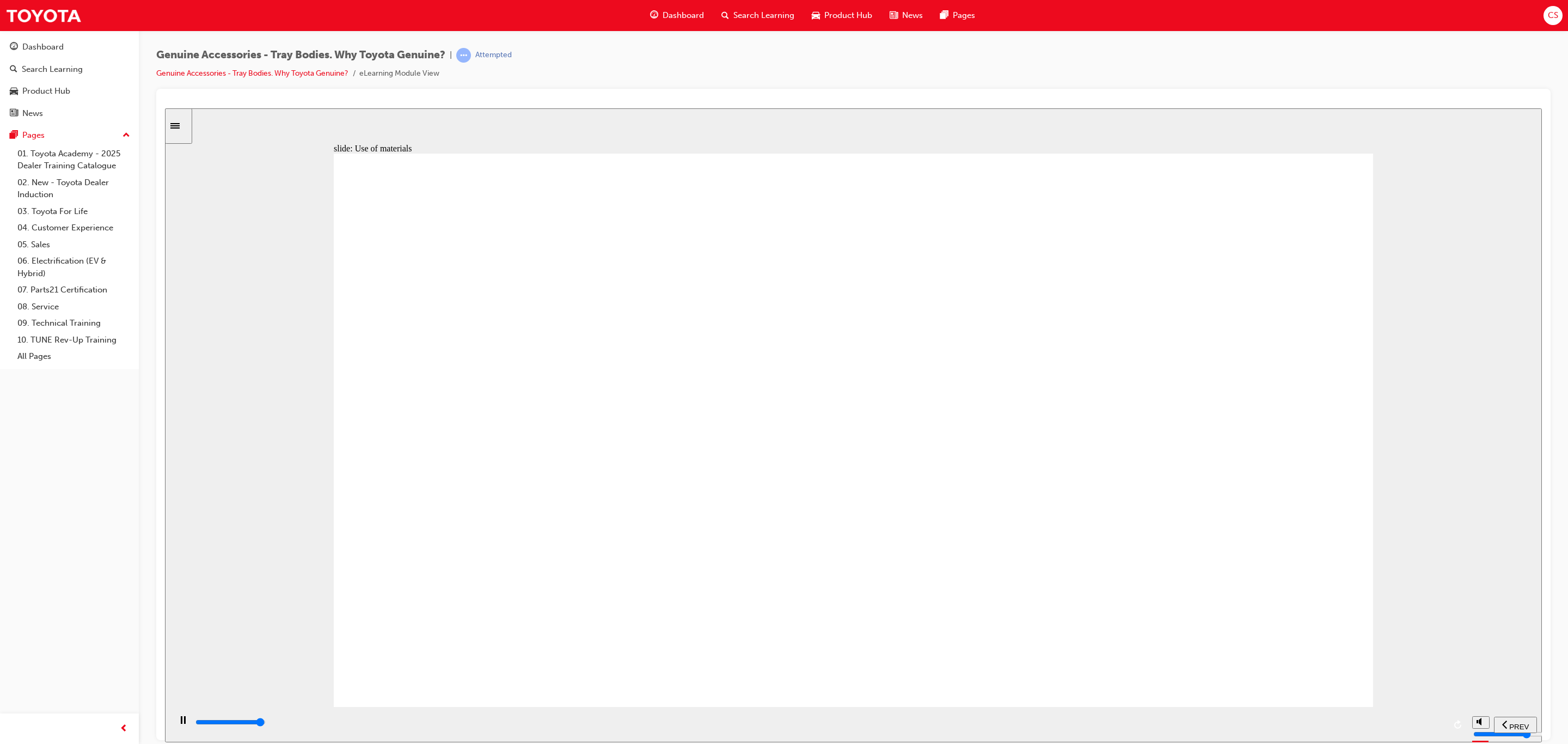
drag, startPoint x: 1431, startPoint y: 722, endPoint x: 1434, endPoint y: 712, distance: 10.4
click at [1430, 722] on div "playback controls" at bounding box center [819, 722] width 1251 height 12
click at [1435, 722] on div "playback controls" at bounding box center [819, 722] width 1251 height 12
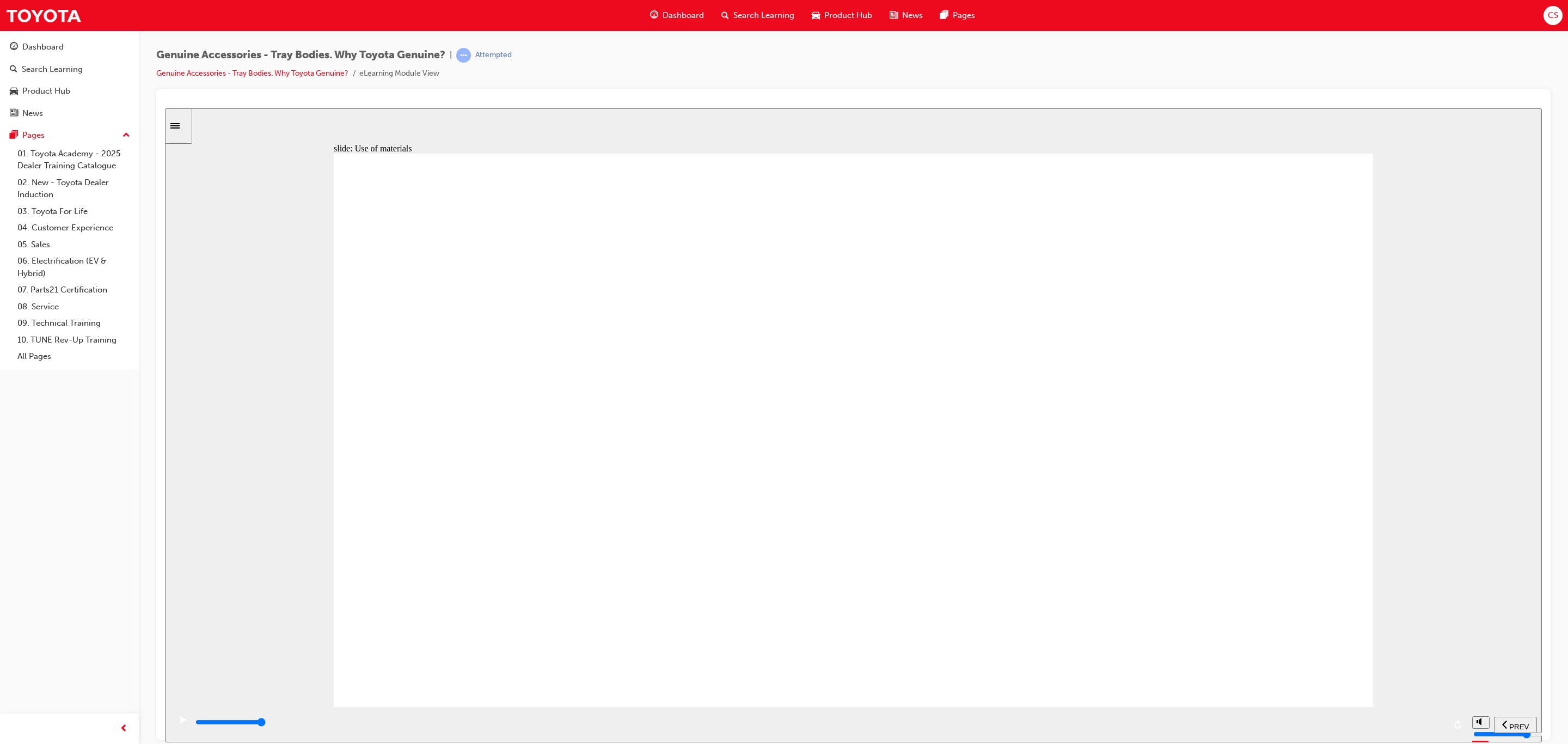
click at [1429, 719] on div "playback controls" at bounding box center [819, 722] width 1251 height 12
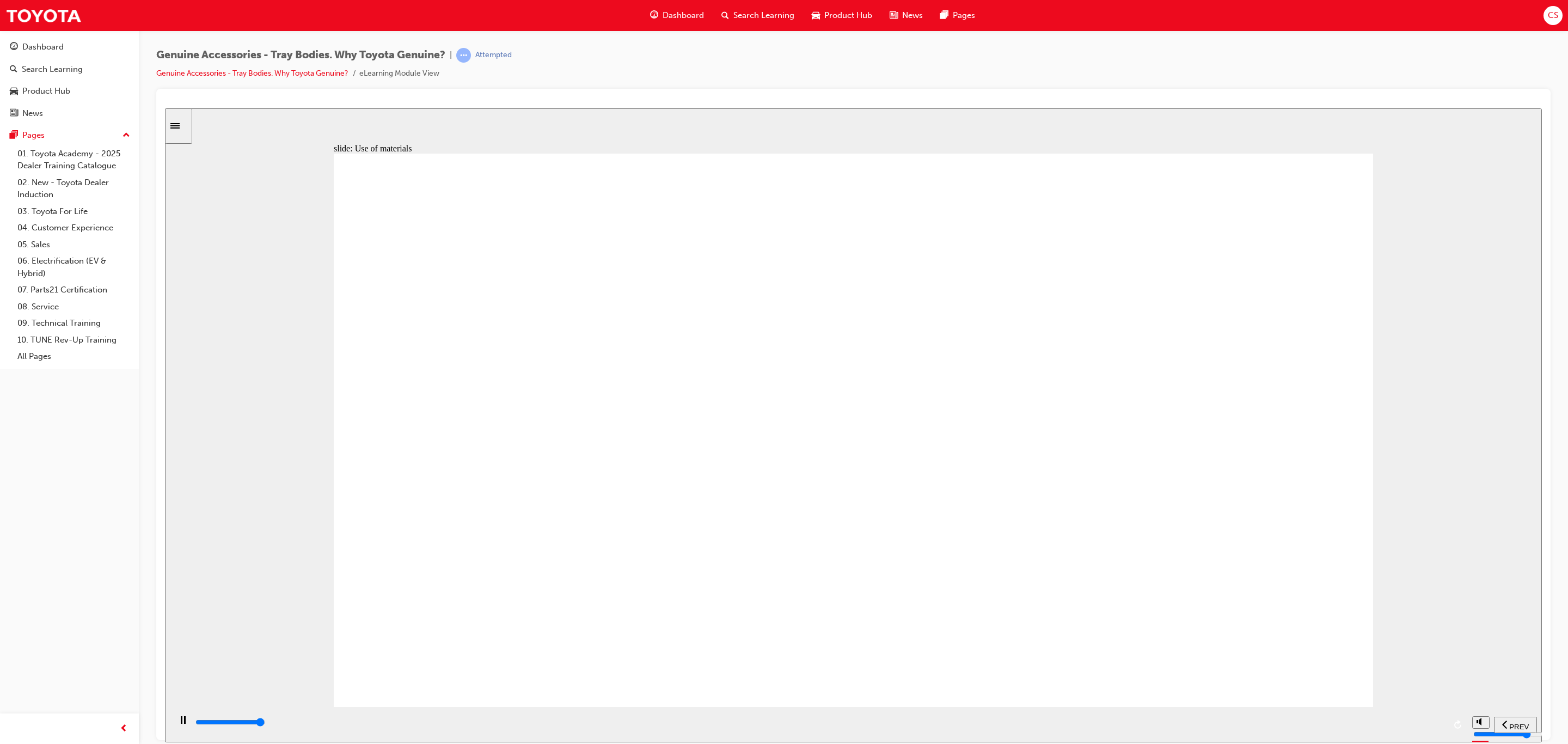
click at [1416, 719] on div "playback controls" at bounding box center [819, 722] width 1251 height 12
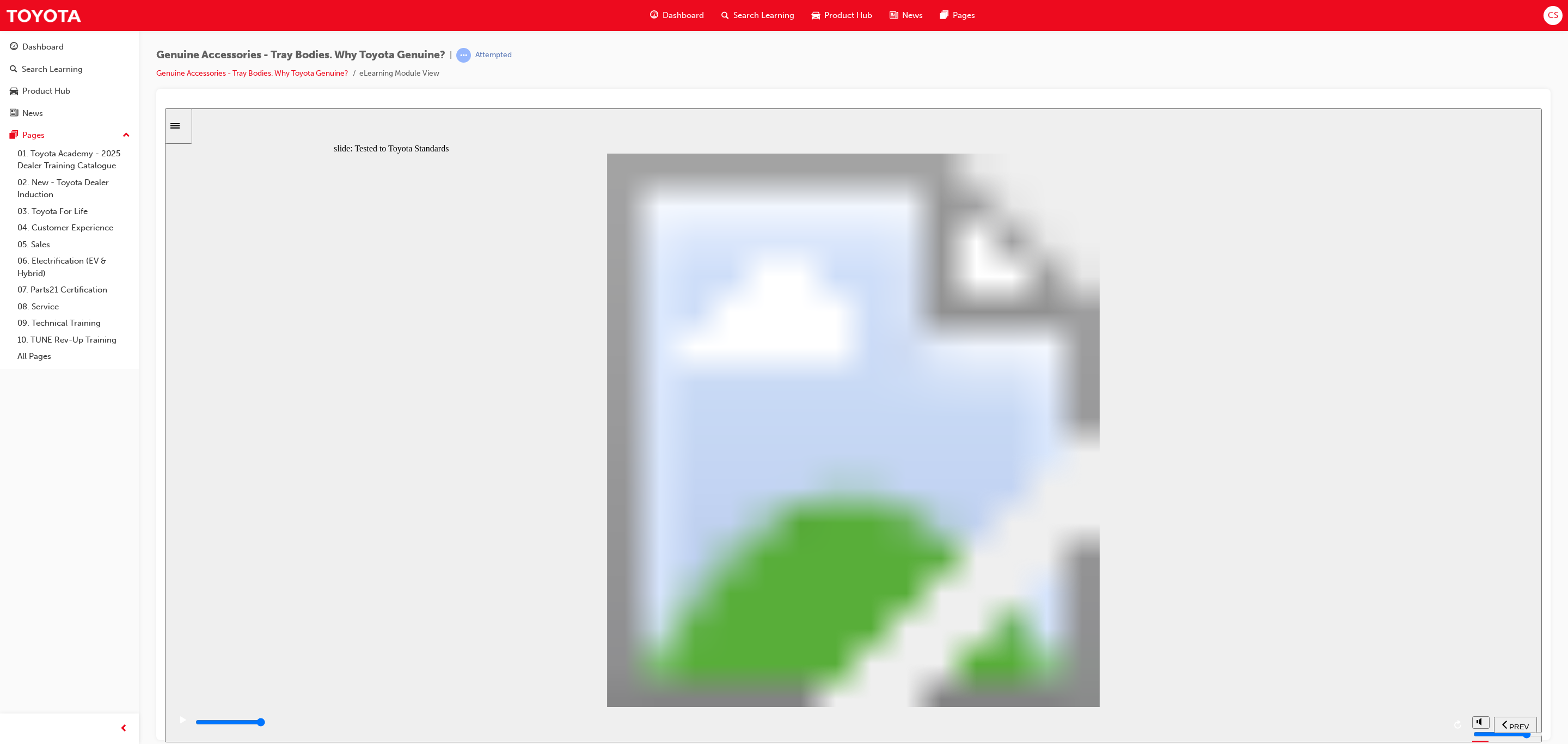
click at [1436, 727] on div "playback controls" at bounding box center [819, 722] width 1251 height 12
click at [1433, 722] on div "playback controls" at bounding box center [819, 722] width 1251 height 12
type input "13400"
radio input "true"
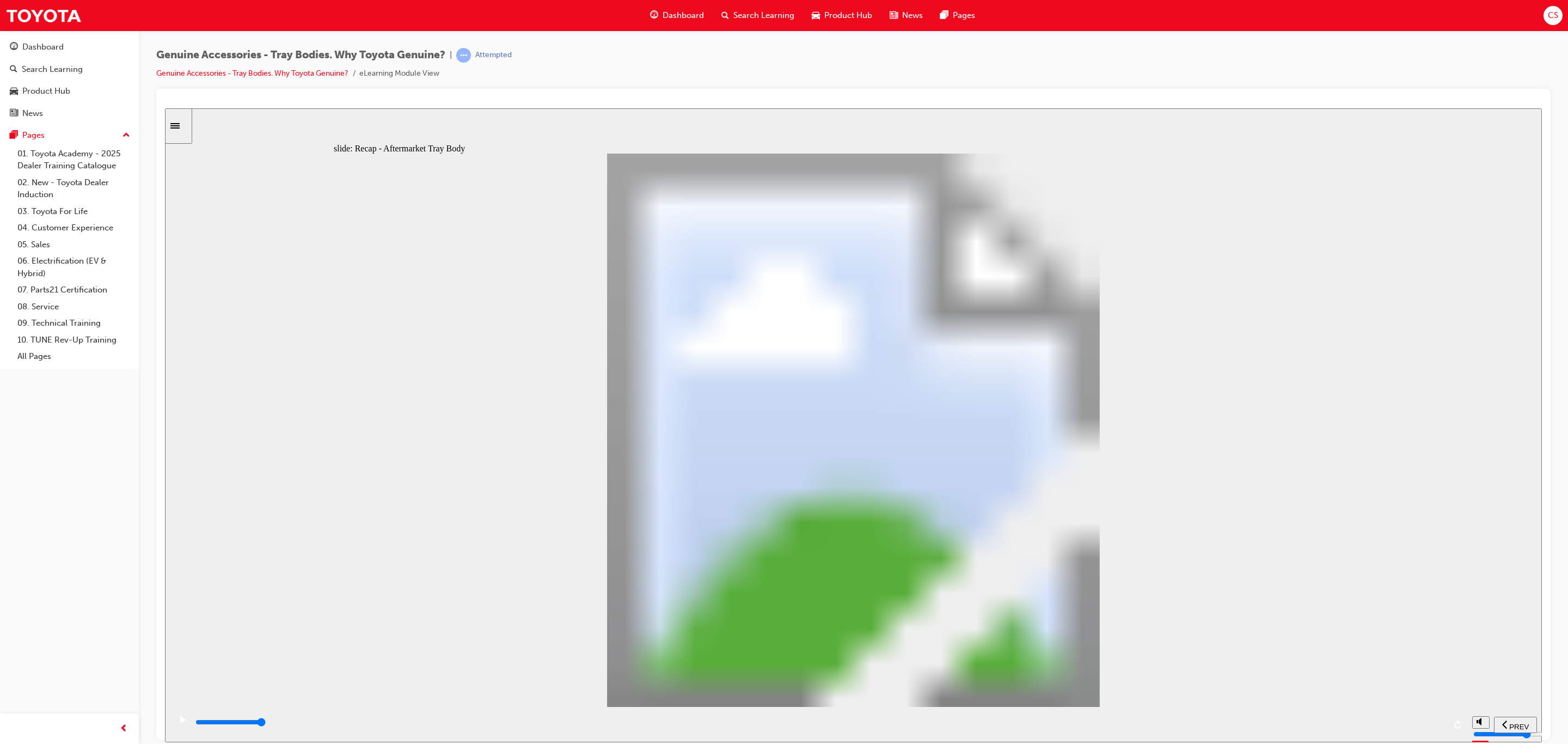
click at [1443, 719] on div "playback controls" at bounding box center [819, 722] width 1251 height 12
click at [1418, 722] on div "playback controls" at bounding box center [819, 722] width 1251 height 12
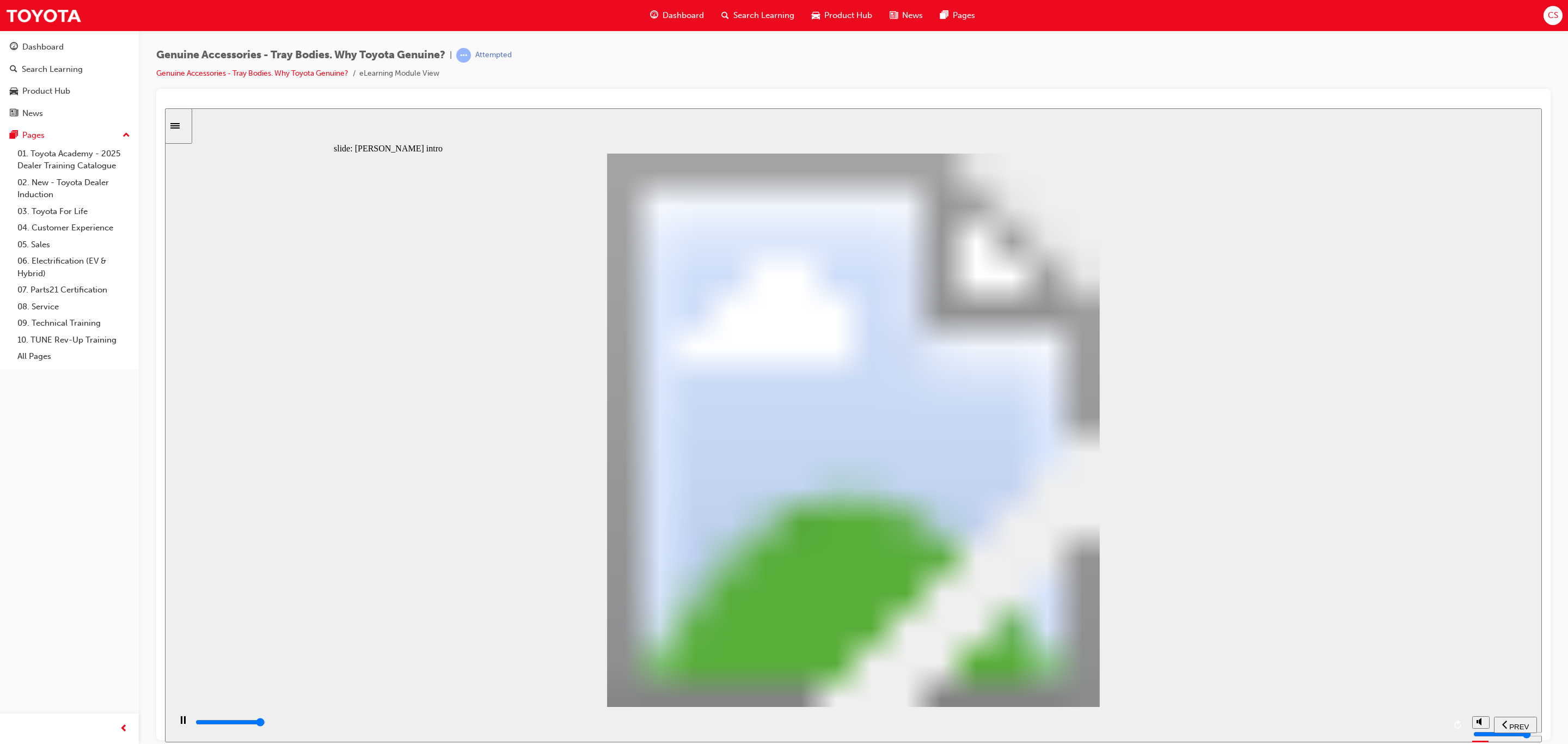
click at [1418, 720] on div "playback controls" at bounding box center [819, 725] width 1251 height 17
click at [1433, 720] on div "playback controls" at bounding box center [819, 722] width 1251 height 12
click at [1431, 725] on div "playback controls" at bounding box center [819, 722] width 1251 height 12
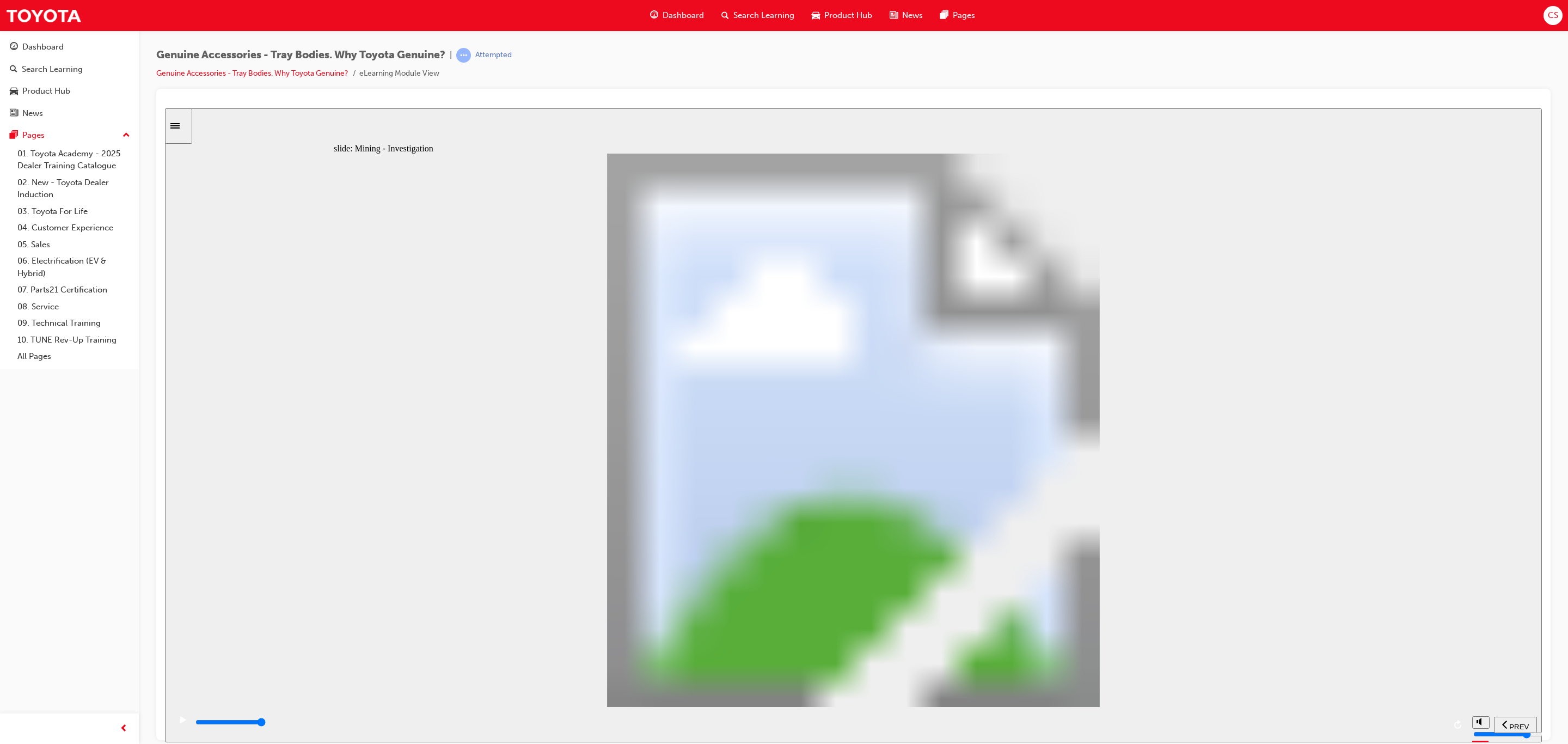
drag, startPoint x: 523, startPoint y: 248, endPoint x: 805, endPoint y: 270, distance: 282.9
click at [1430, 727] on div "playback controls" at bounding box center [819, 722] width 1251 height 12
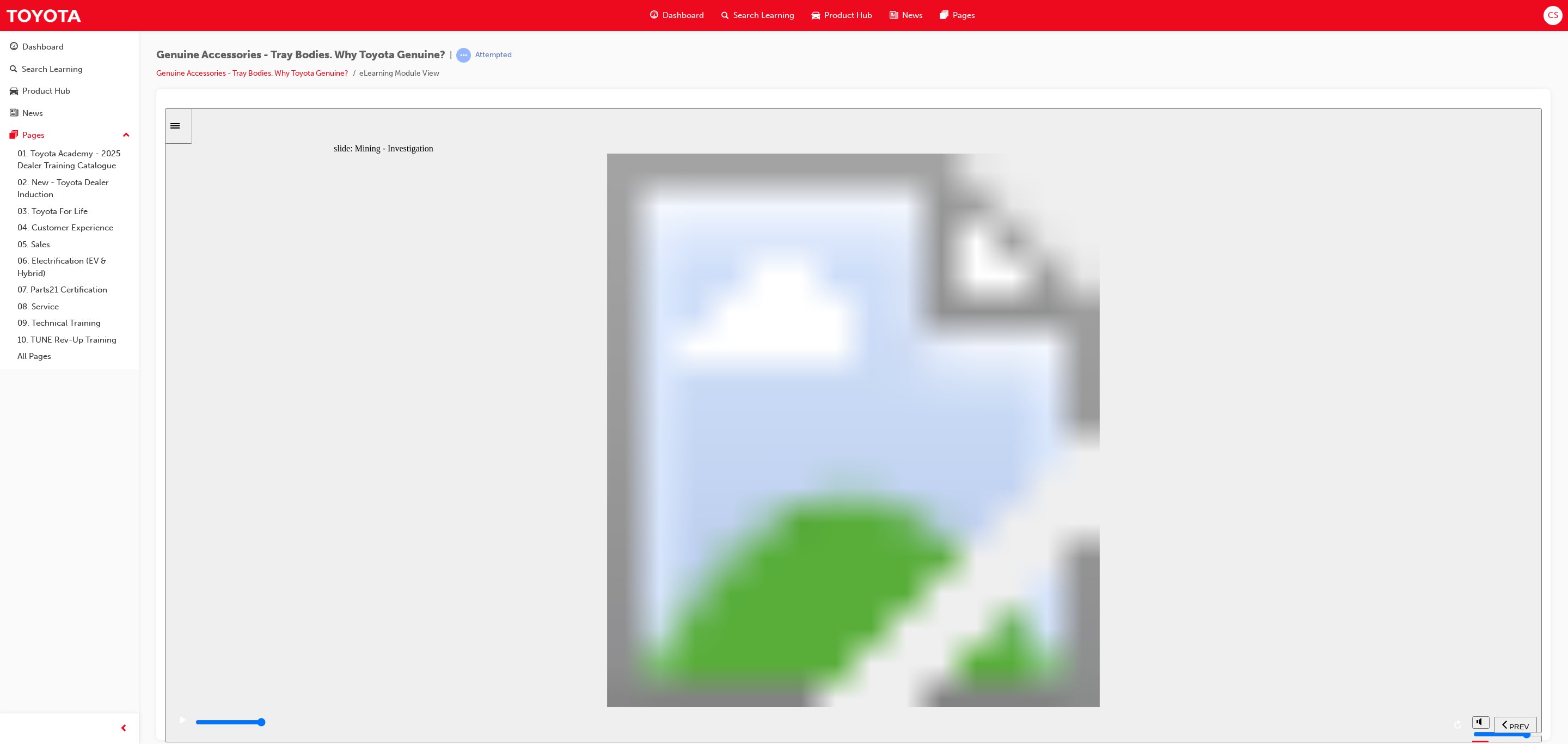
click at [1426, 725] on div "playback controls" at bounding box center [819, 722] width 1251 height 12
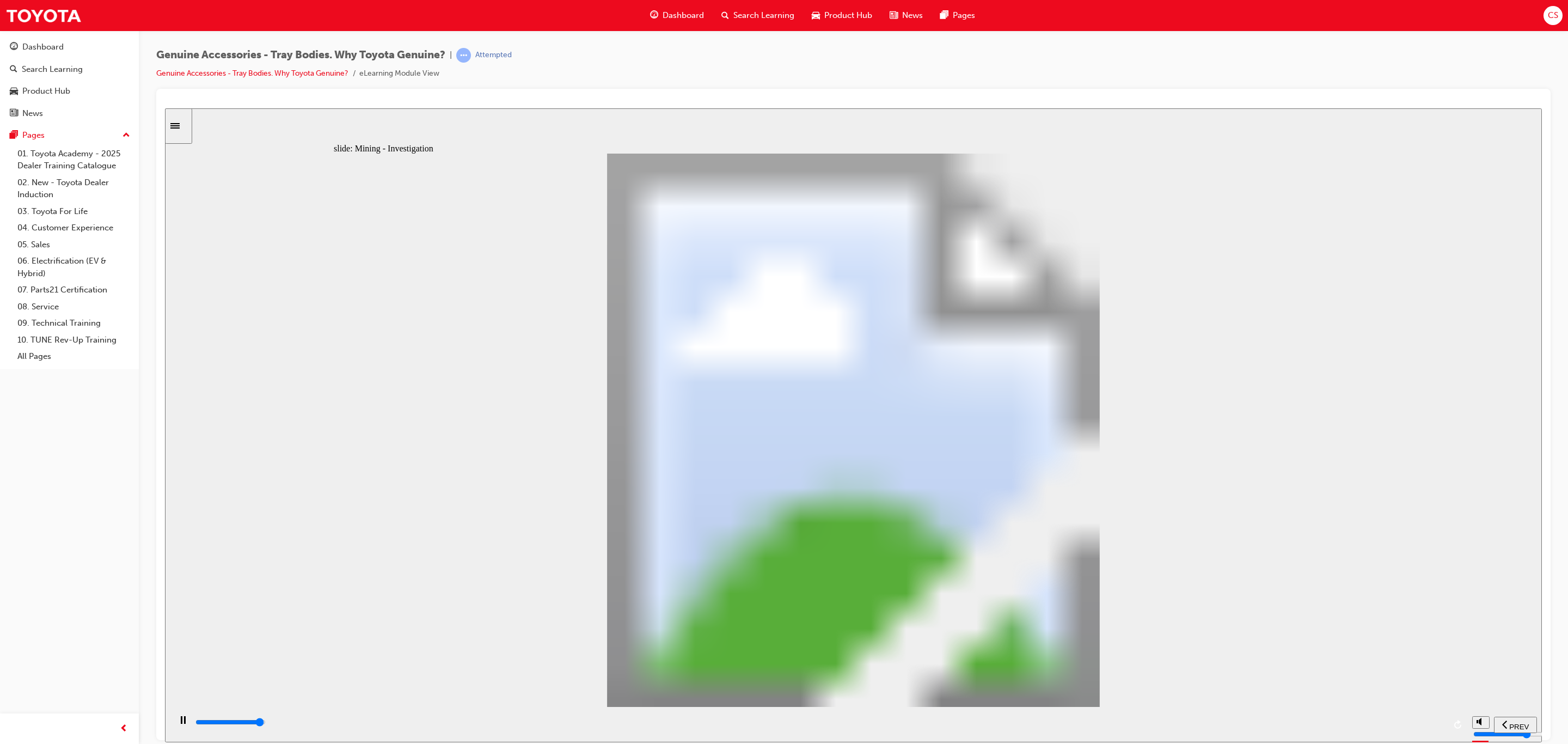
click at [1415, 720] on div "playback controls" at bounding box center [819, 722] width 1251 height 12
click at [265, 723] on input "slide progress" at bounding box center [230, 722] width 70 height 9
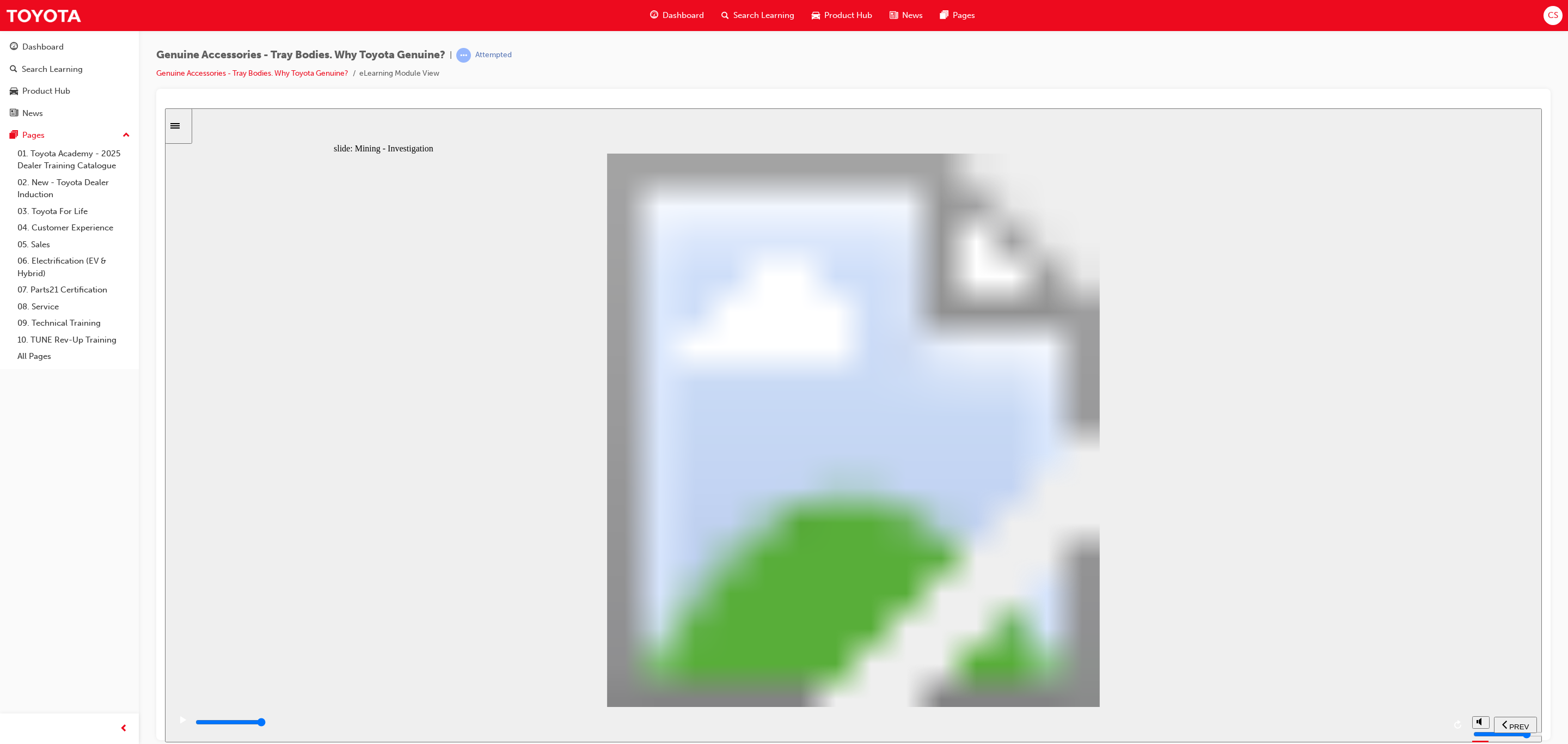
click at [1415, 720] on div "playback controls" at bounding box center [819, 722] width 1251 height 12
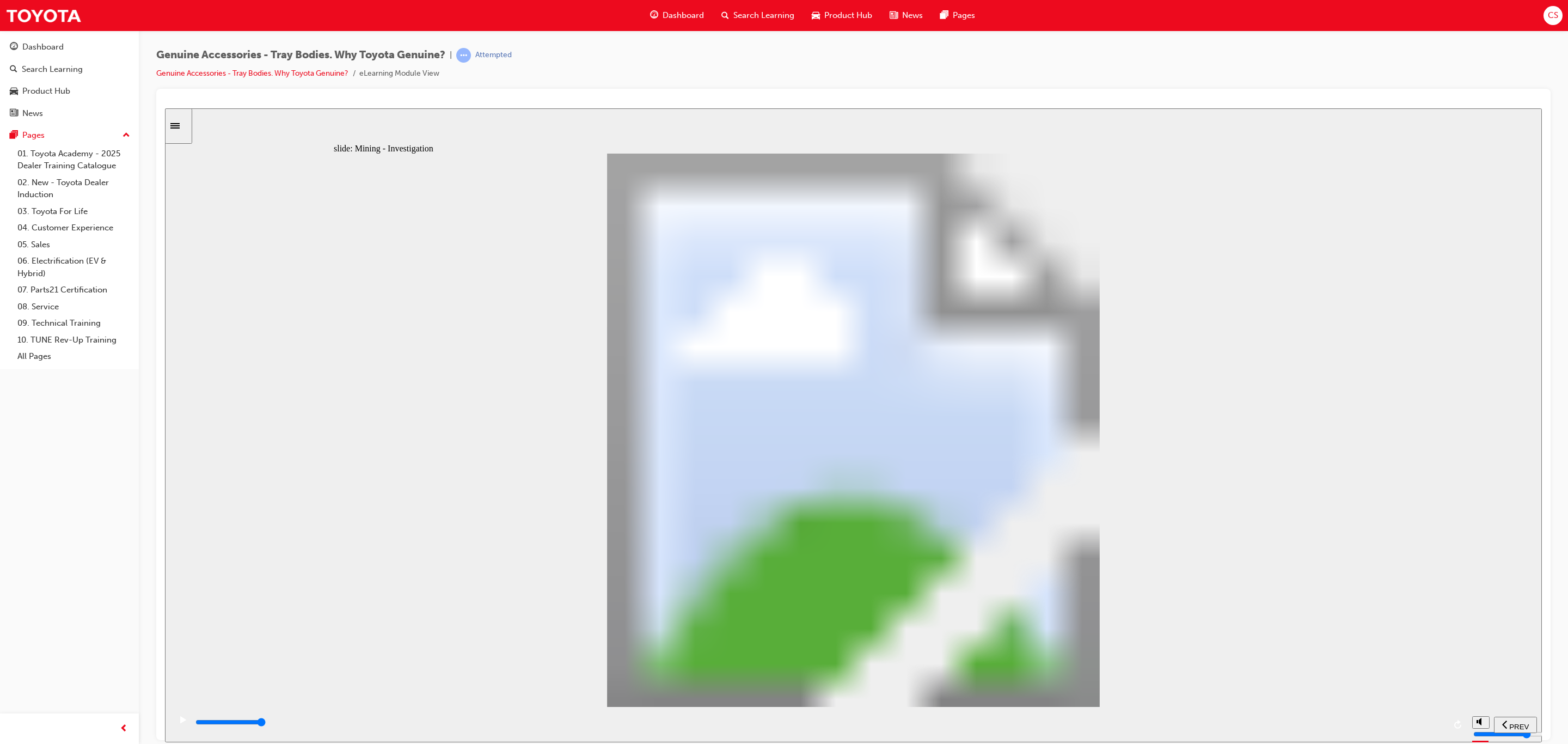
click at [1425, 727] on div "playback controls" at bounding box center [819, 722] width 1251 height 12
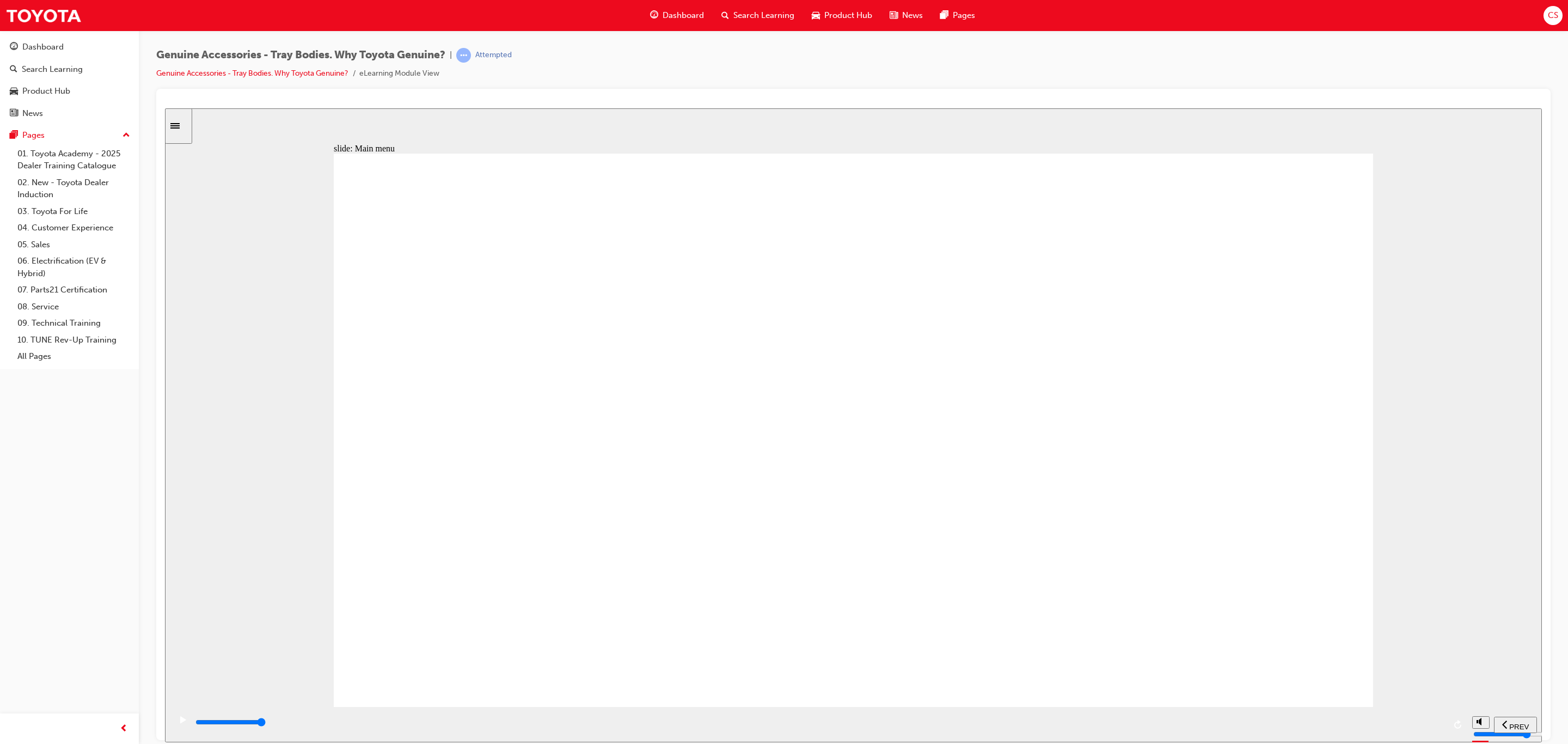
click at [1426, 719] on div "playback controls" at bounding box center [819, 722] width 1251 height 12
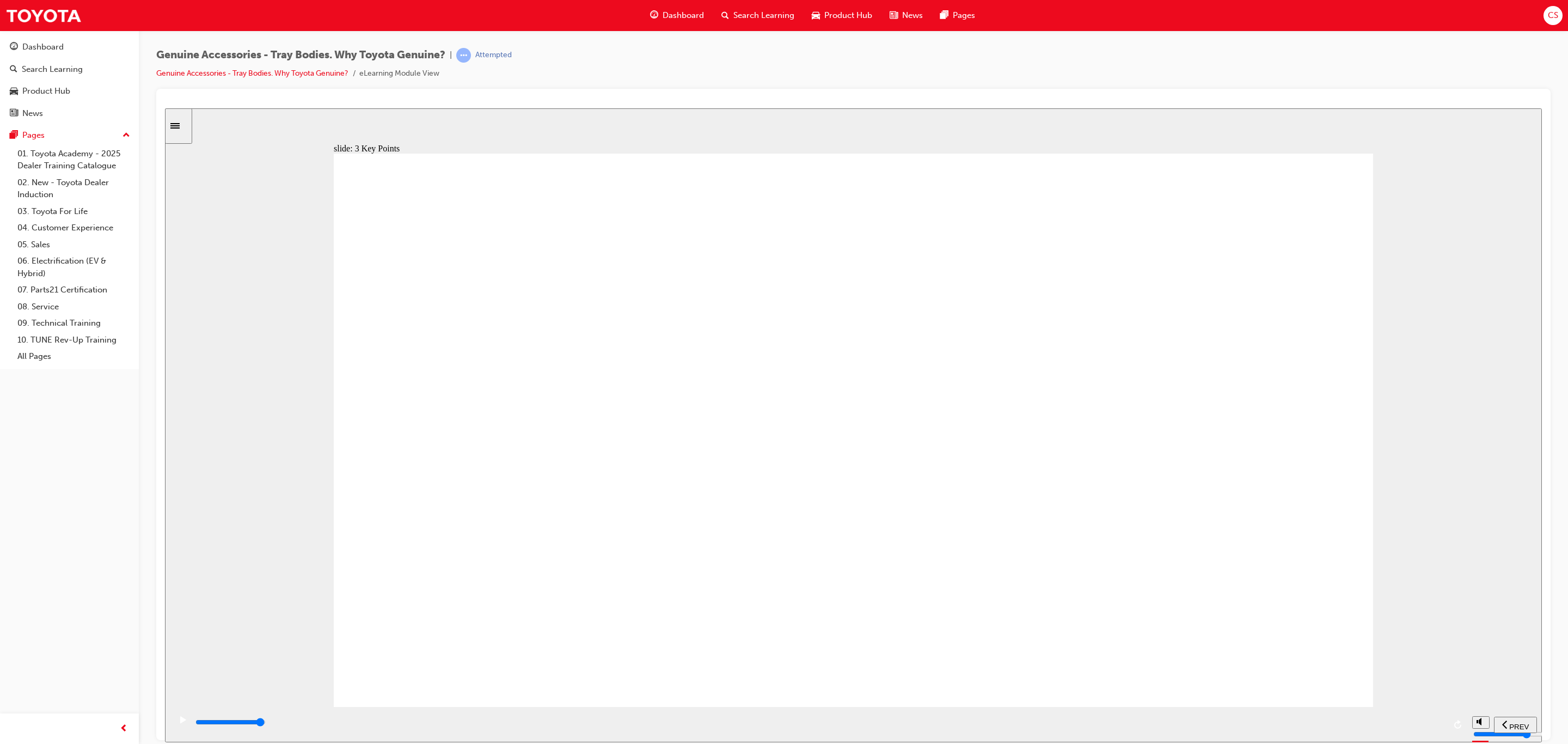
click at [265, 724] on input "slide progress" at bounding box center [230, 722] width 70 height 9
click at [1436, 720] on div "playback controls" at bounding box center [819, 722] width 1251 height 12
click at [265, 723] on input "slide progress" at bounding box center [230, 722] width 70 height 9
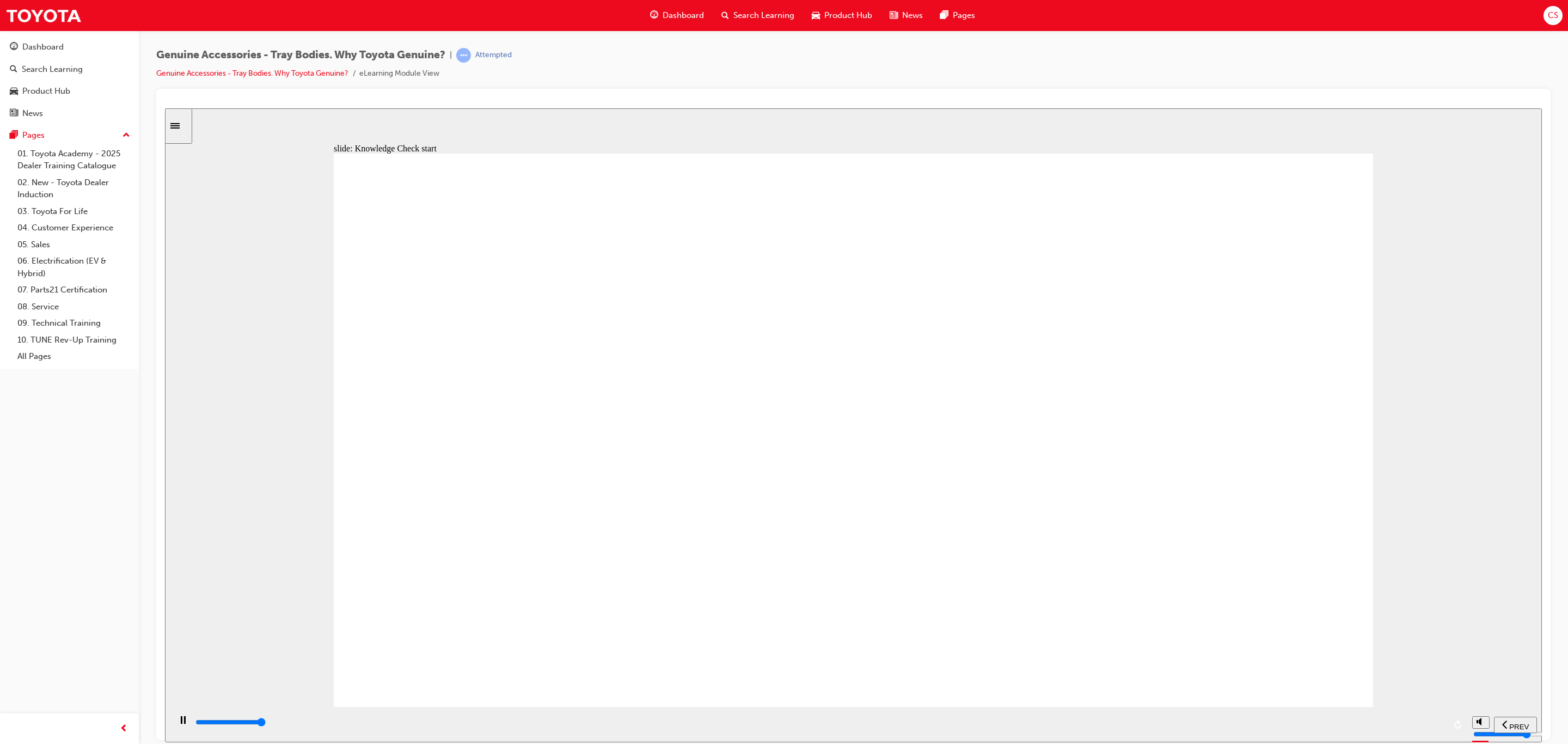
type input "9000"
radio input "true"
click at [1515, 723] on span "SUBMIT" at bounding box center [1503, 727] width 27 height 8
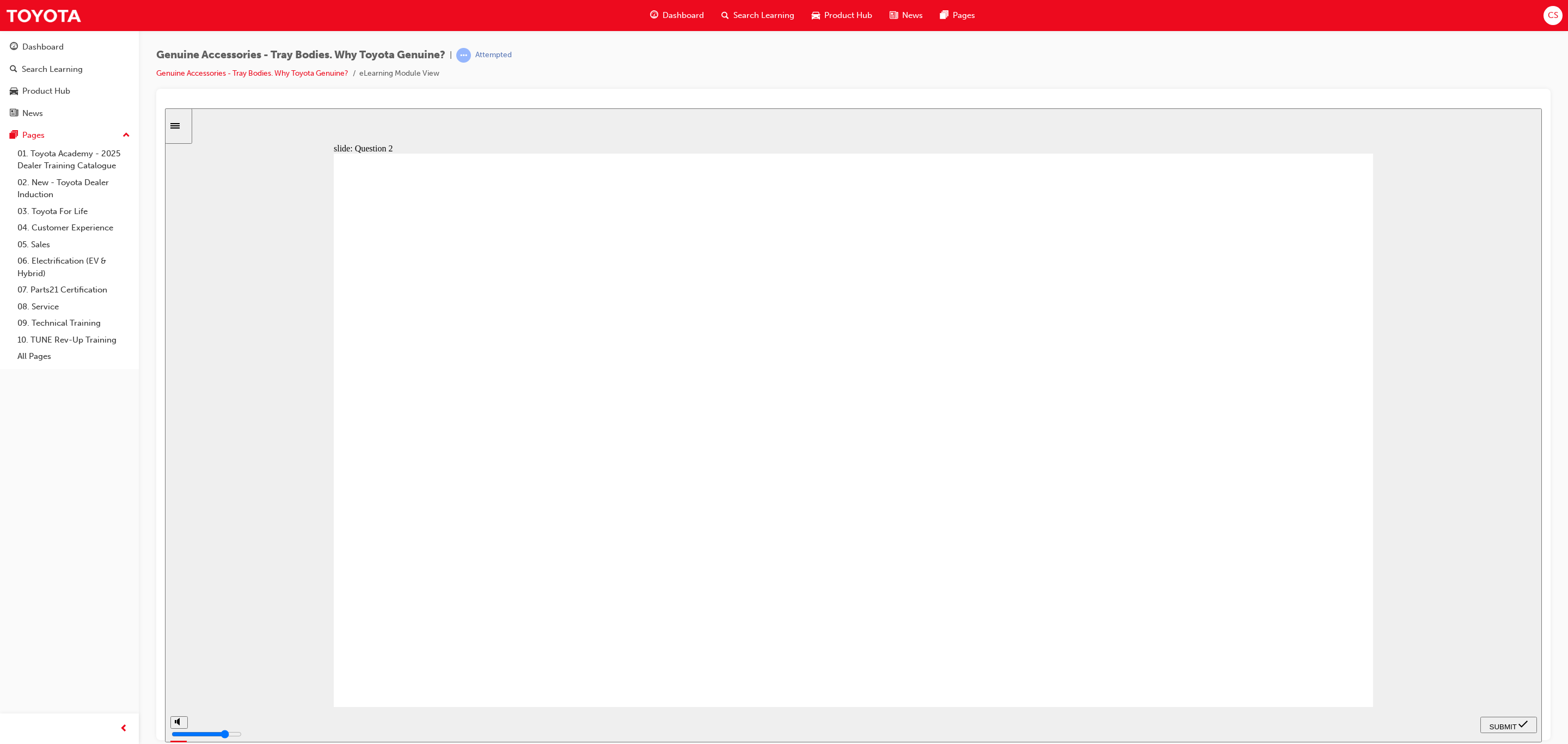
radio input "true"
click at [1515, 714] on nav "PREV NEXT SUBMIT" at bounding box center [1509, 724] width 57 height 35
click at [1513, 723] on span "SUBMIT" at bounding box center [1503, 727] width 27 height 8
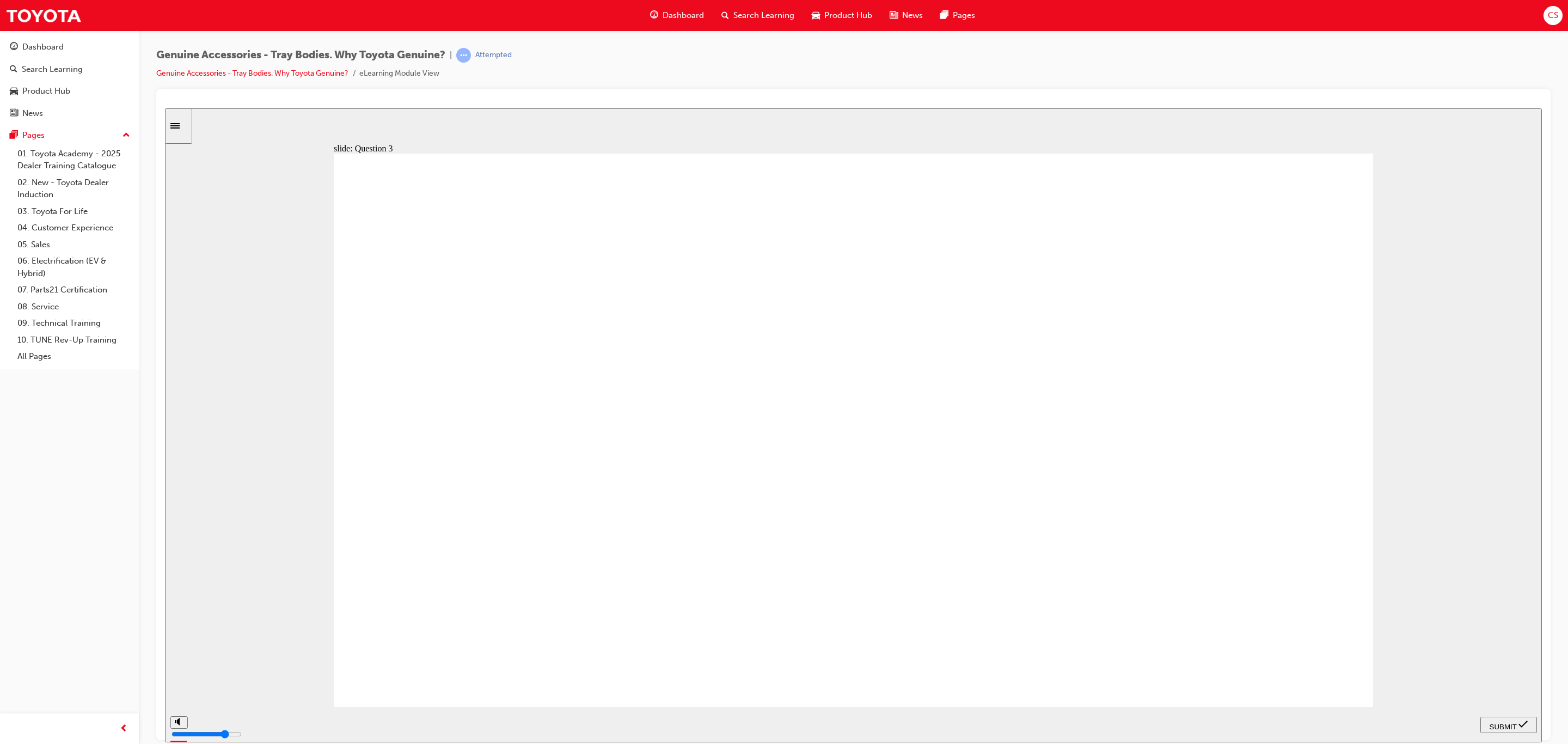
radio input "true"
click at [1517, 724] on span "SUBMIT" at bounding box center [1503, 727] width 27 height 8
drag, startPoint x: 799, startPoint y: 618, endPoint x: 839, endPoint y: 625, distance: 40.6
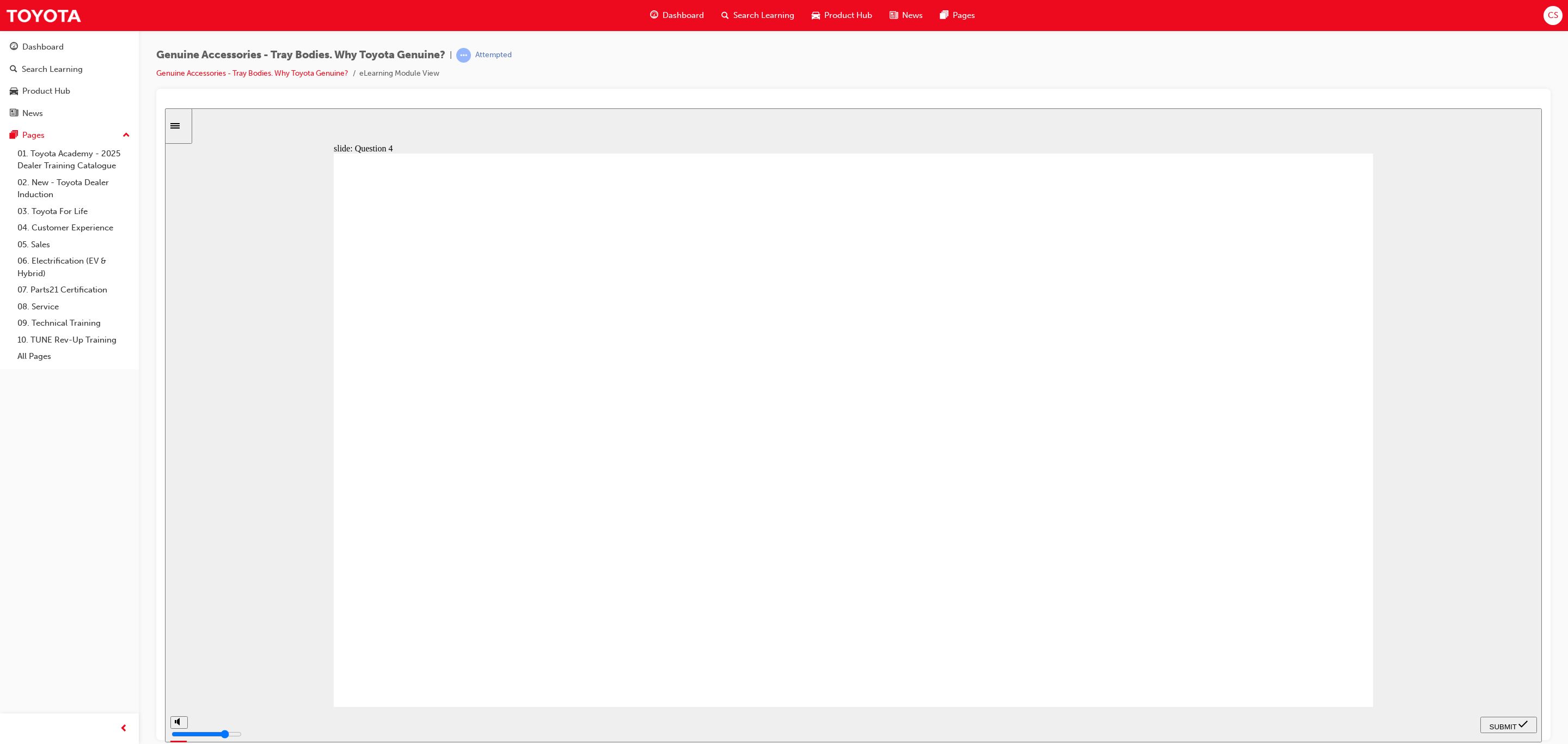
radio input "true"
click at [1516, 723] on span "SUBMIT" at bounding box center [1503, 727] width 27 height 8
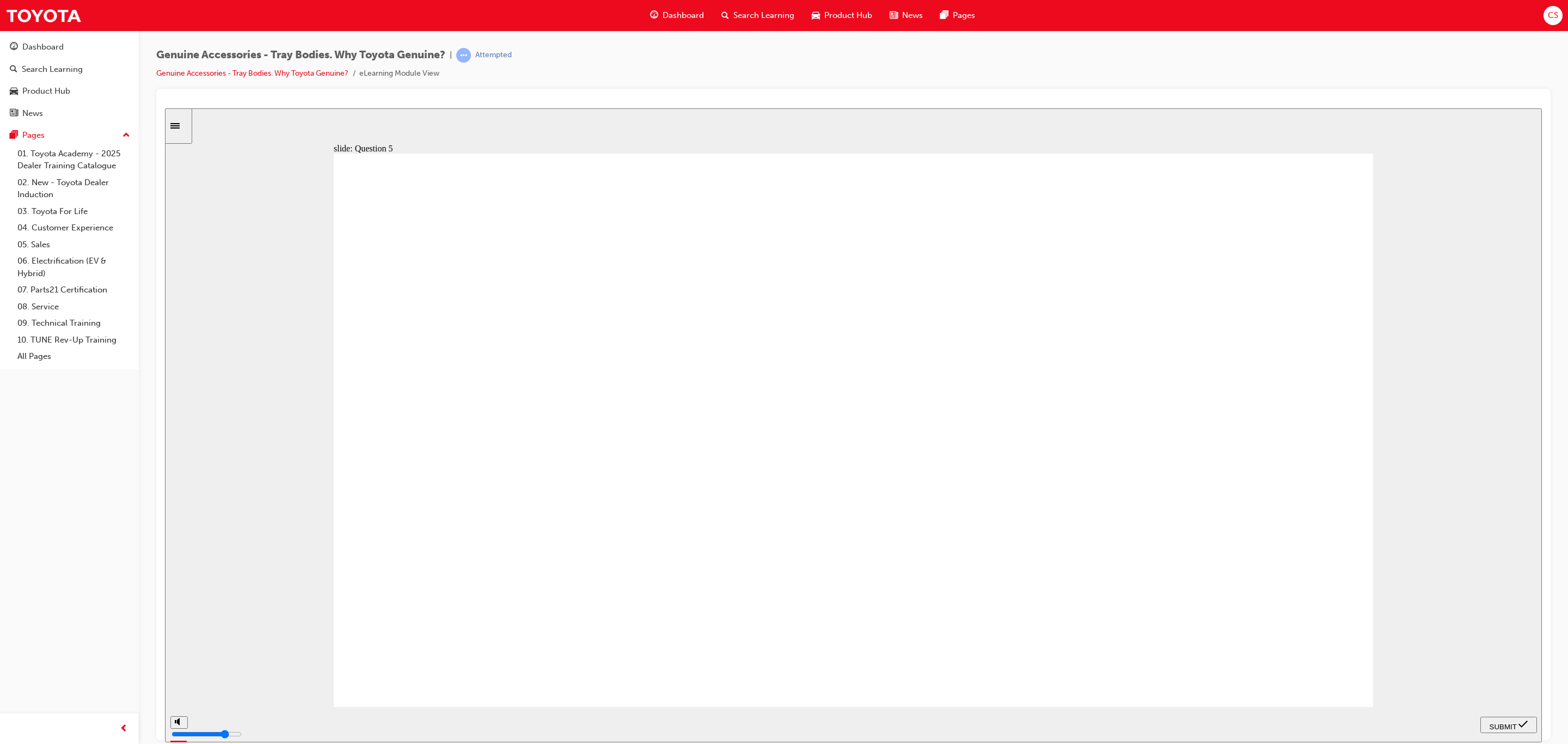
radio input "true"
click at [1519, 727] on icon "submit" at bounding box center [1523, 724] width 9 height 10
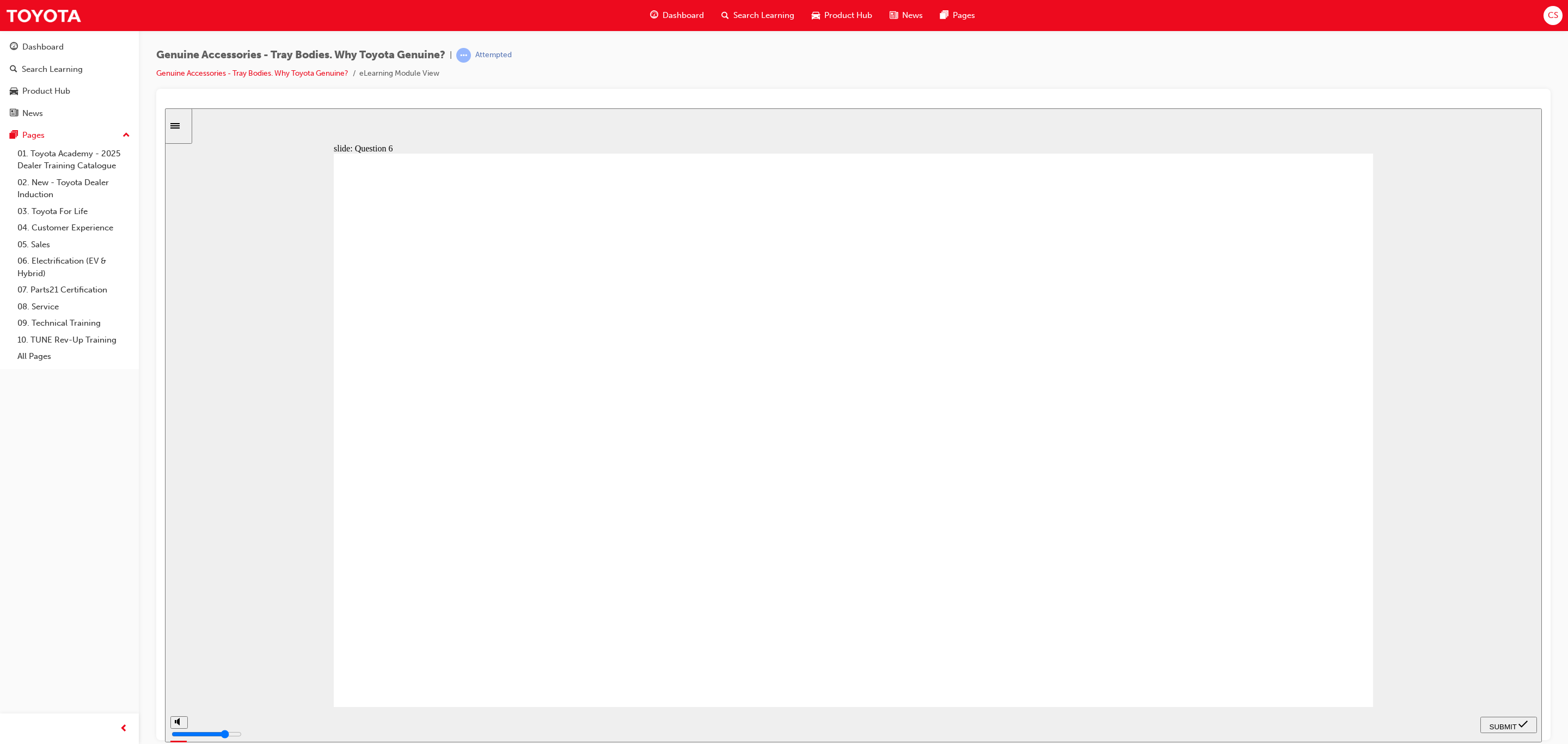
radio input "false"
radio input "true"
click at [1510, 724] on span "SUBMIT" at bounding box center [1503, 727] width 27 height 8
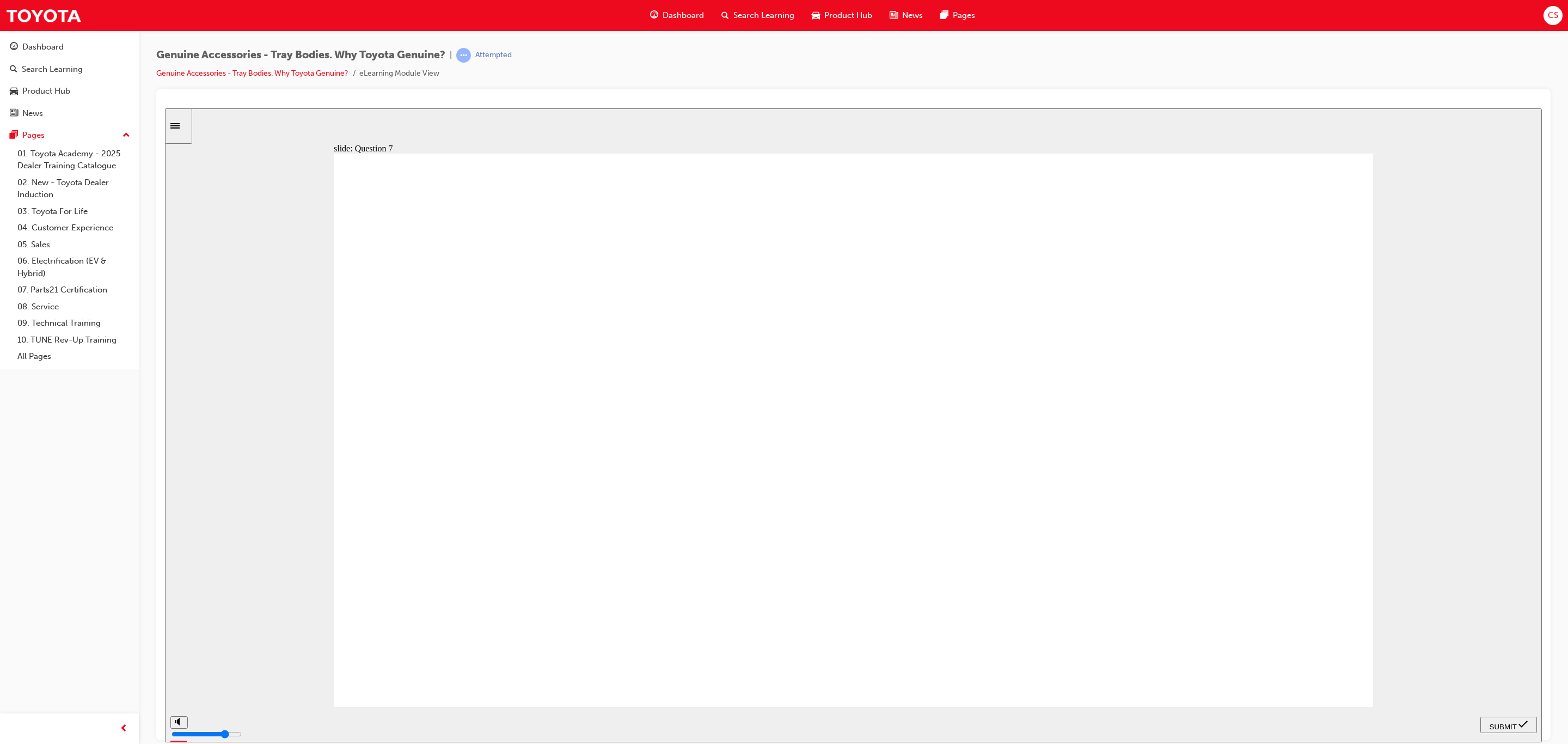
radio input "true"
click at [1523, 727] on icon "submit" at bounding box center [1523, 724] width 9 height 10
radio input "true"
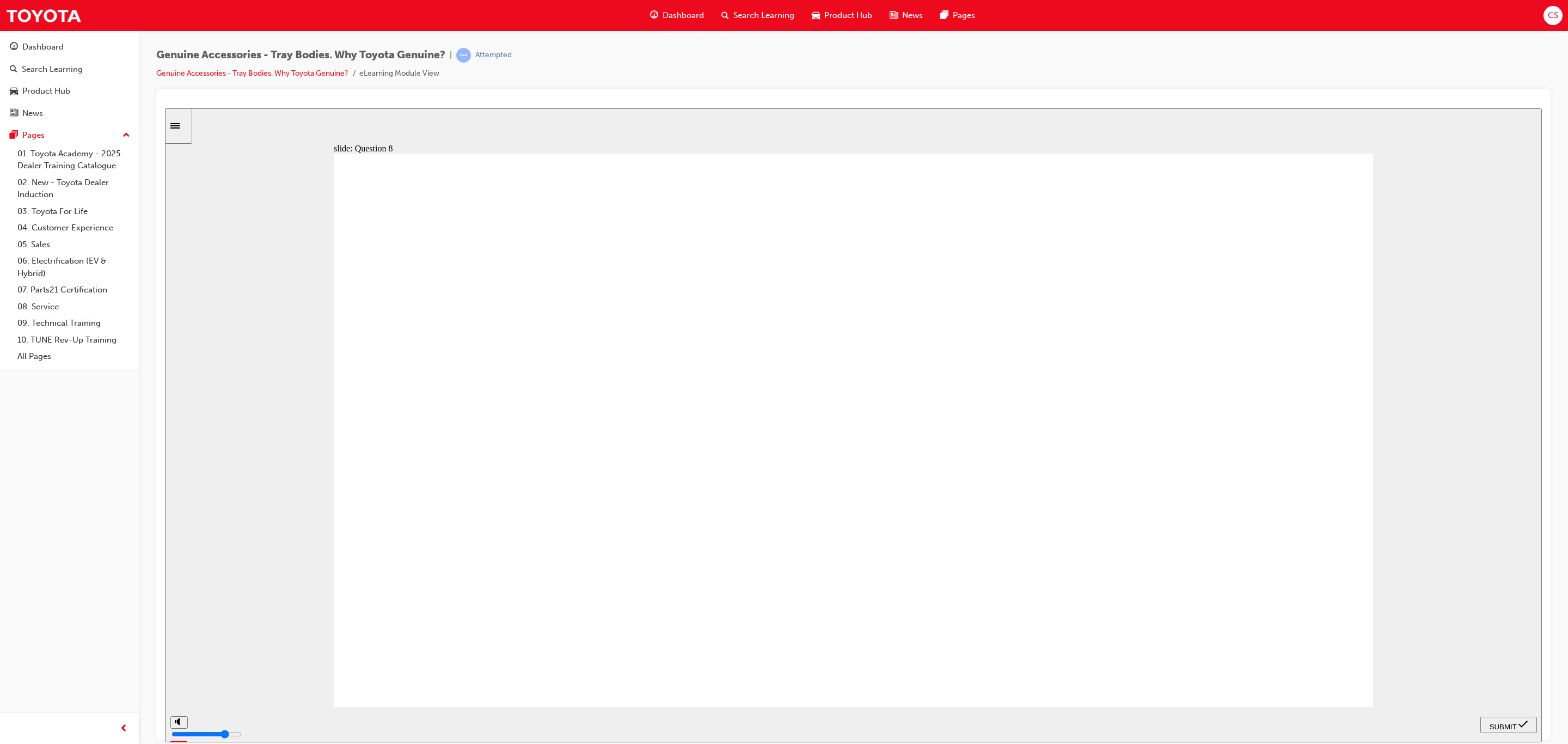
click at [1512, 727] on span "SUBMIT" at bounding box center [1503, 727] width 27 height 8
radio input "true"
click at [1522, 728] on icon "submit" at bounding box center [1523, 724] width 9 height 10
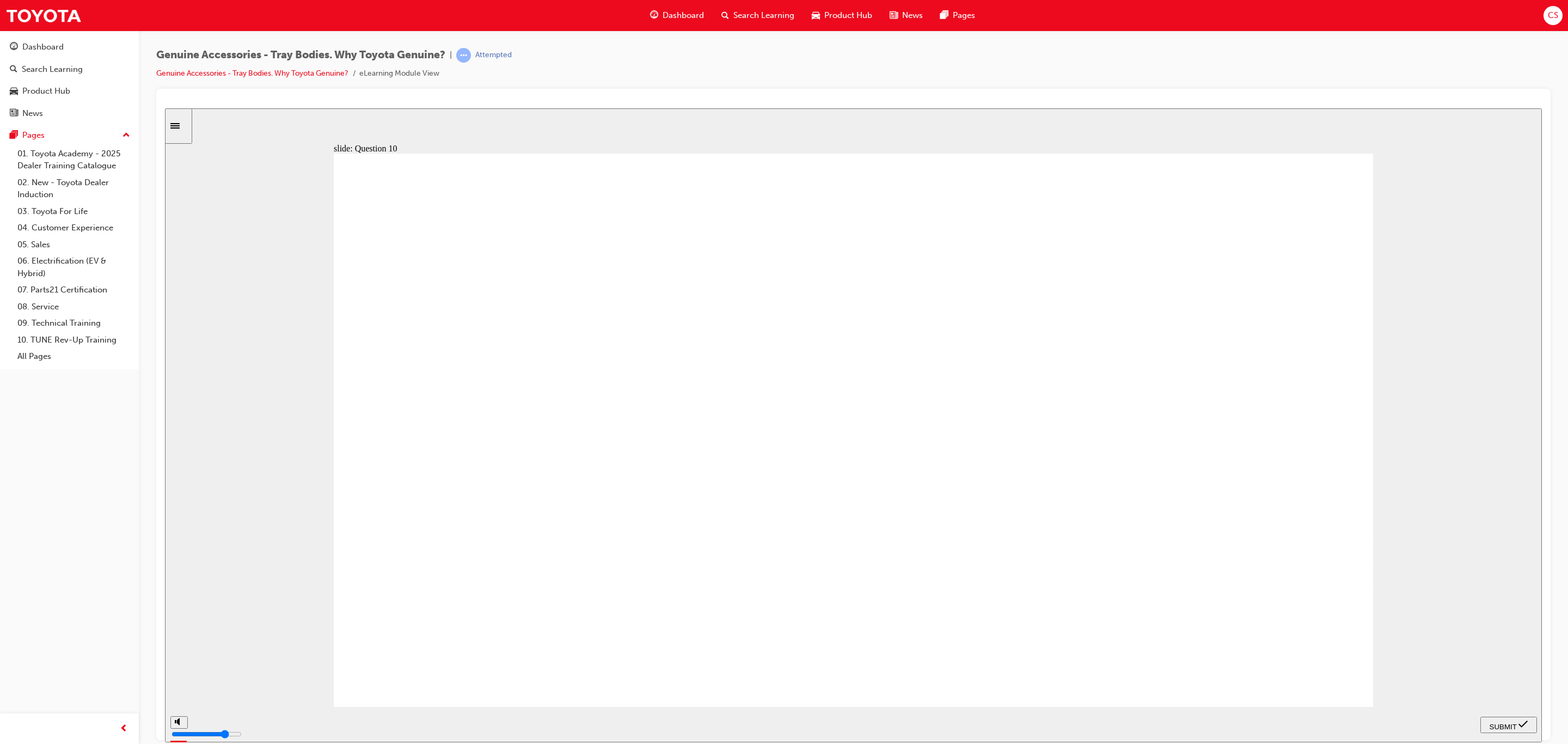
radio input "true"
click at [1510, 723] on span "SUBMIT" at bounding box center [1503, 727] width 27 height 8
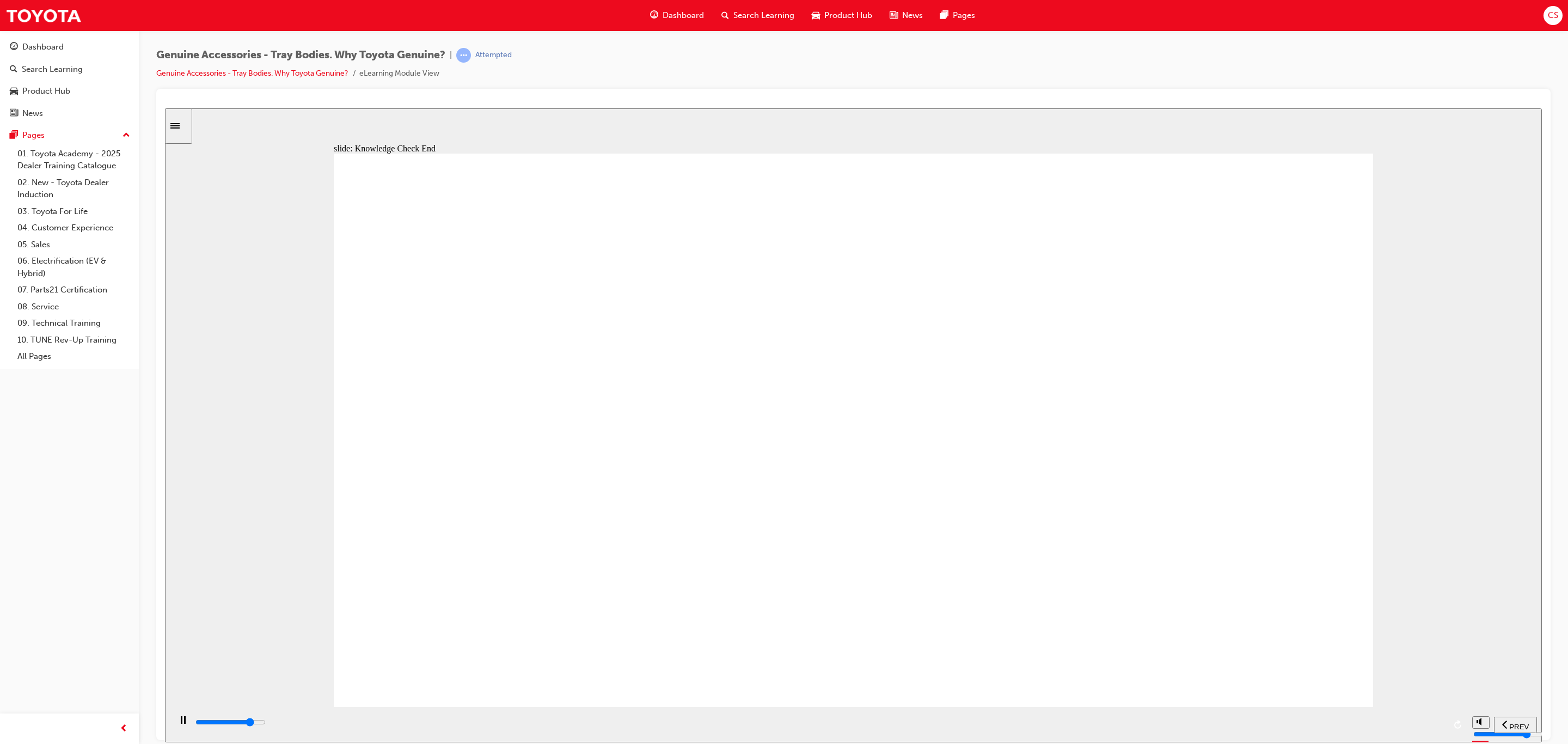
click at [265, 724] on input "slide progress" at bounding box center [230, 722] width 70 height 9
type input "21500"
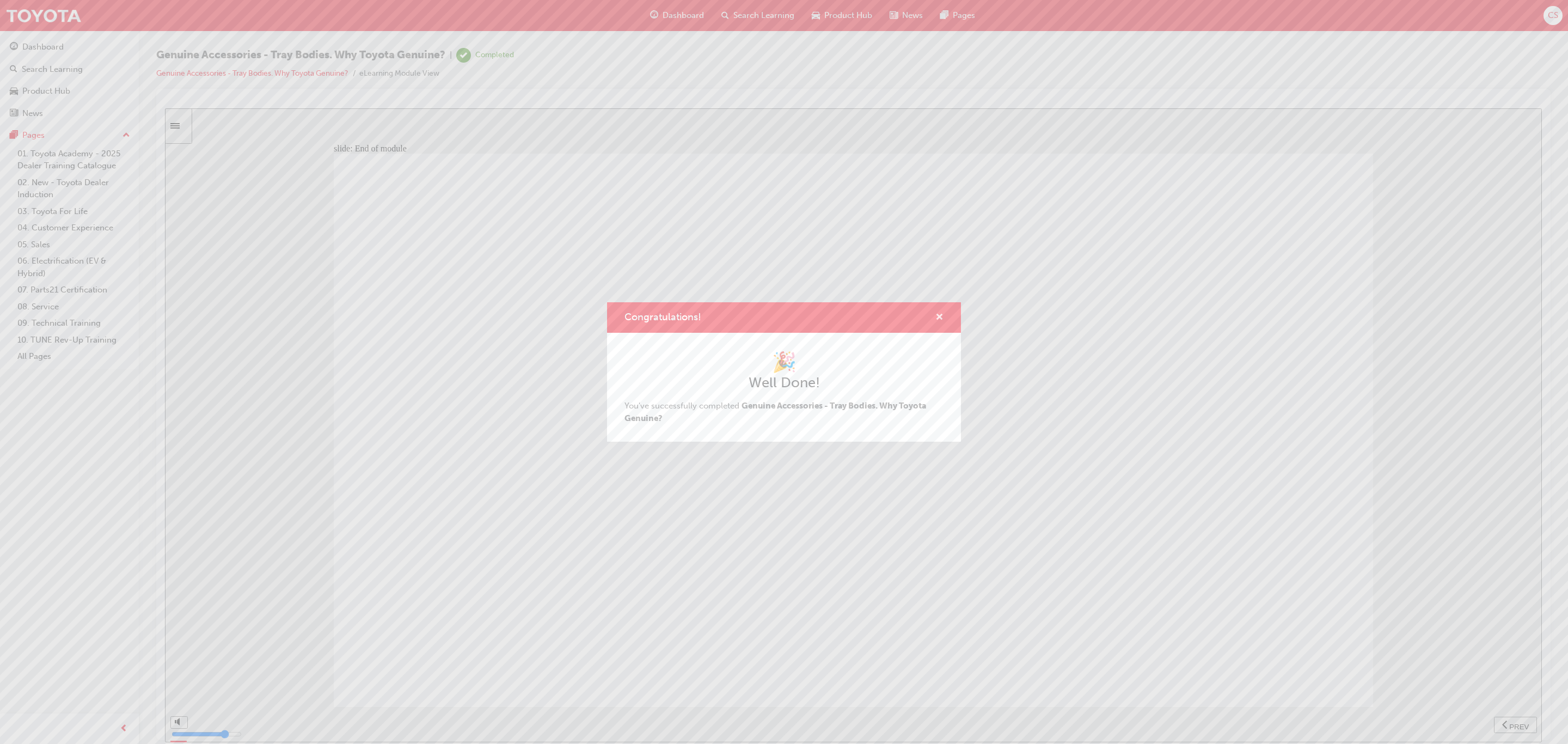
click at [941, 313] on span "cross-icon" at bounding box center [940, 318] width 8 height 10
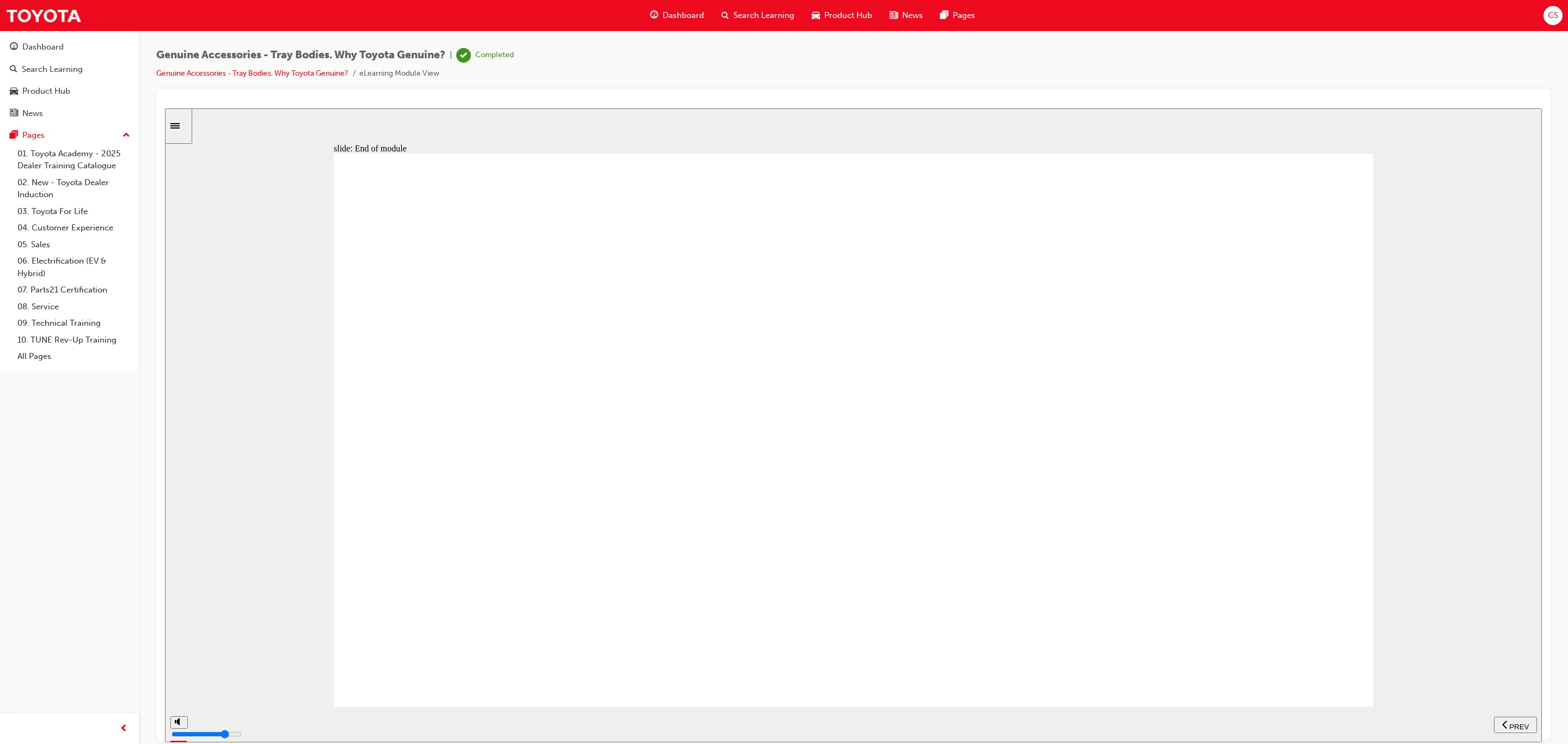
click at [668, 10] on span "Dashboard" at bounding box center [683, 15] width 42 height 12
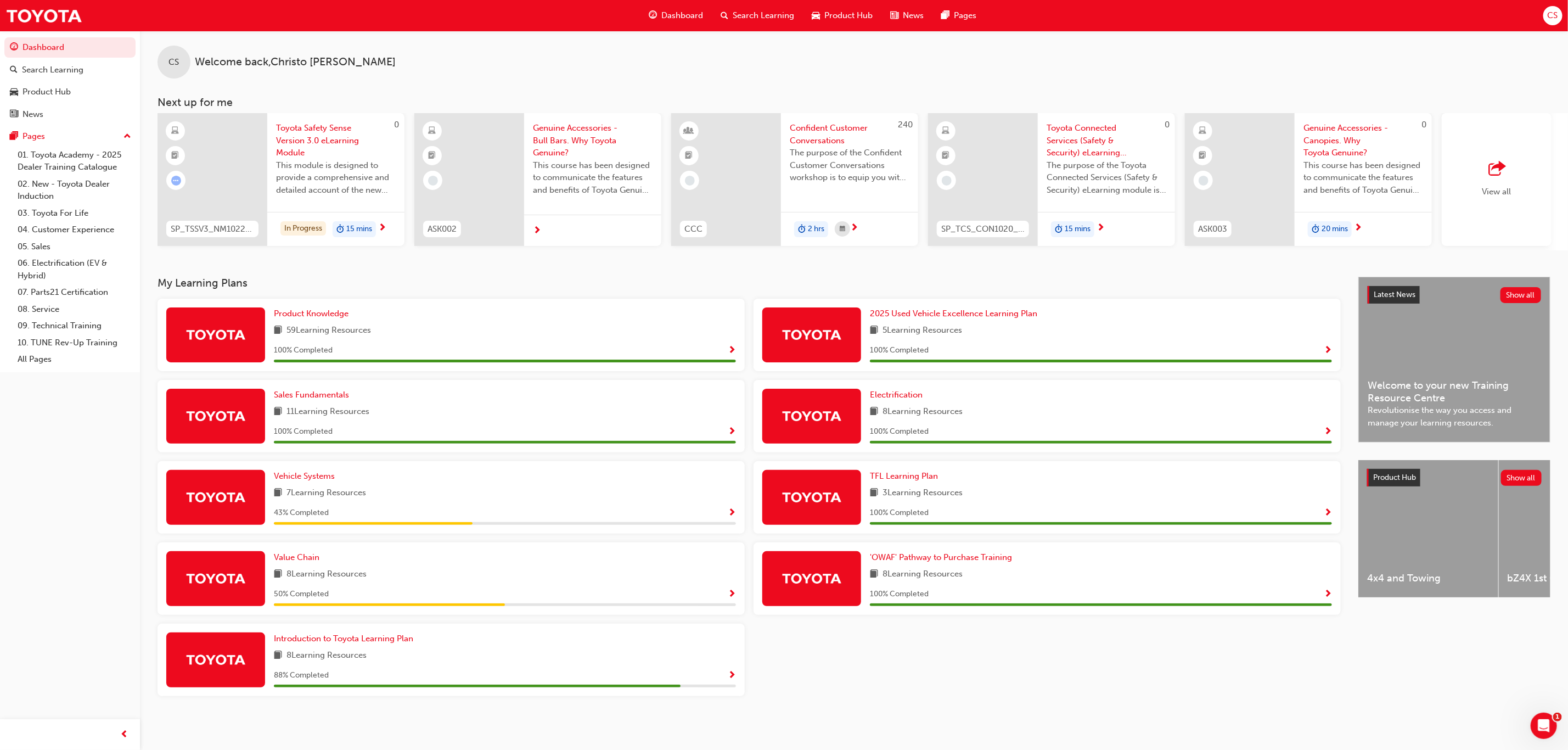
scroll to position [6, 0]
click at [321, 555] on link "Value Chain" at bounding box center [298, 558] width 50 height 13
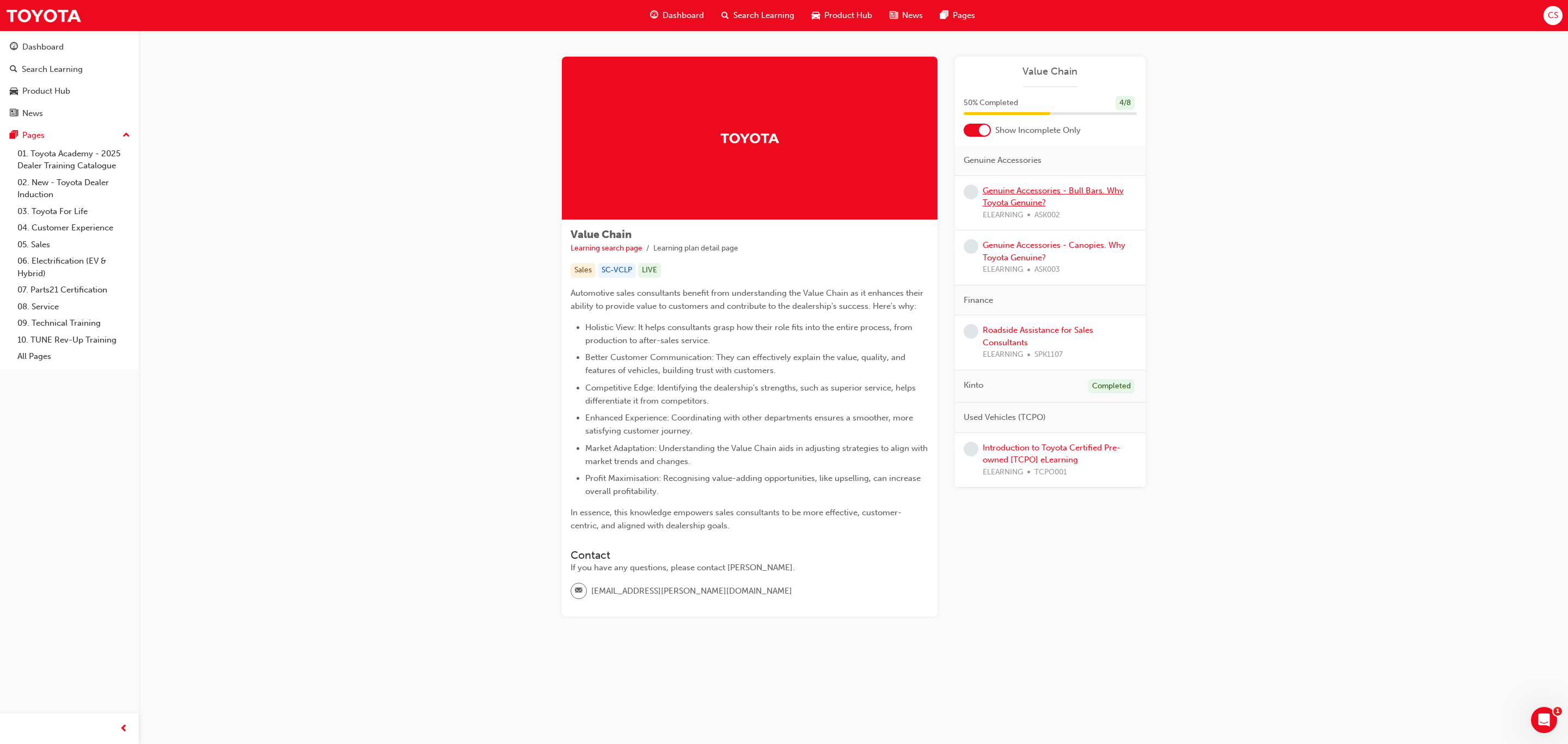
click at [1007, 199] on link "Genuine Accessories - Bull Bars. Why Toyota Genuine?" at bounding box center [1053, 197] width 141 height 22
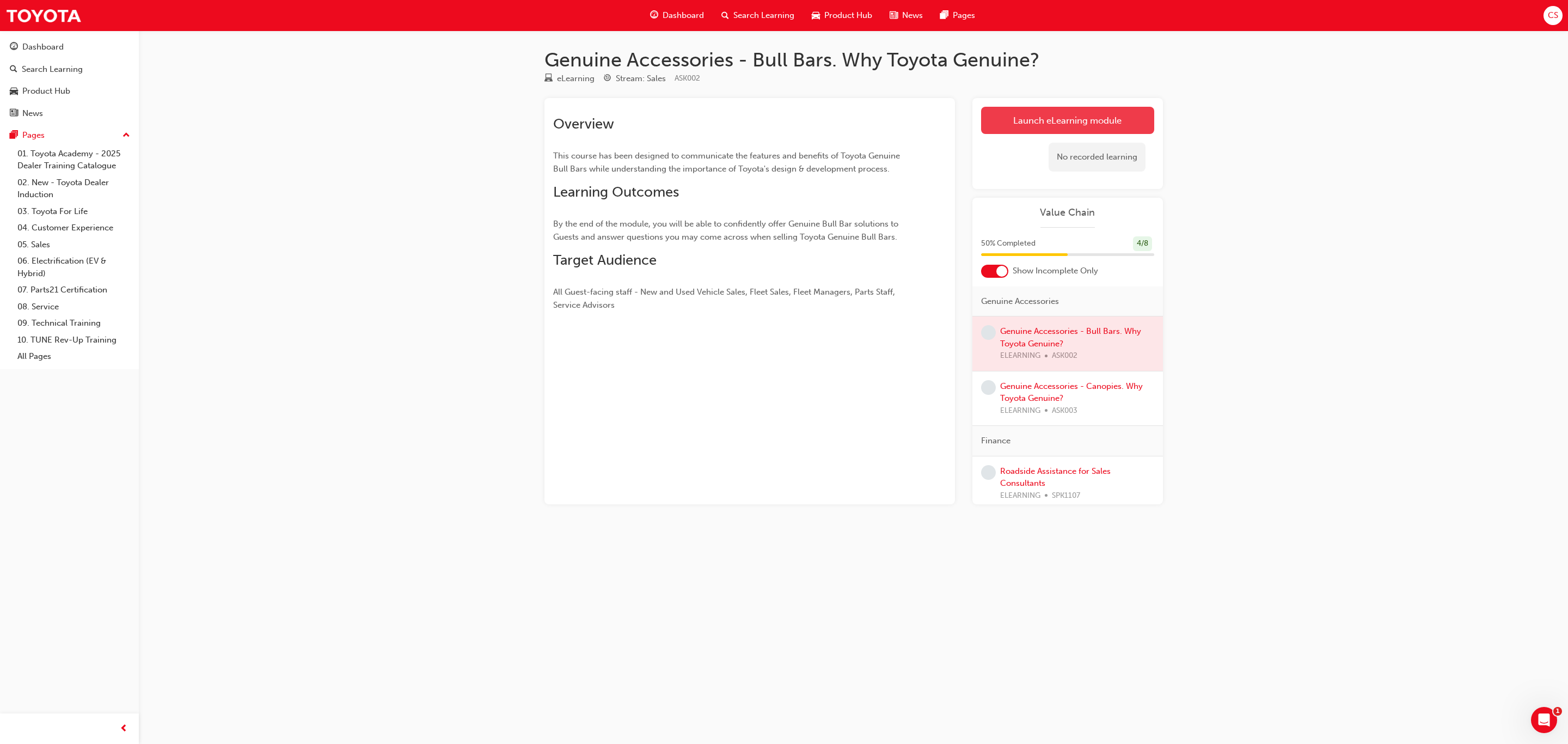
click at [1036, 126] on link "Launch eLearning module" at bounding box center [1068, 120] width 173 height 27
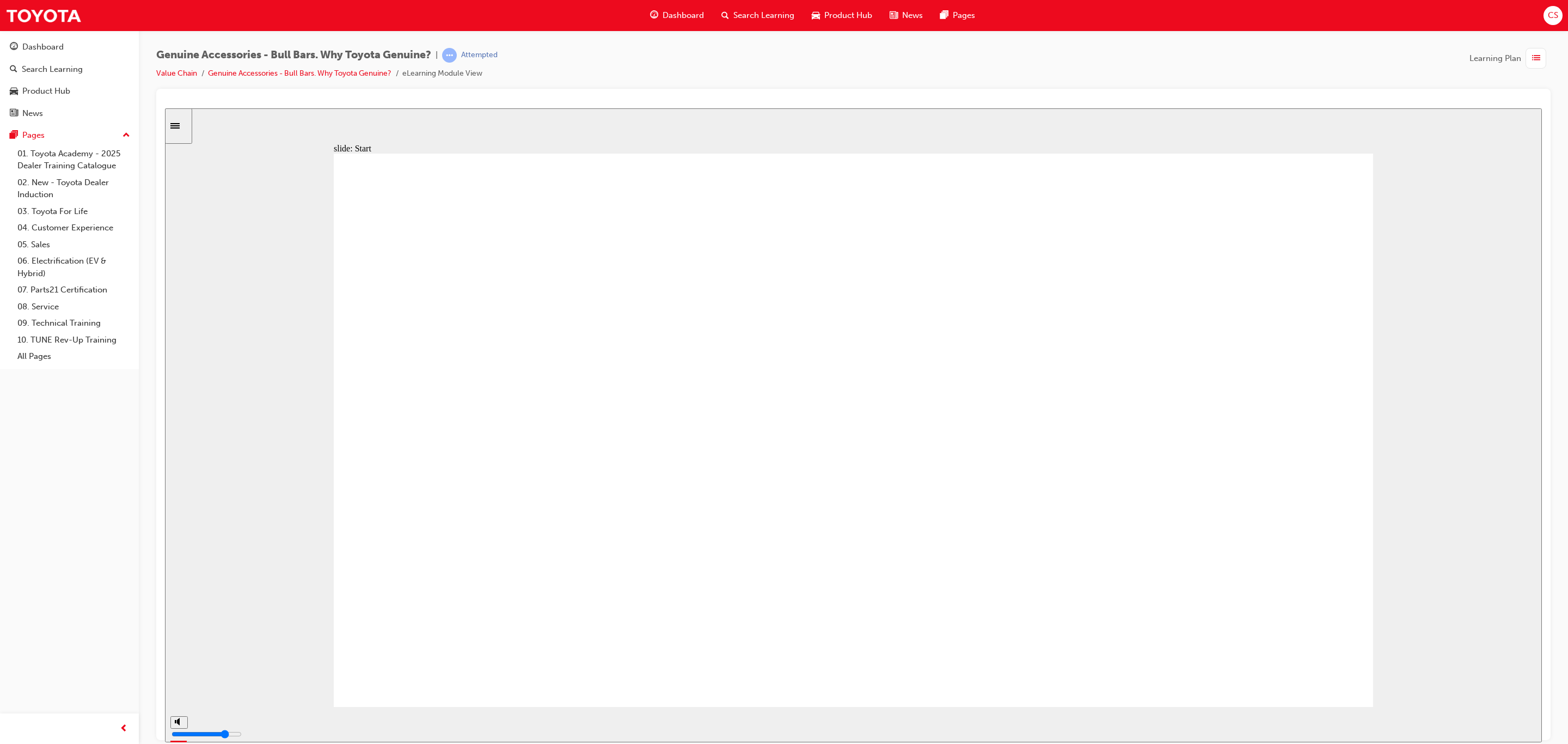
drag, startPoint x: 885, startPoint y: 398, endPoint x: 913, endPoint y: 407, distance: 29.4
drag, startPoint x: 1063, startPoint y: 490, endPoint x: 1072, endPoint y: 492, distance: 9.2
drag, startPoint x: 1113, startPoint y: 500, endPoint x: 1160, endPoint y: 492, distance: 47.7
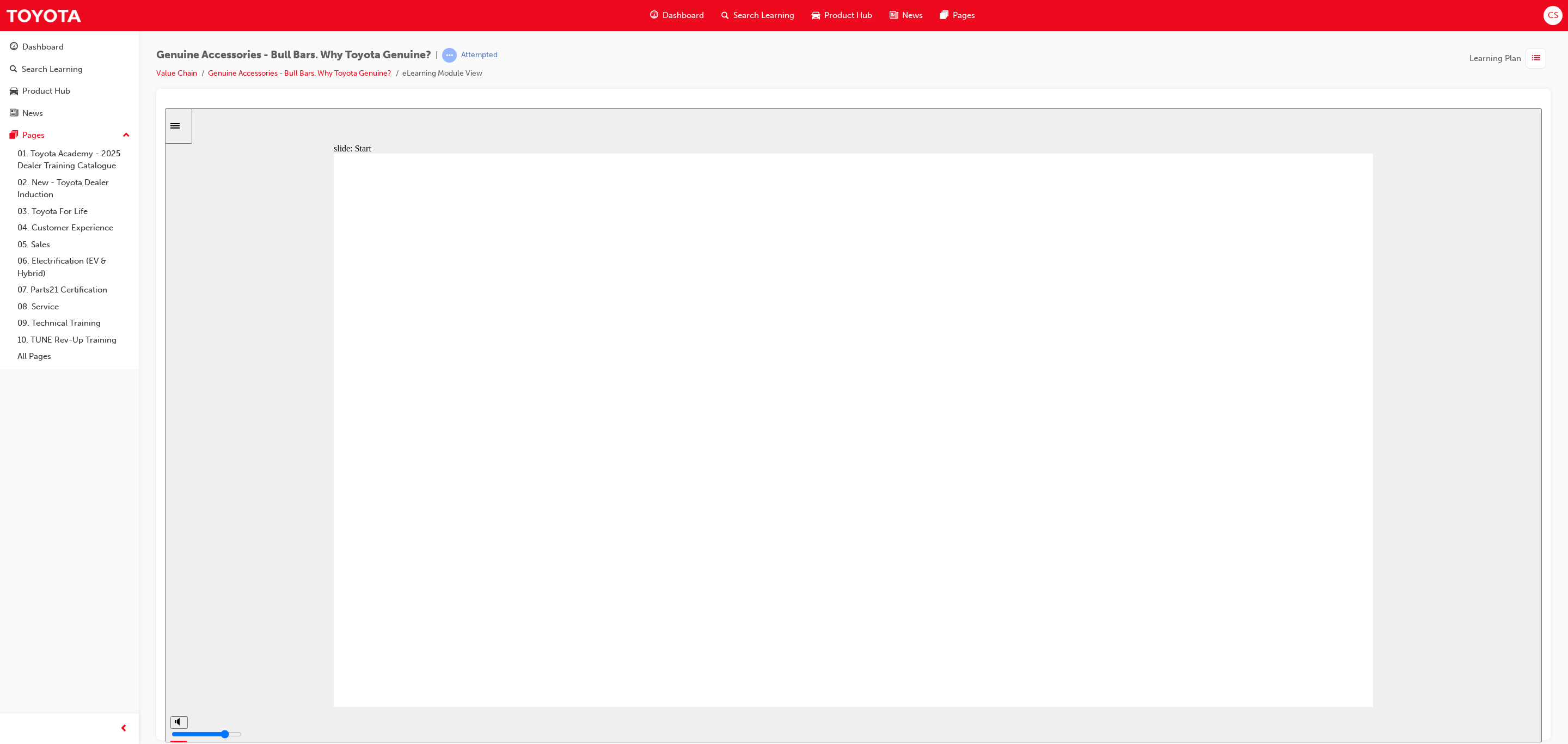
click at [1436, 725] on div "playback controls" at bounding box center [819, 722] width 1251 height 12
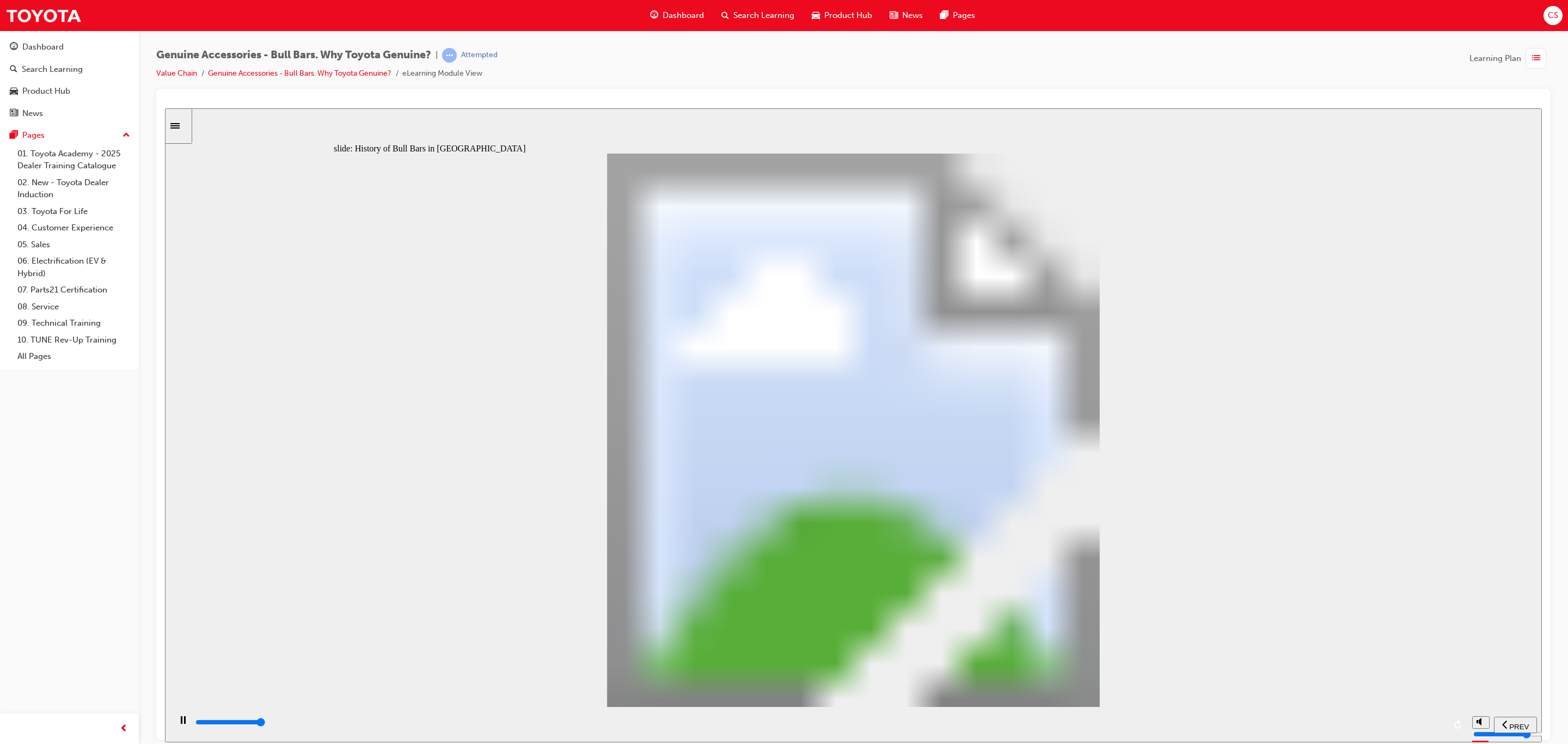
click at [265, 723] on input "slide progress" at bounding box center [230, 722] width 70 height 9
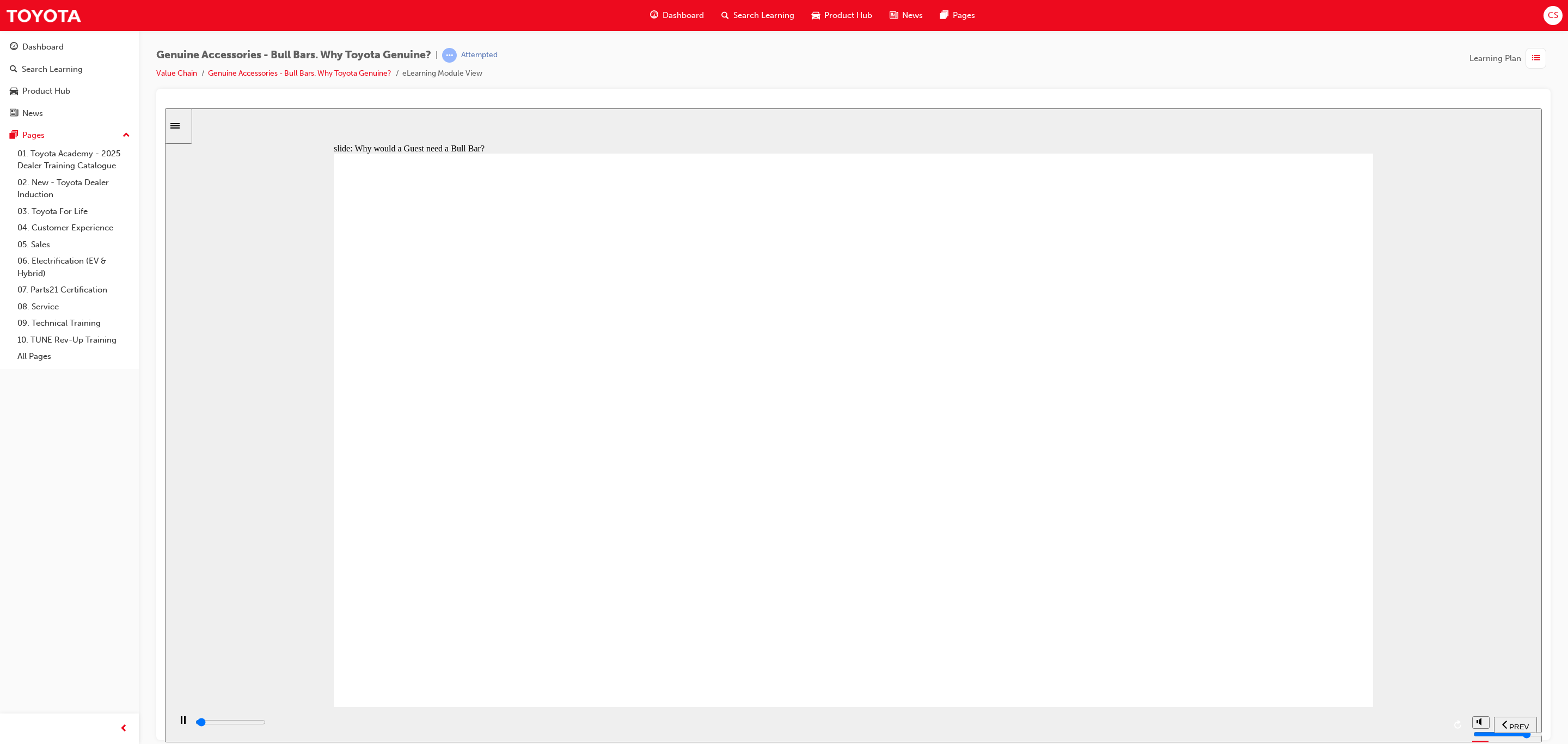
click at [1435, 728] on div "playback controls" at bounding box center [819, 722] width 1251 height 12
click at [265, 723] on input "slide progress" at bounding box center [230, 722] width 70 height 9
type input "5200"
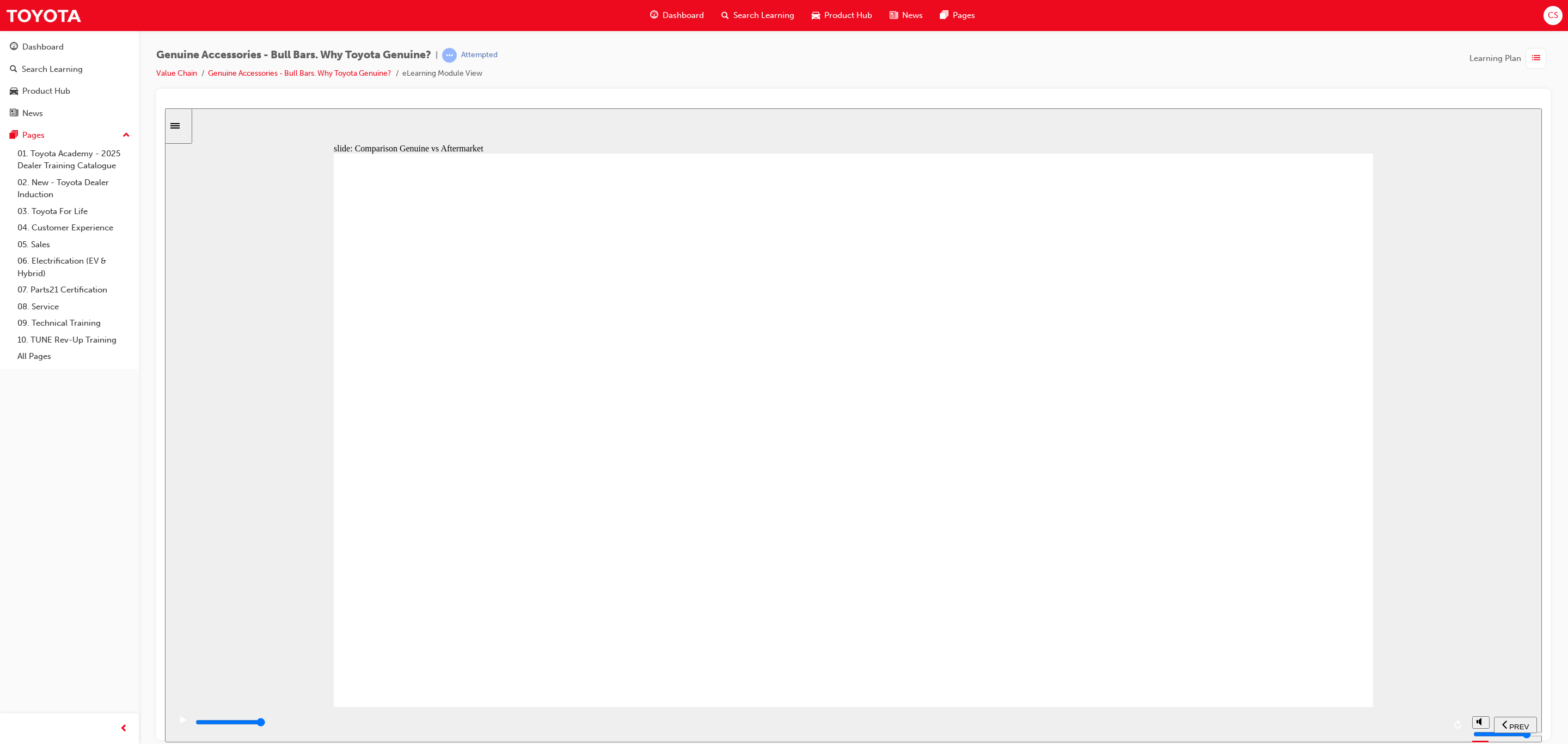
type input "3100"
